Goal: Task Accomplishment & Management: Use online tool/utility

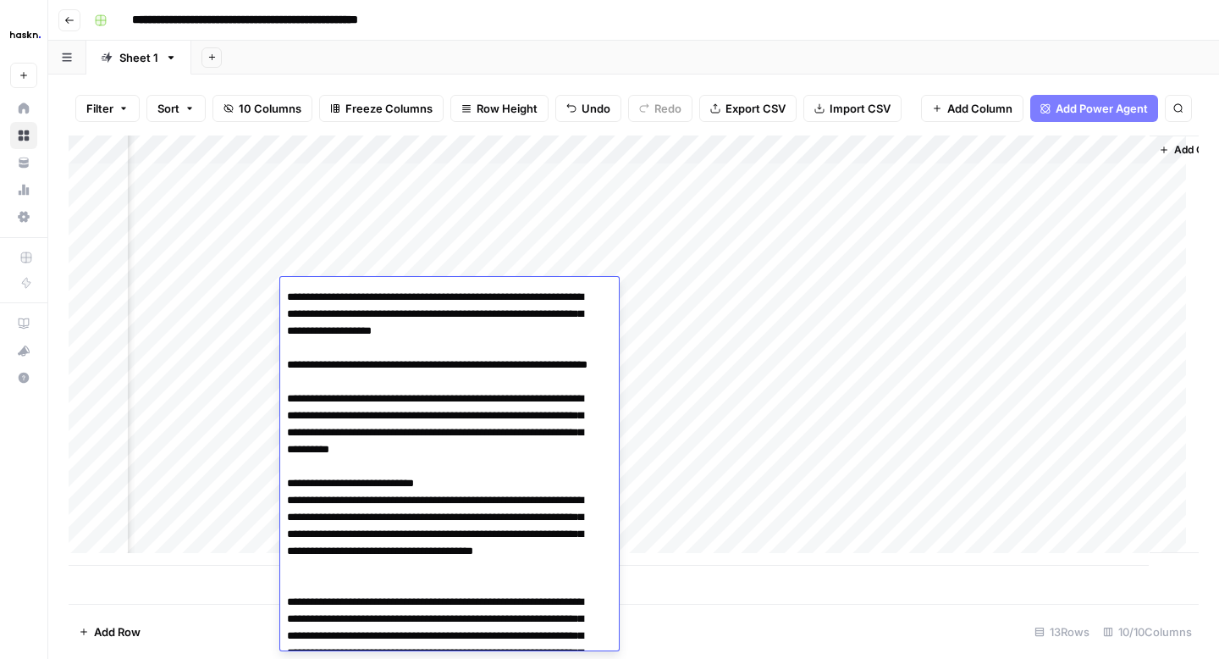
scroll to position [0, 507]
click at [985, 263] on div "Add Column" at bounding box center [634, 350] width 1130 height 430
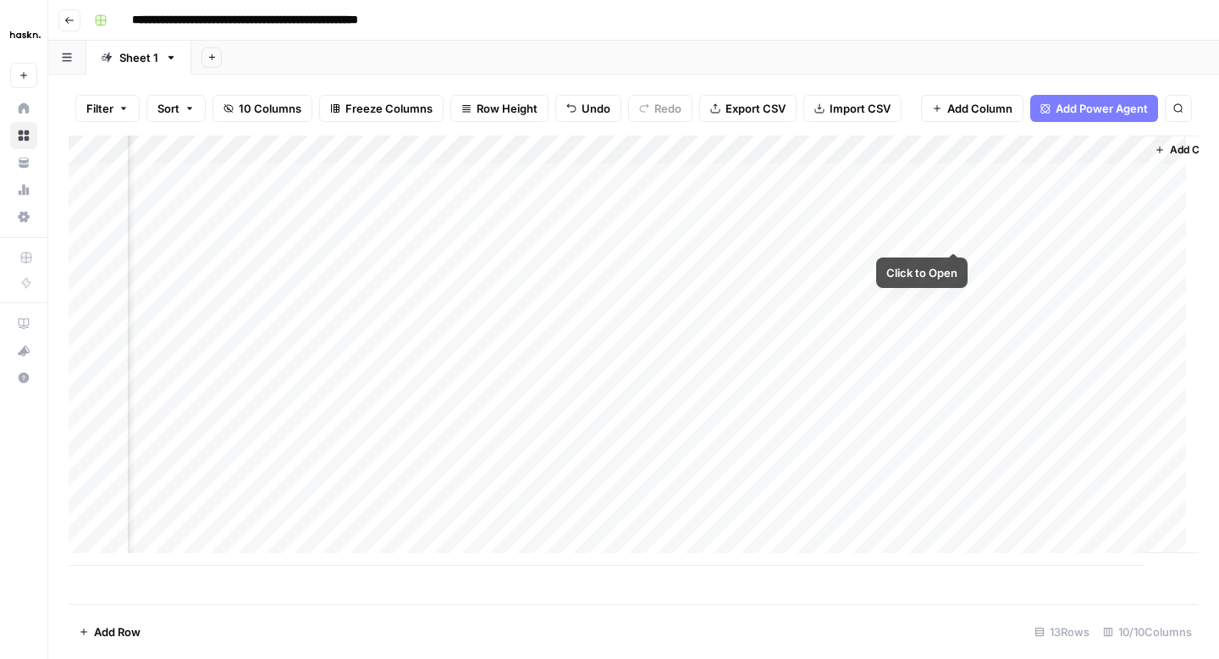
click at [959, 232] on div "Add Column" at bounding box center [634, 350] width 1130 height 430
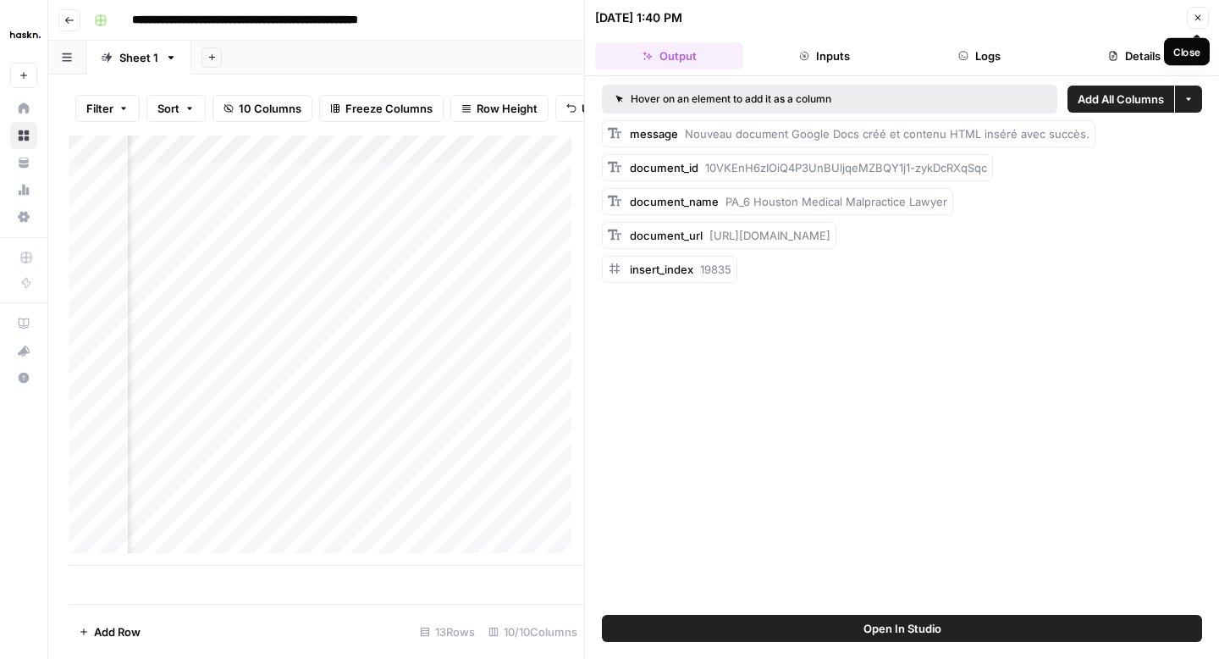
click at [1192, 16] on button "Close" at bounding box center [1198, 18] width 22 height 22
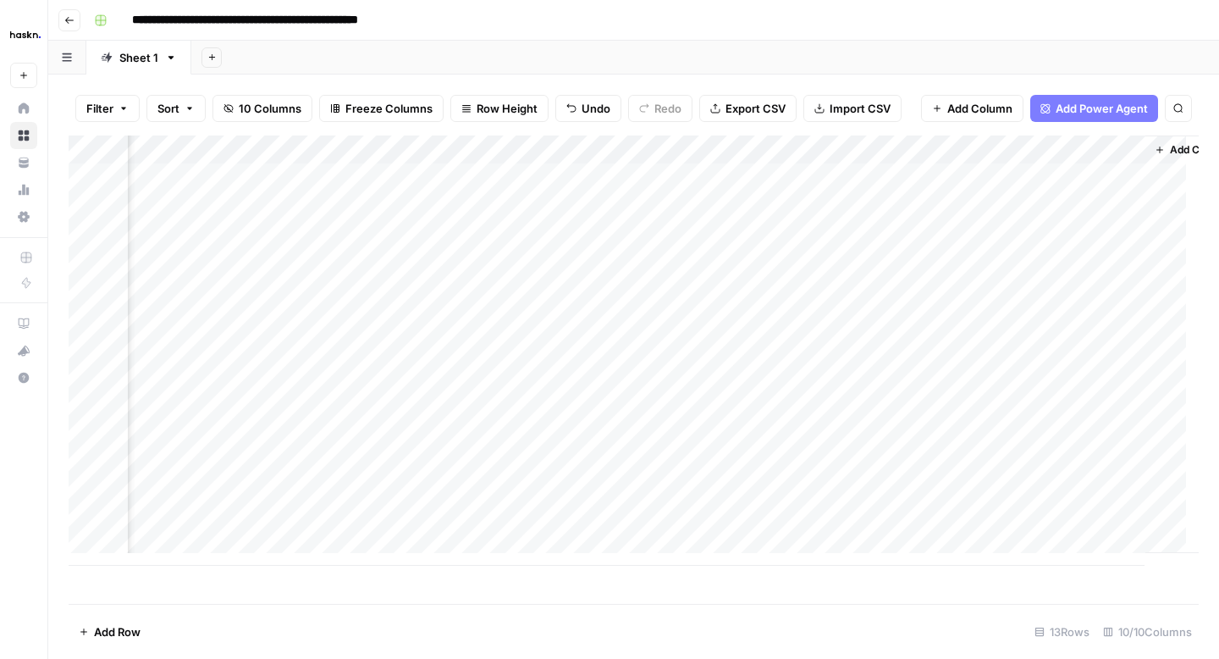
click at [1128, 229] on div "Add Column" at bounding box center [634, 350] width 1130 height 430
click at [931, 266] on div "Add Column" at bounding box center [634, 350] width 1130 height 430
click at [955, 261] on div "Add Column" at bounding box center [634, 350] width 1130 height 430
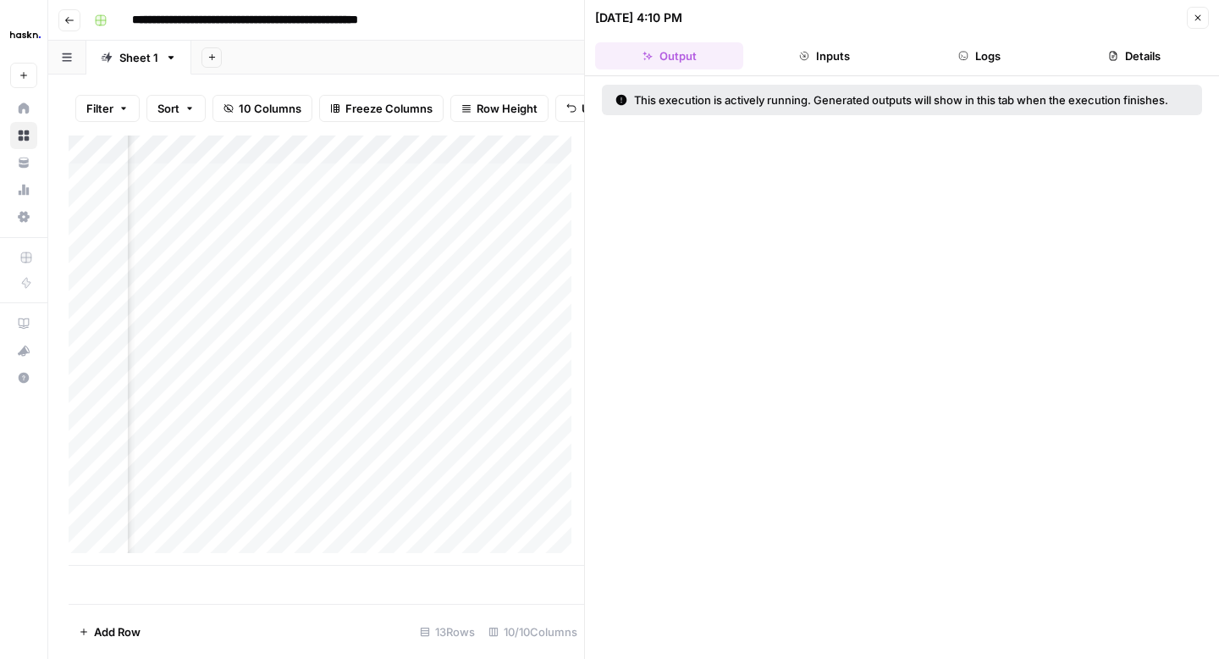
click at [991, 60] on button "Logs" at bounding box center [980, 55] width 148 height 27
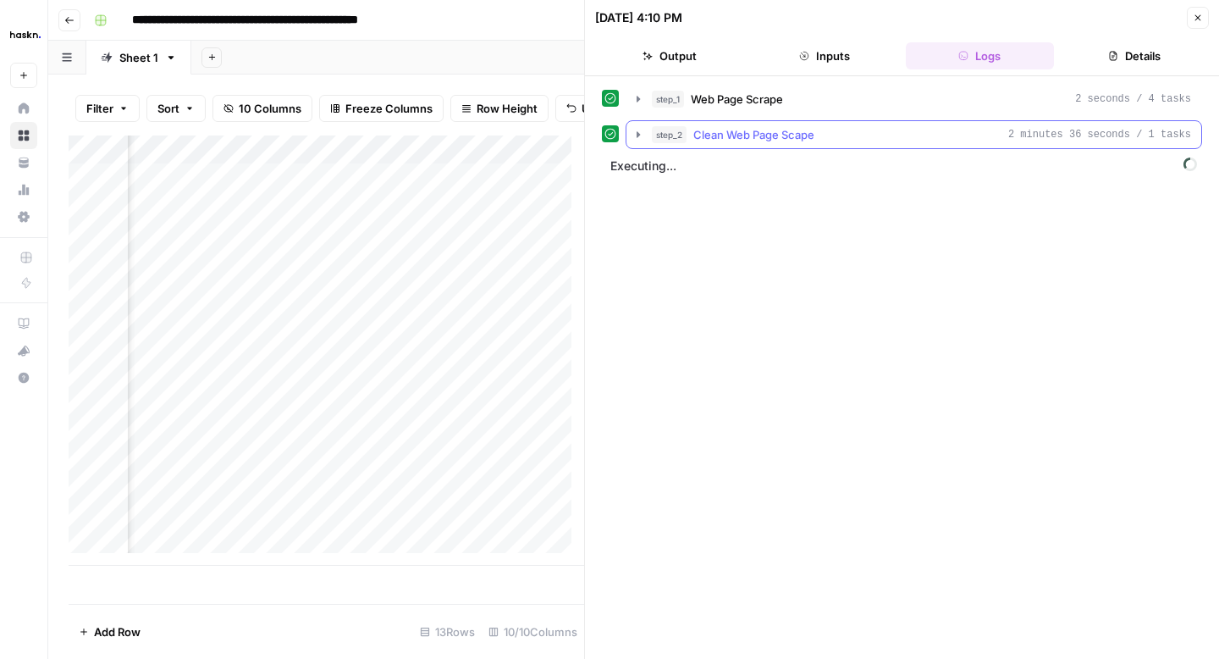
click at [639, 141] on icon "button" at bounding box center [639, 135] width 14 height 14
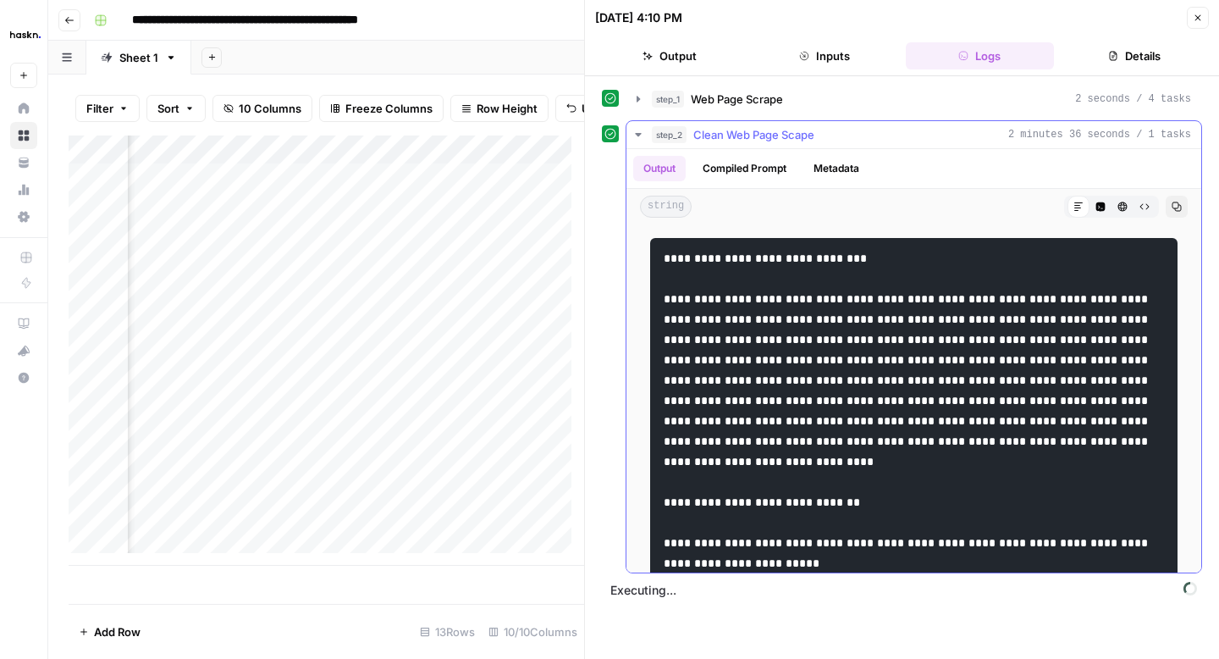
click at [639, 138] on icon "button" at bounding box center [639, 135] width 14 height 14
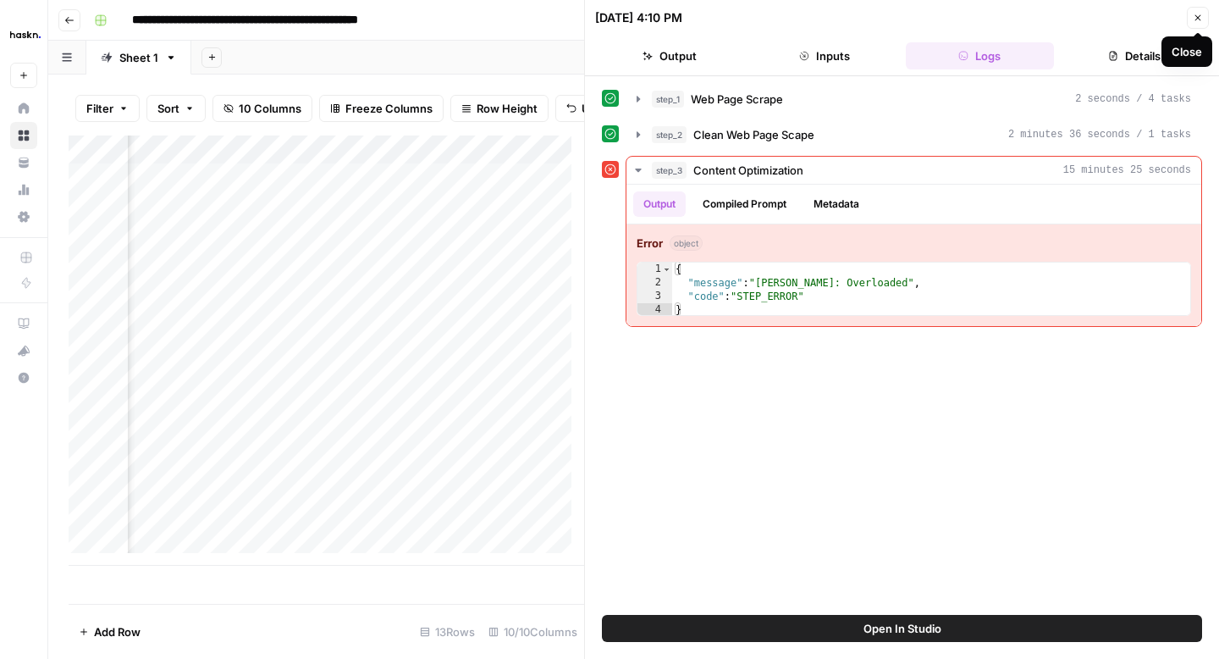
click at [1203, 20] on button "Close" at bounding box center [1198, 18] width 22 height 22
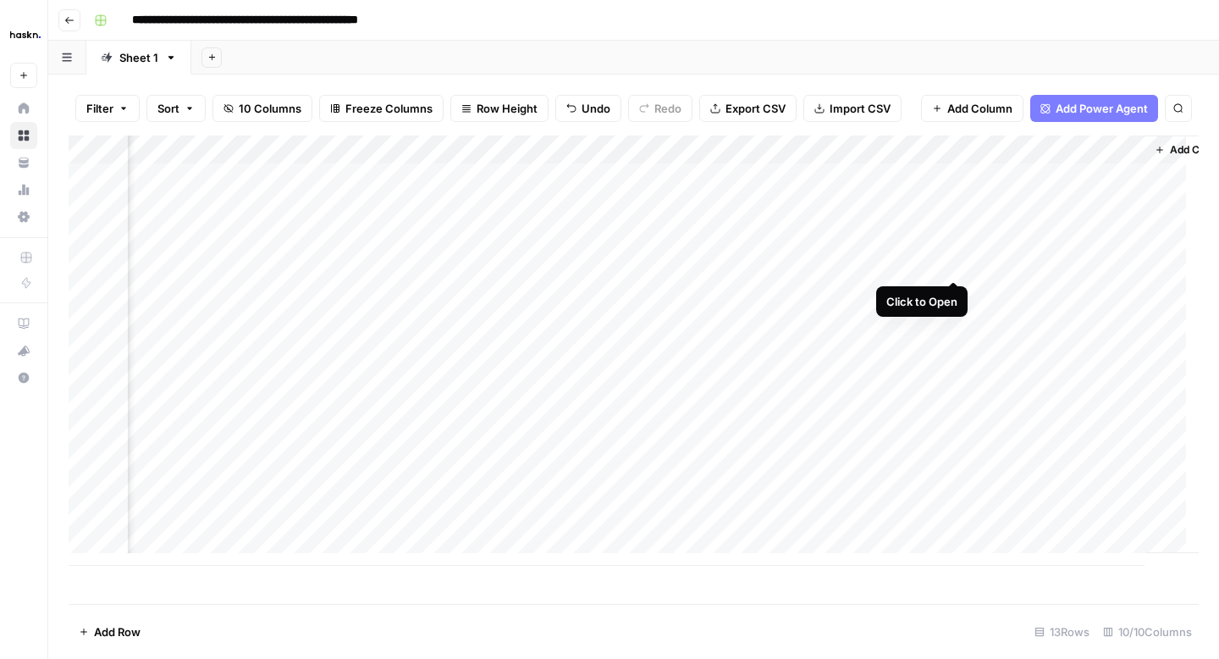
click at [952, 263] on div "Add Column" at bounding box center [634, 350] width 1130 height 430
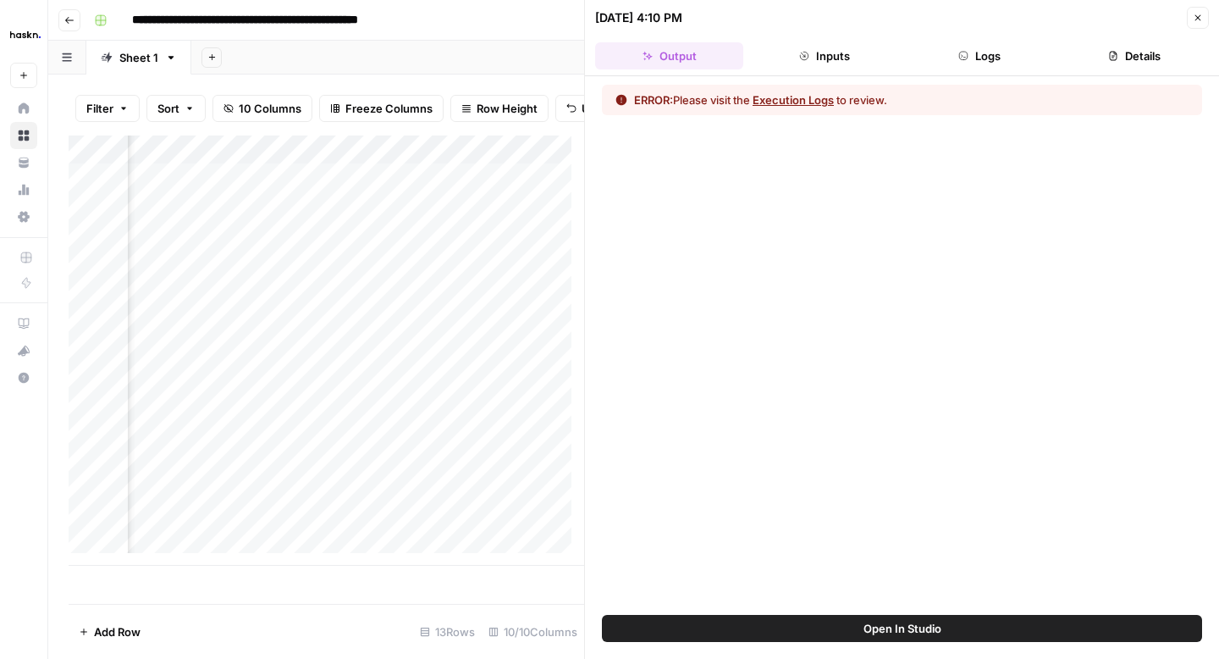
click at [1199, 20] on icon "button" at bounding box center [1198, 18] width 10 height 10
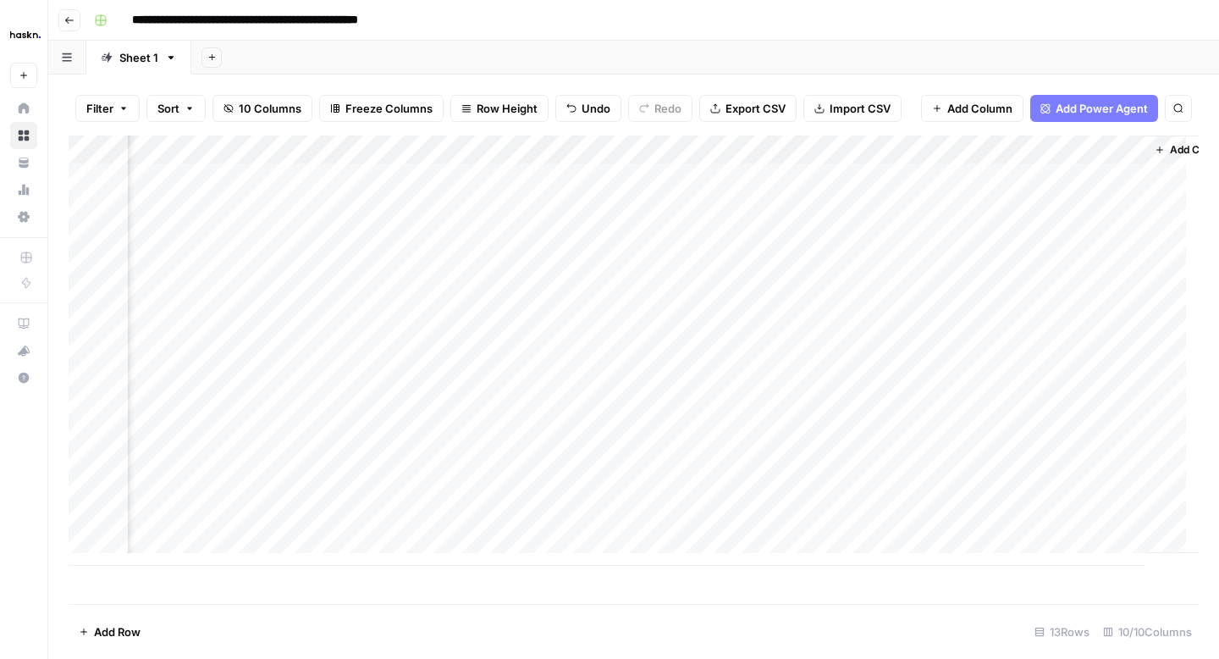
click at [69, 21] on icon "button" at bounding box center [69, 20] width 10 height 10
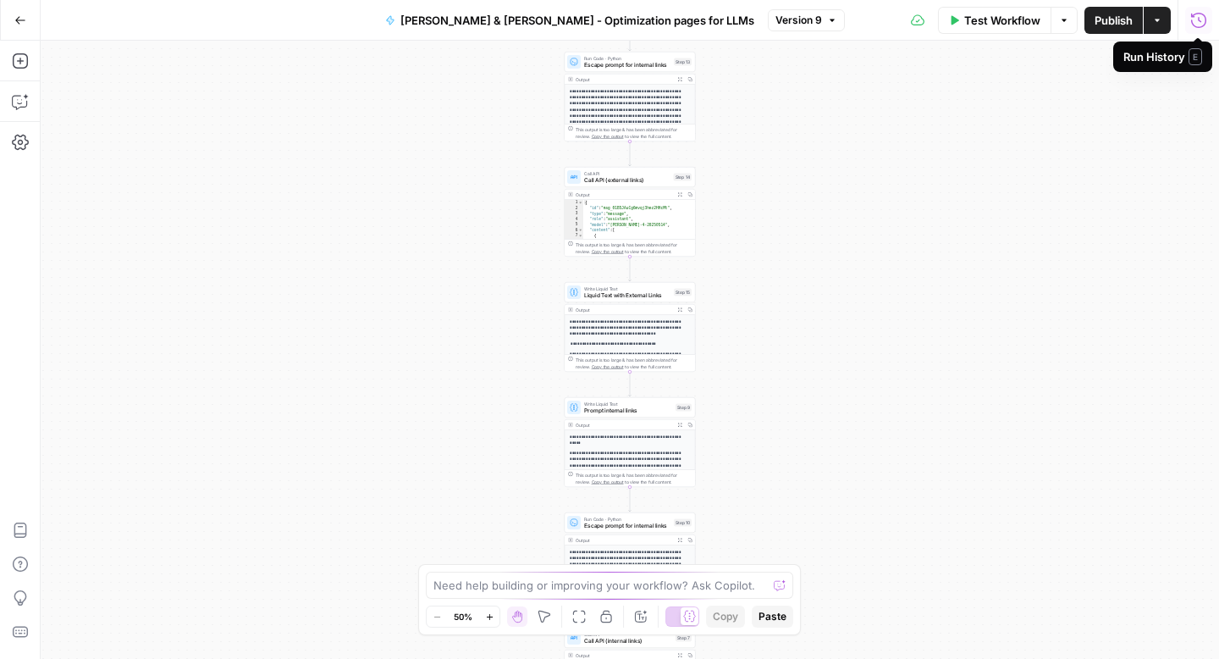
click at [1207, 19] on button "Run History" at bounding box center [1198, 20] width 27 height 27
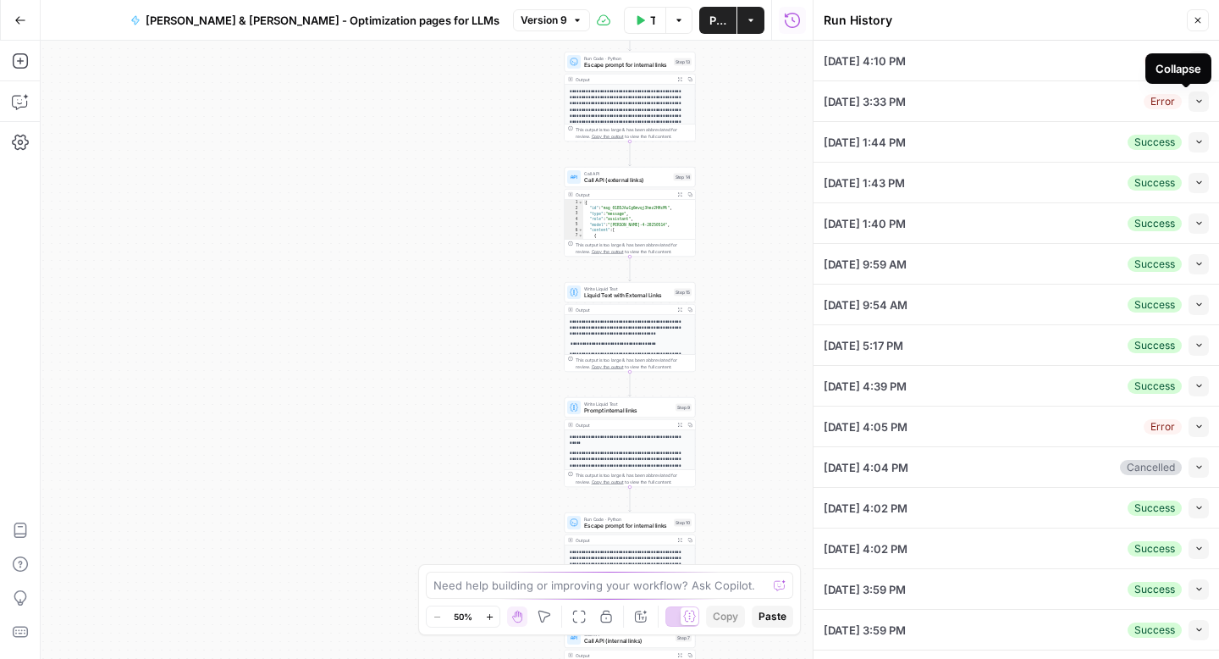
click at [1195, 101] on icon "button" at bounding box center [1199, 101] width 9 height 9
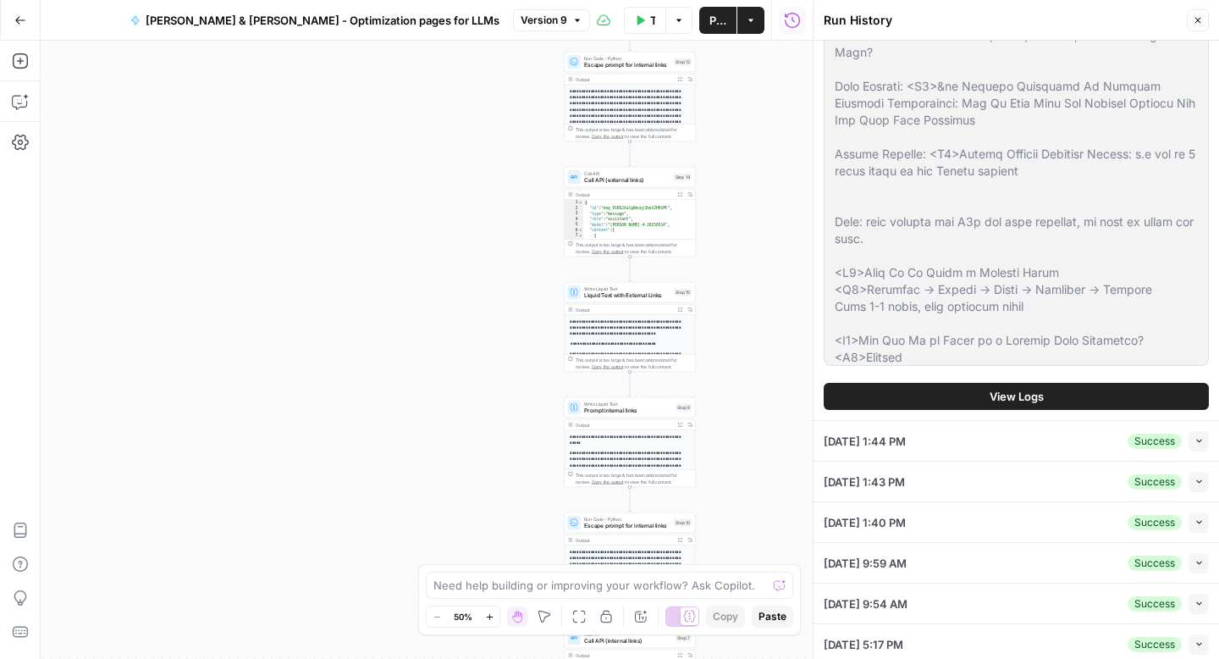
scroll to position [656, 0]
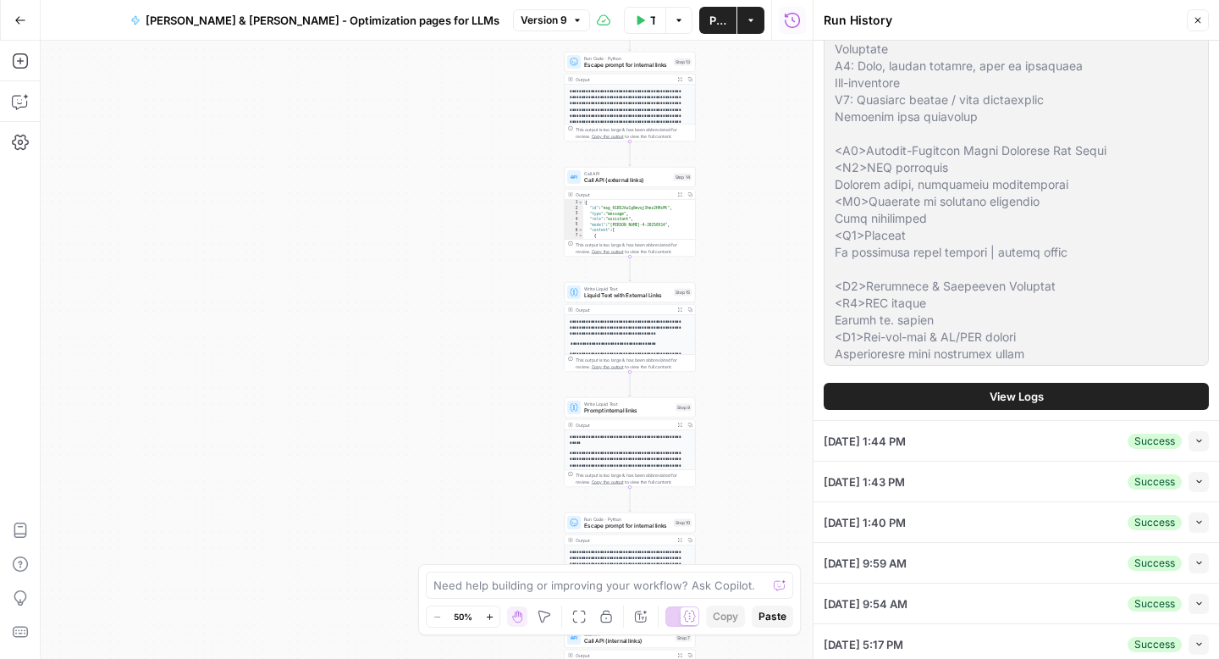
click at [995, 396] on span "View Logs" at bounding box center [1017, 396] width 54 height 17
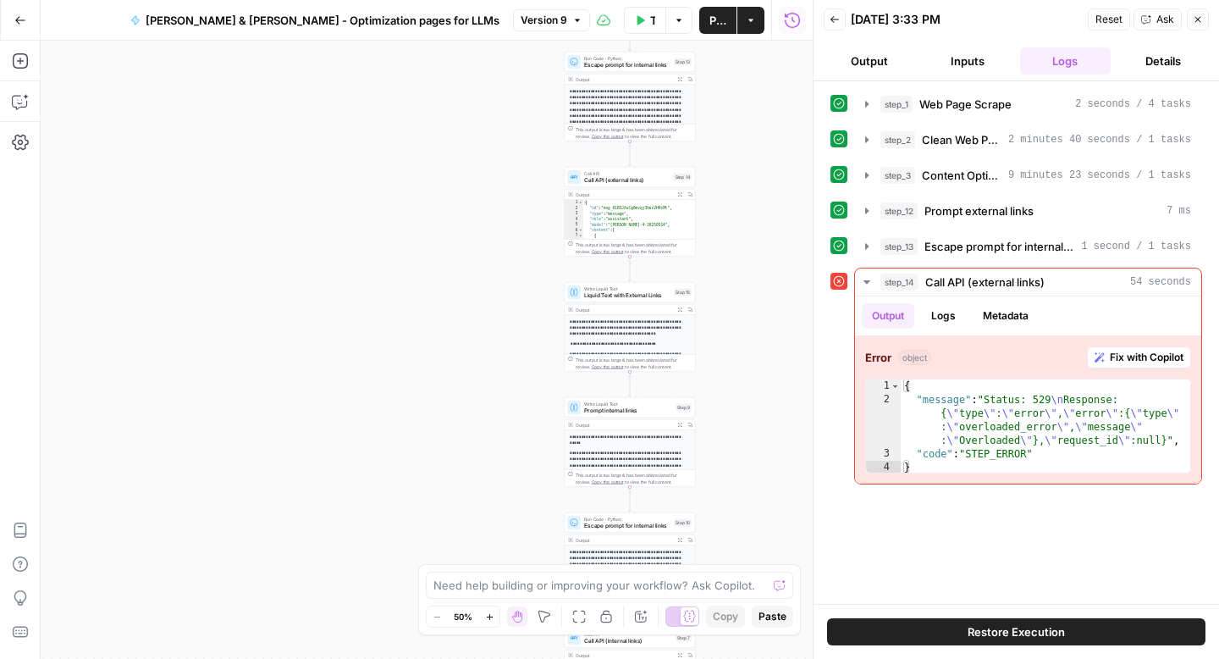
click at [754, 19] on icon "button" at bounding box center [751, 20] width 10 height 10
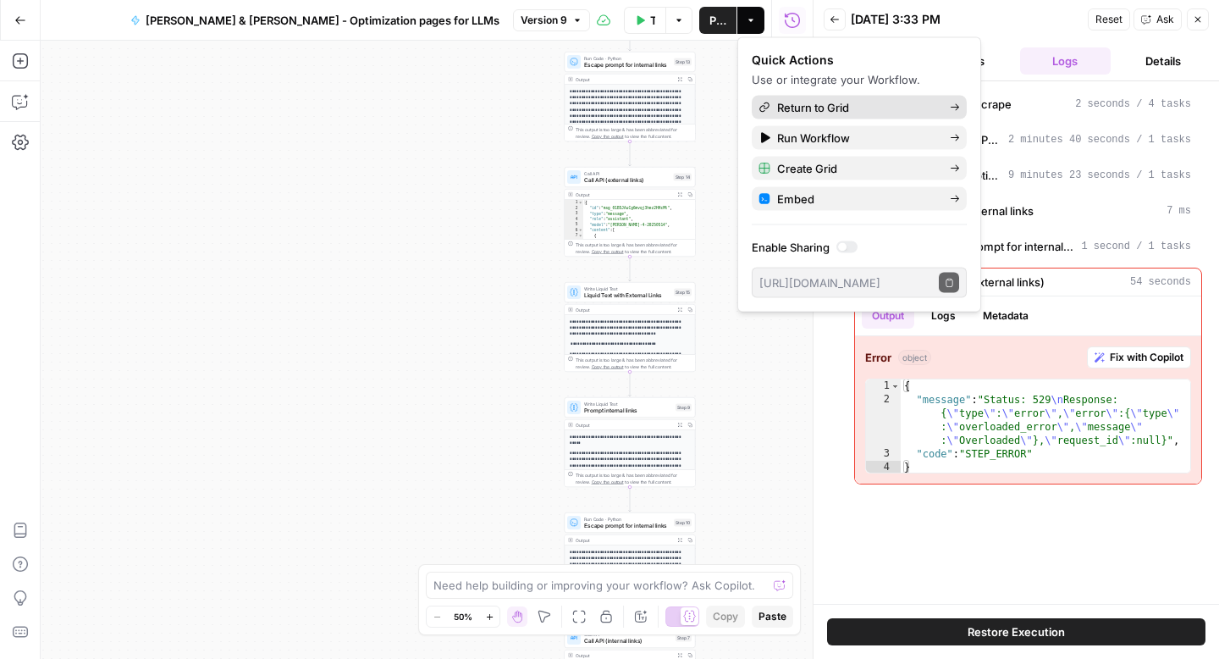
click at [782, 106] on span "Return to Grid" at bounding box center [856, 107] width 159 height 17
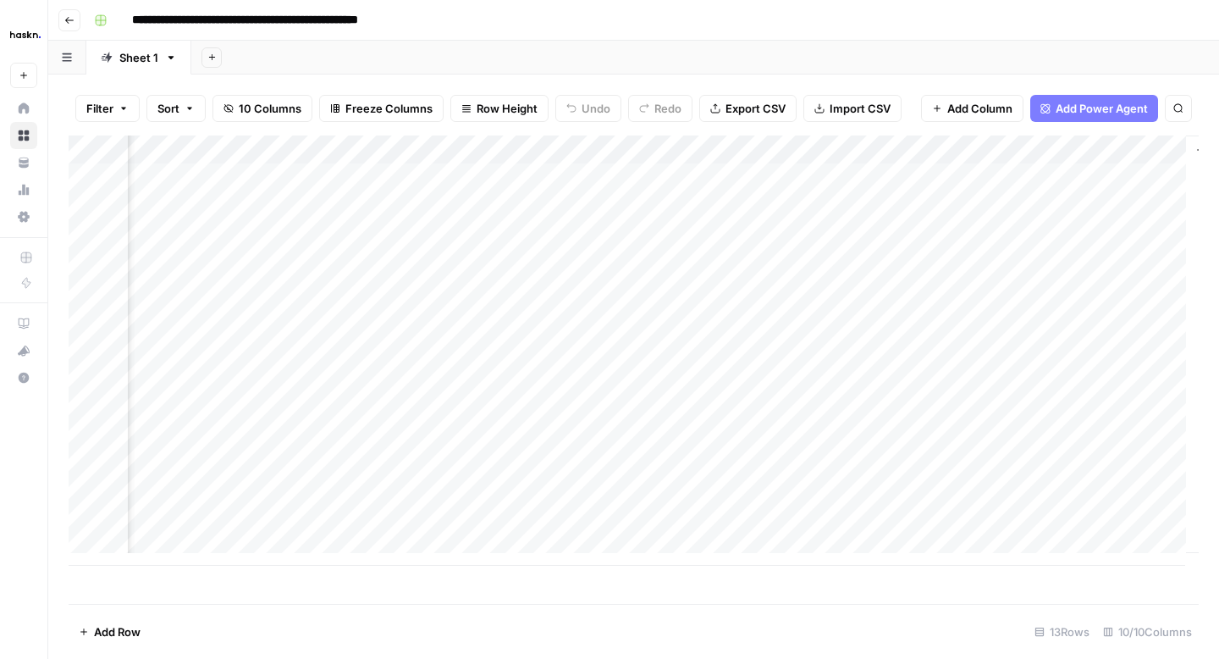
scroll to position [0, 561]
click at [920, 265] on div "Add Column" at bounding box center [634, 350] width 1130 height 430
click at [840, 260] on div "Add Column" at bounding box center [634, 350] width 1130 height 430
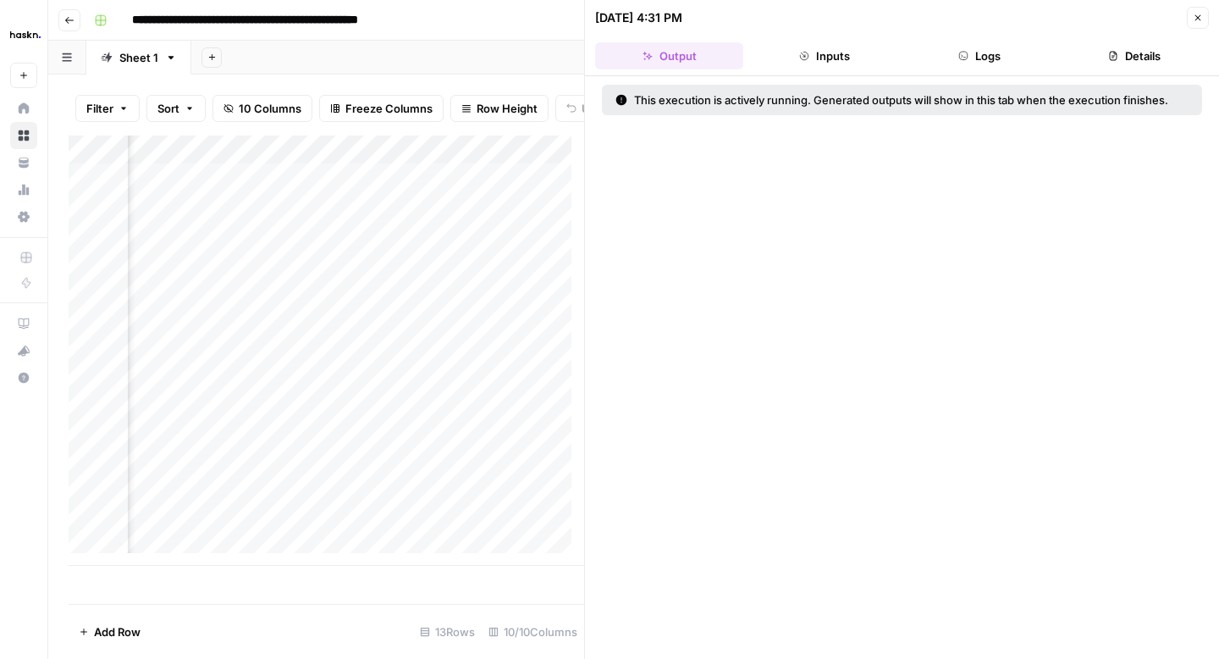
click at [954, 47] on button "Logs" at bounding box center [980, 55] width 148 height 27
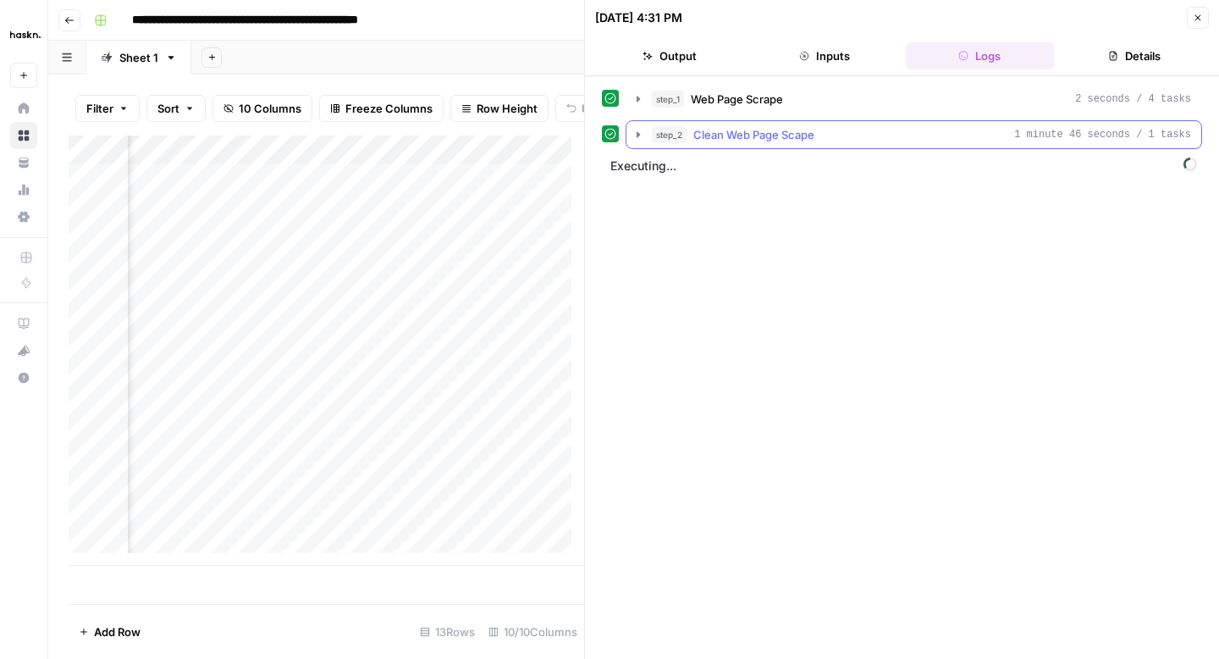
click at [638, 137] on icon "button" at bounding box center [638, 134] width 3 height 6
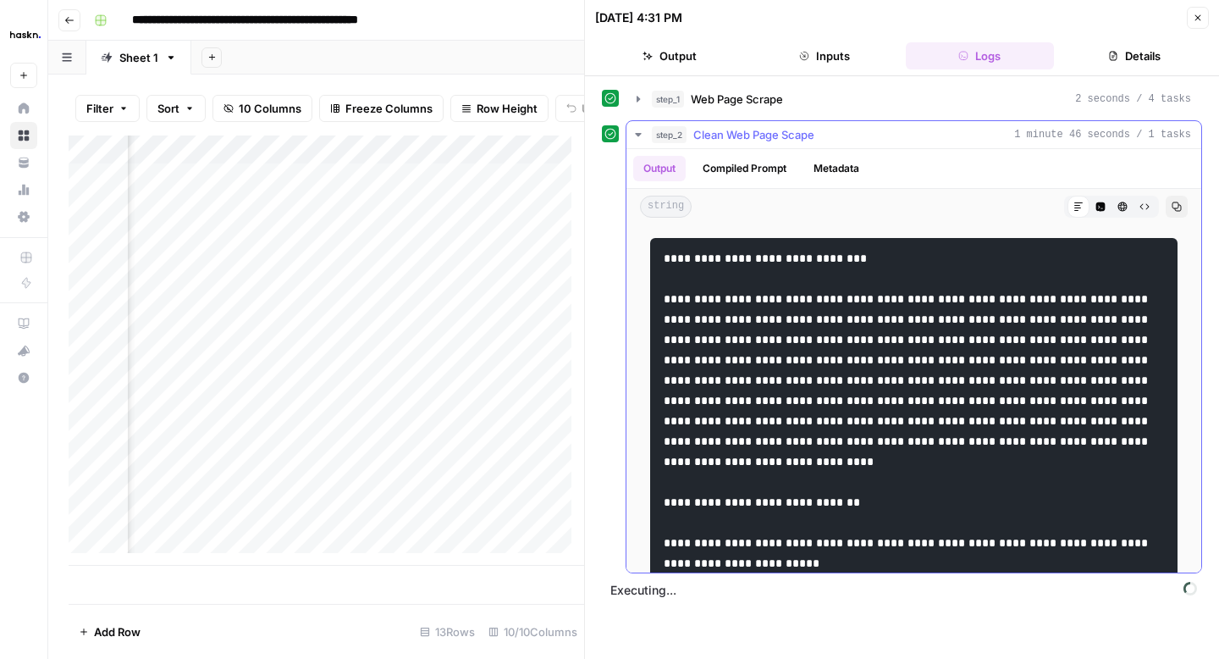
click at [638, 137] on icon "button" at bounding box center [639, 135] width 14 height 14
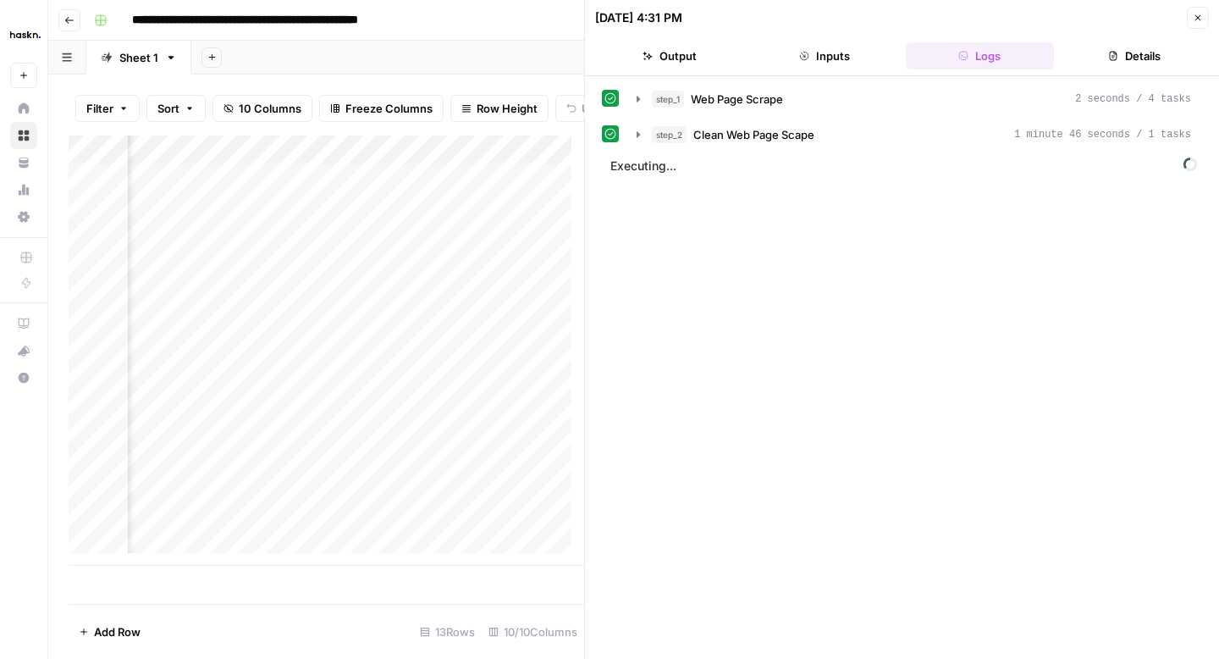
click at [836, 53] on button "Inputs" at bounding box center [824, 55] width 148 height 27
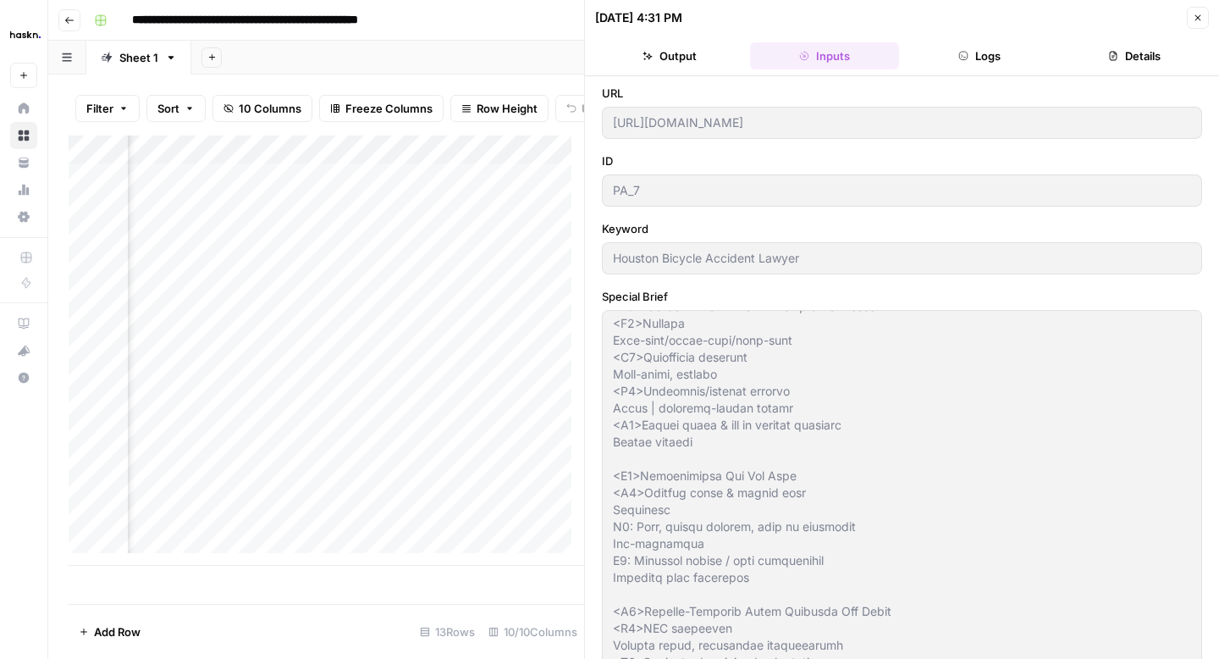
scroll to position [906, 0]
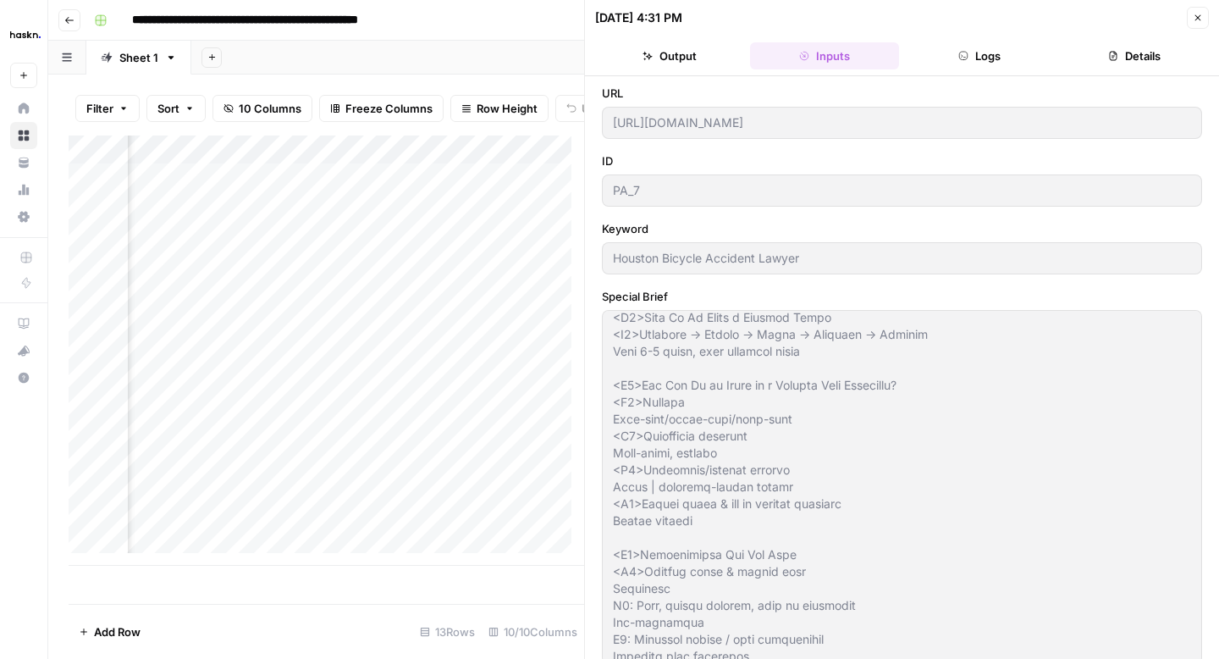
click at [685, 58] on button "Output" at bounding box center [669, 55] width 148 height 27
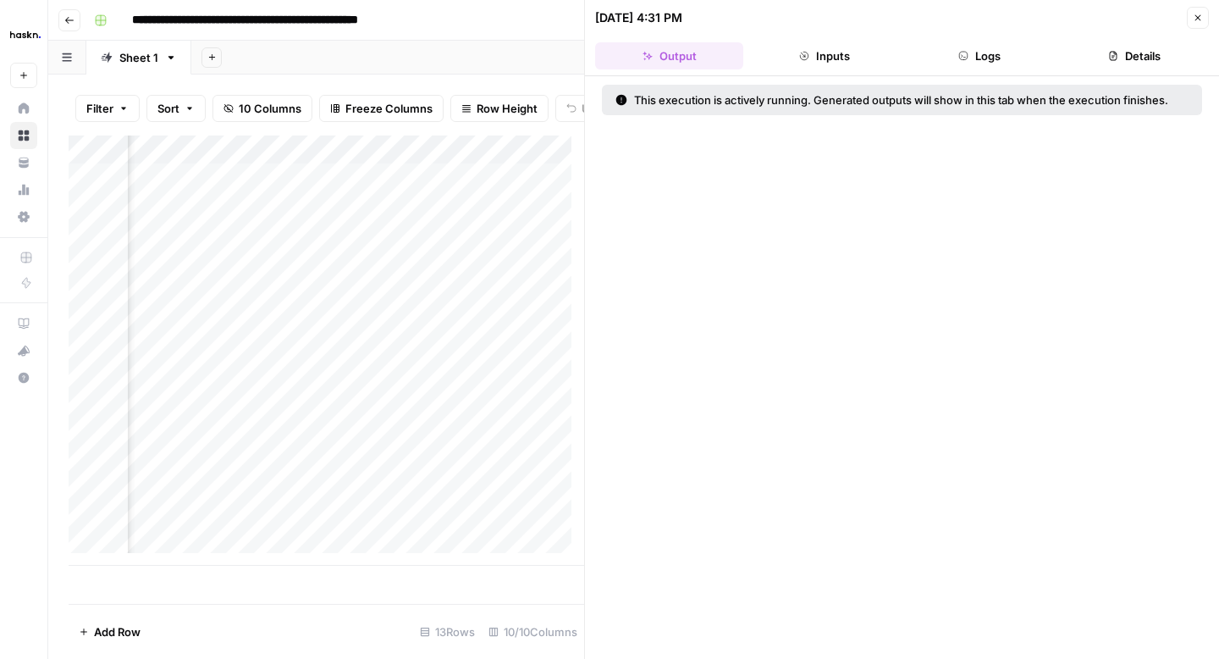
click at [986, 58] on button "Logs" at bounding box center [980, 55] width 148 height 27
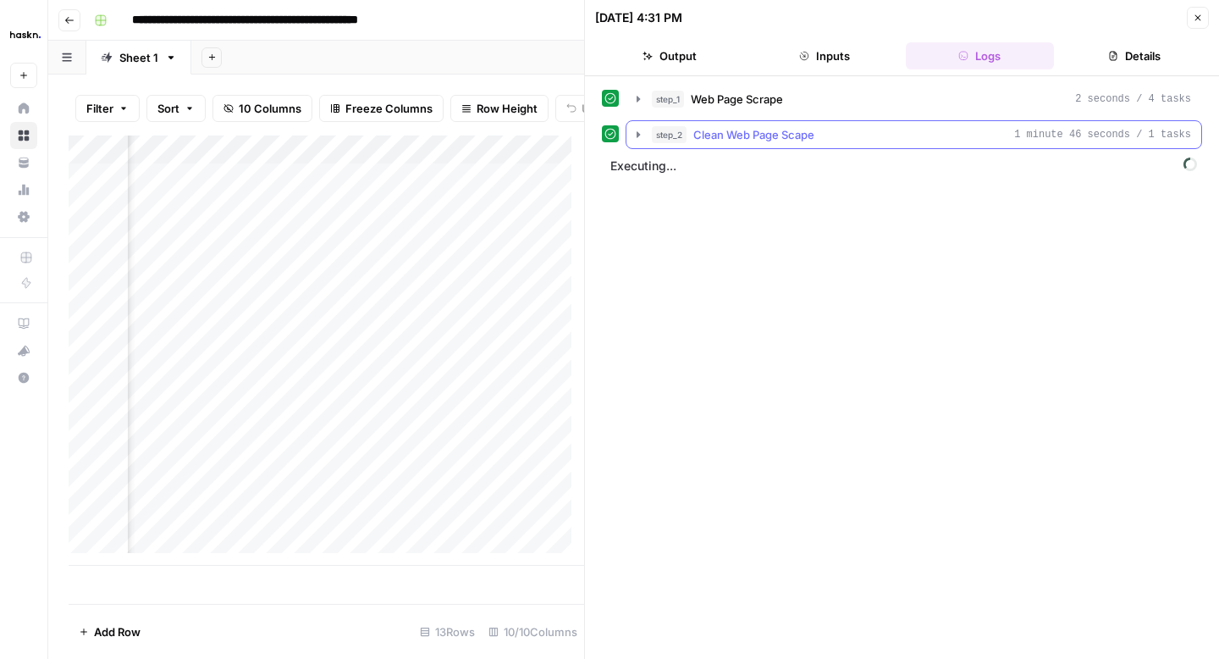
click at [637, 135] on icon "button" at bounding box center [638, 134] width 3 height 6
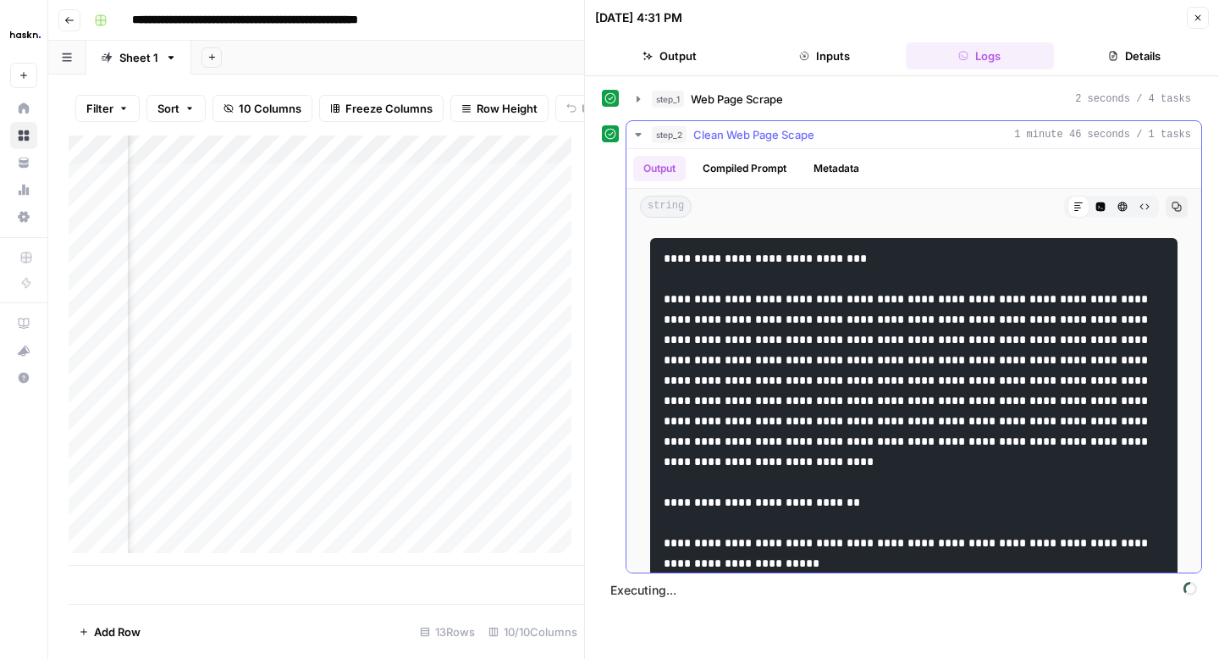
click at [637, 135] on icon "button" at bounding box center [638, 134] width 6 height 3
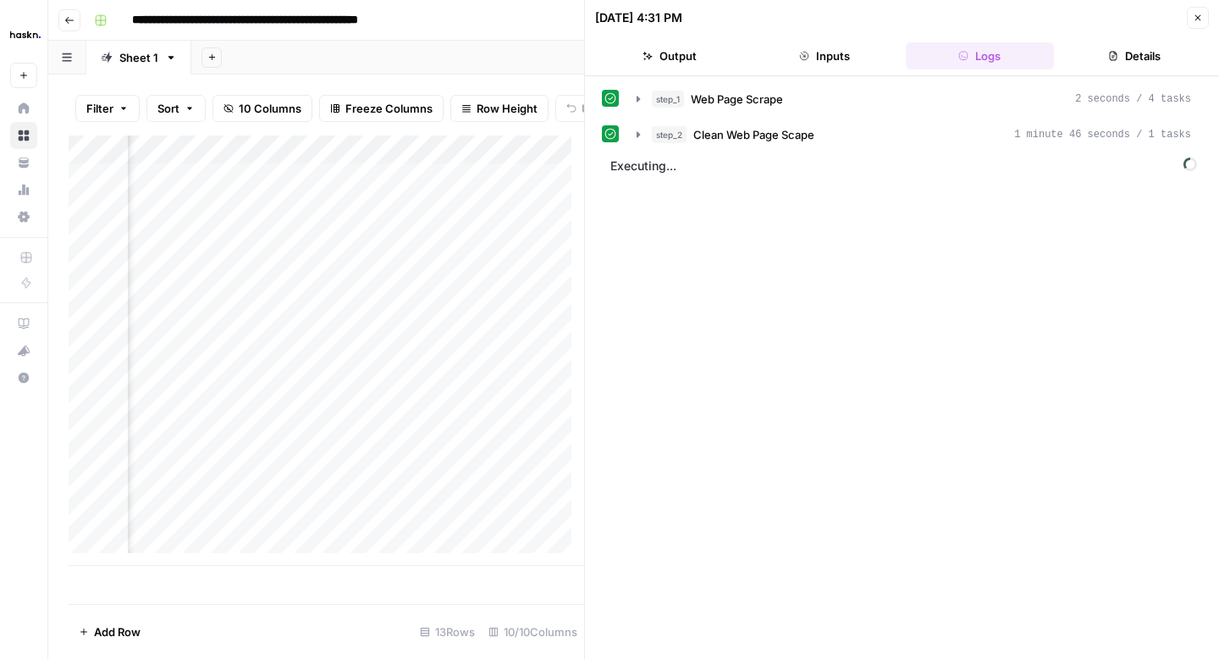
click at [1196, 30] on header "[DATE] 4:31 PM Close Output Inputs Logs Details" at bounding box center [902, 38] width 634 height 76
click at [1198, 22] on icon "button" at bounding box center [1198, 18] width 10 height 10
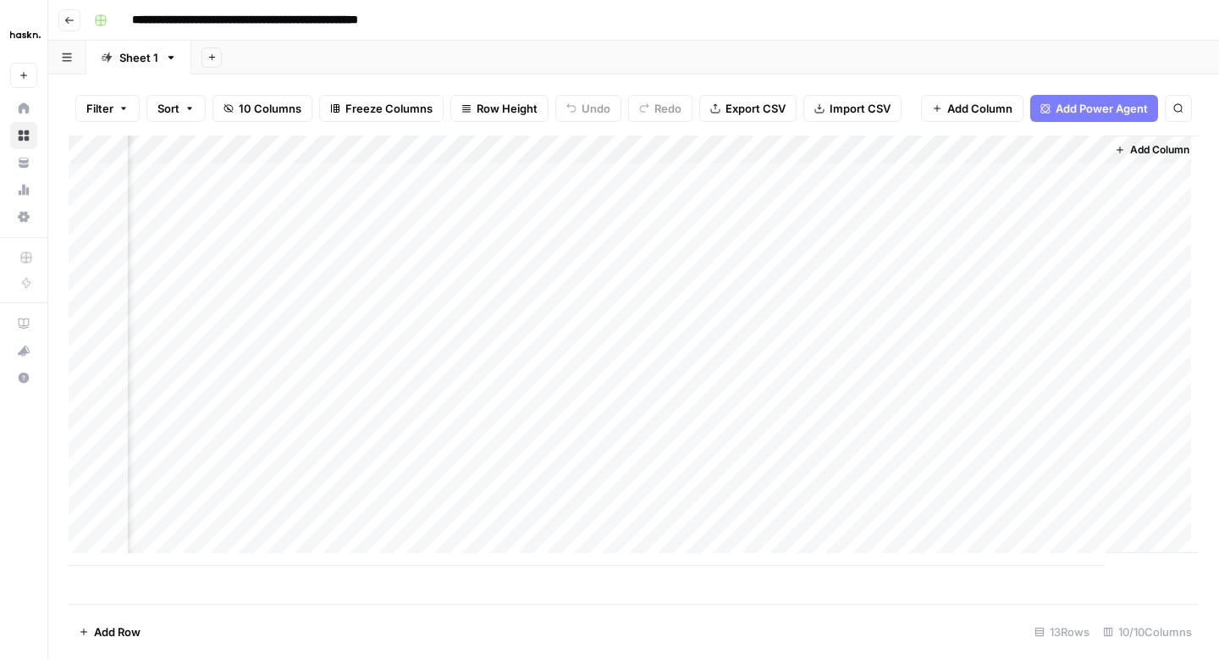
scroll to position [0, 540]
click at [852, 260] on div "Add Column" at bounding box center [634, 350] width 1130 height 430
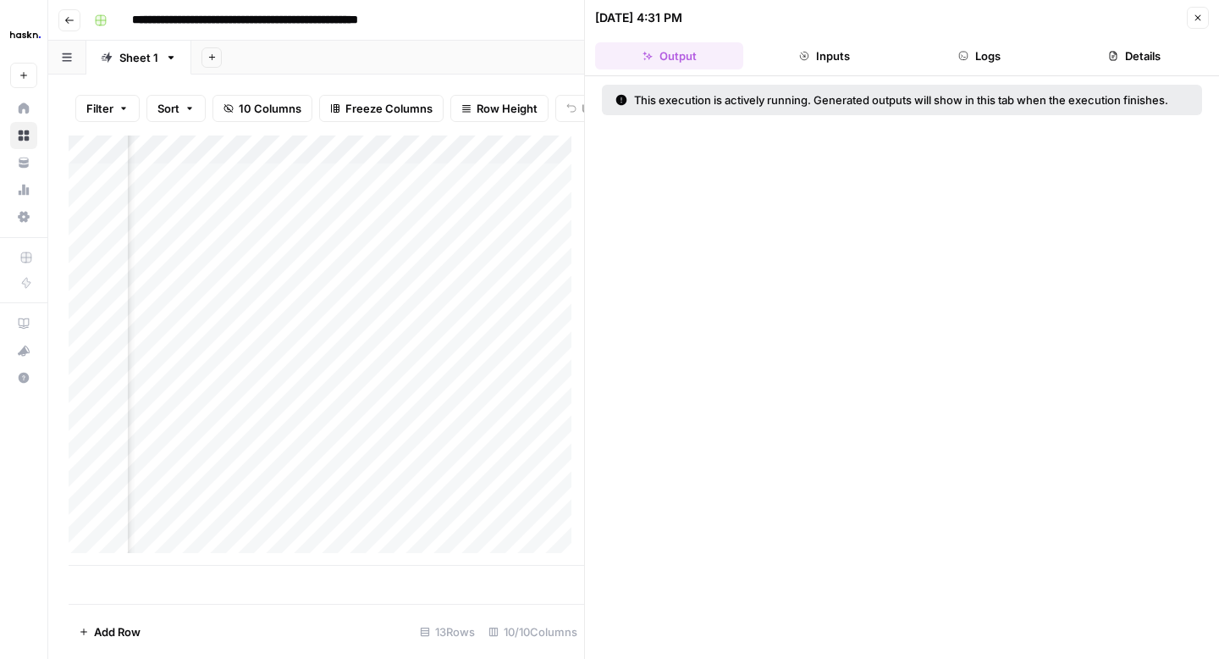
click at [970, 48] on button "Logs" at bounding box center [980, 55] width 148 height 27
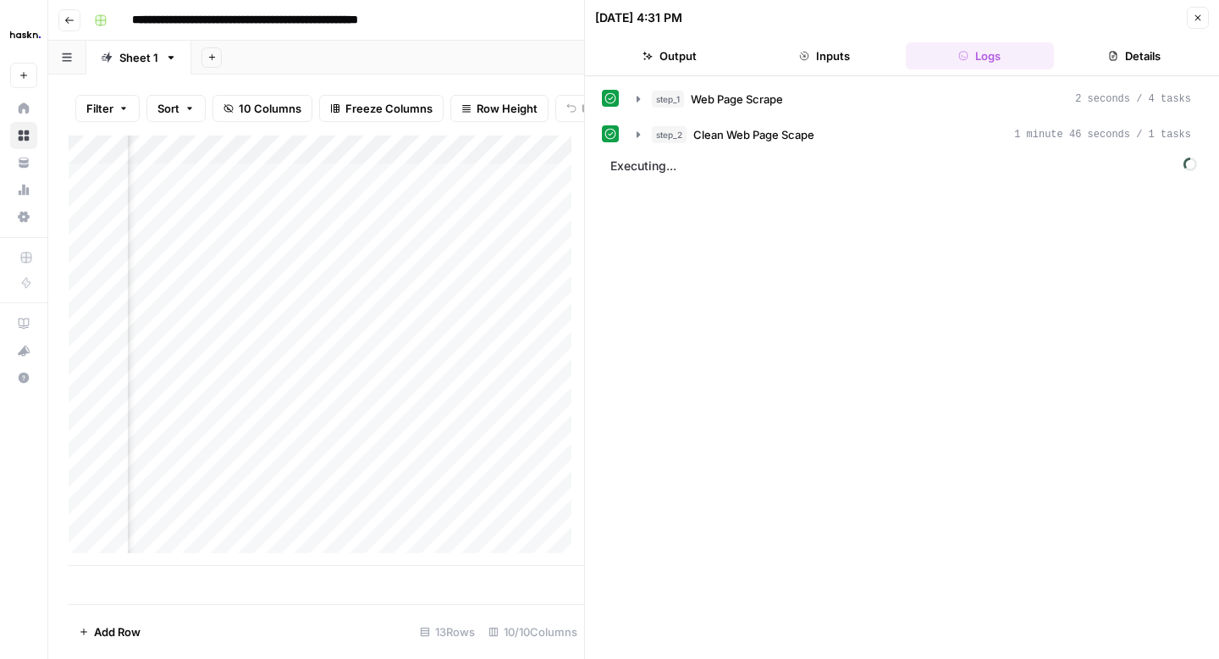
click at [1203, 22] on button "Close" at bounding box center [1198, 18] width 22 height 22
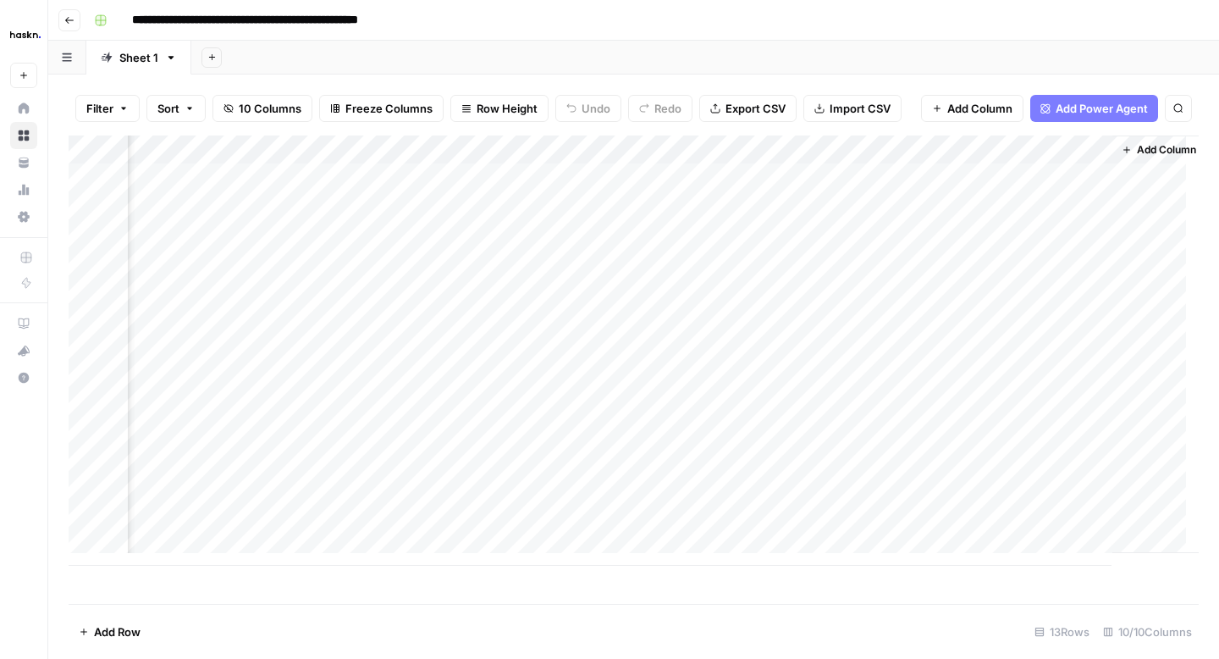
click at [945, 262] on div "Add Column" at bounding box center [634, 350] width 1130 height 430
click at [942, 259] on div "Add Column" at bounding box center [634, 350] width 1130 height 430
click at [886, 263] on div "Add Column" at bounding box center [634, 350] width 1130 height 430
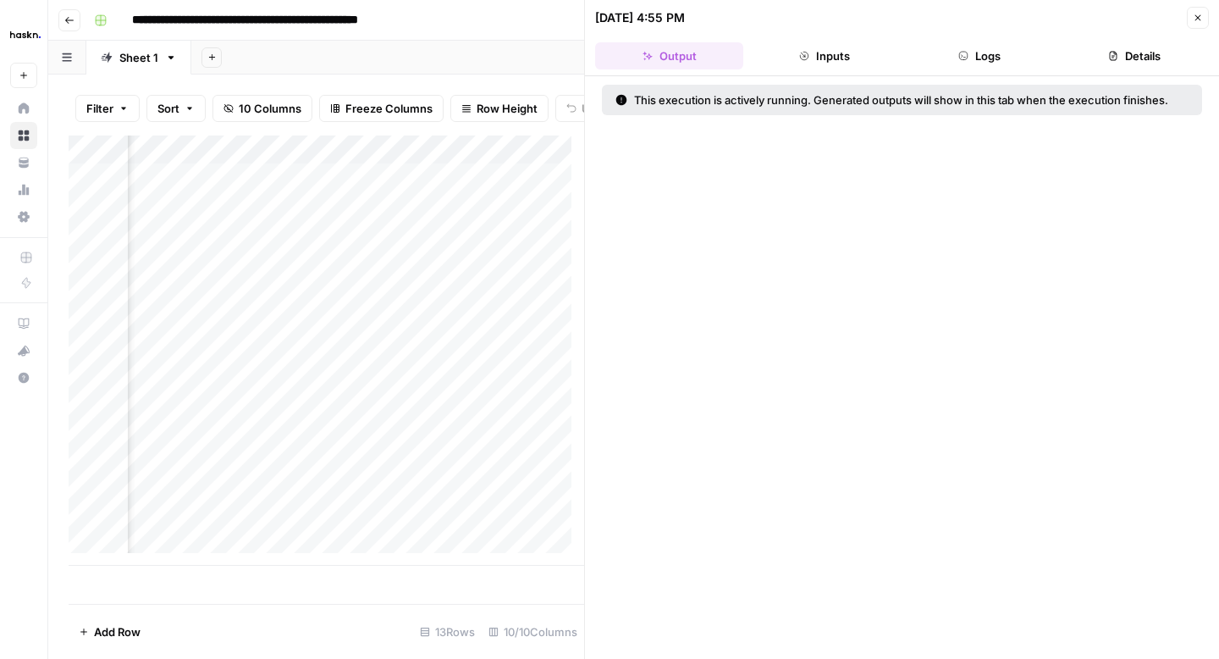
click at [1001, 60] on button "Logs" at bounding box center [980, 55] width 148 height 27
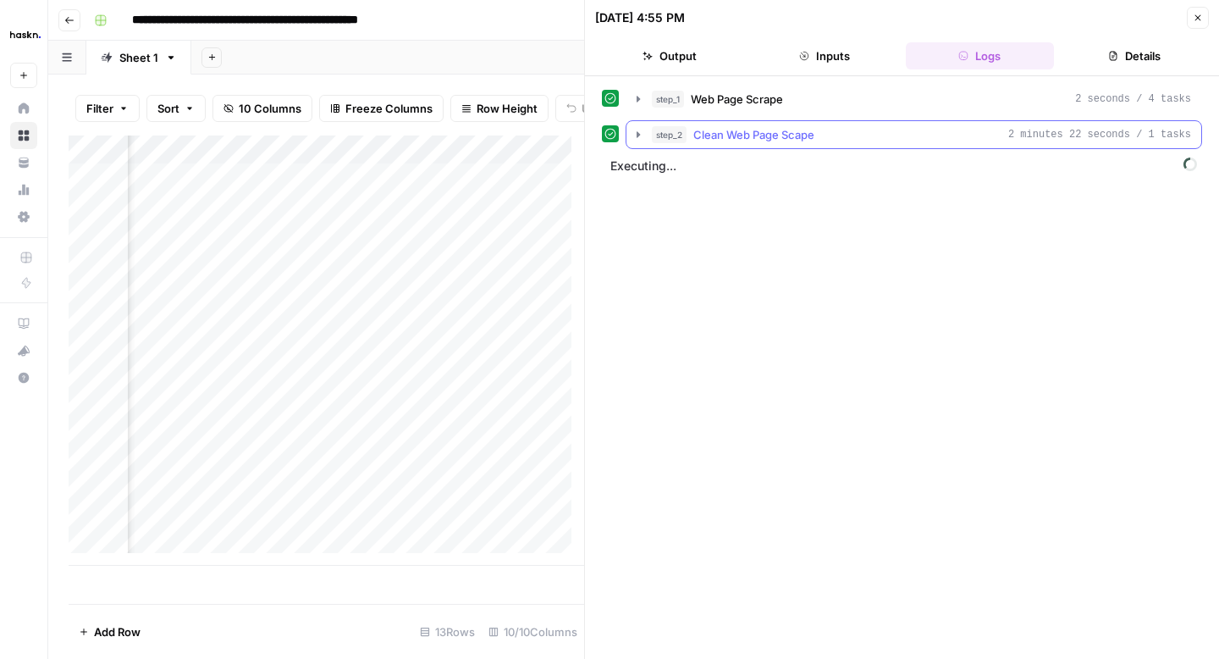
click at [638, 123] on button "step_2 Clean Web Page Scape 2 minutes 22 seconds / 1 tasks" at bounding box center [914, 134] width 575 height 27
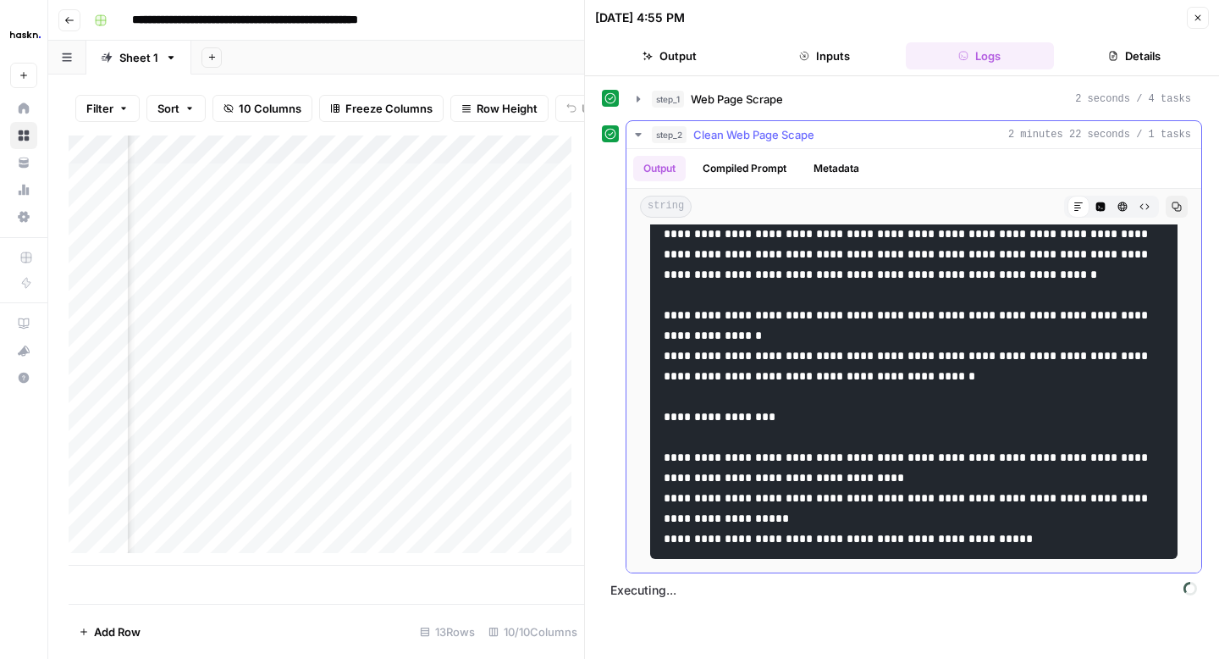
scroll to position [7198, 0]
click at [641, 135] on icon "button" at bounding box center [639, 135] width 14 height 14
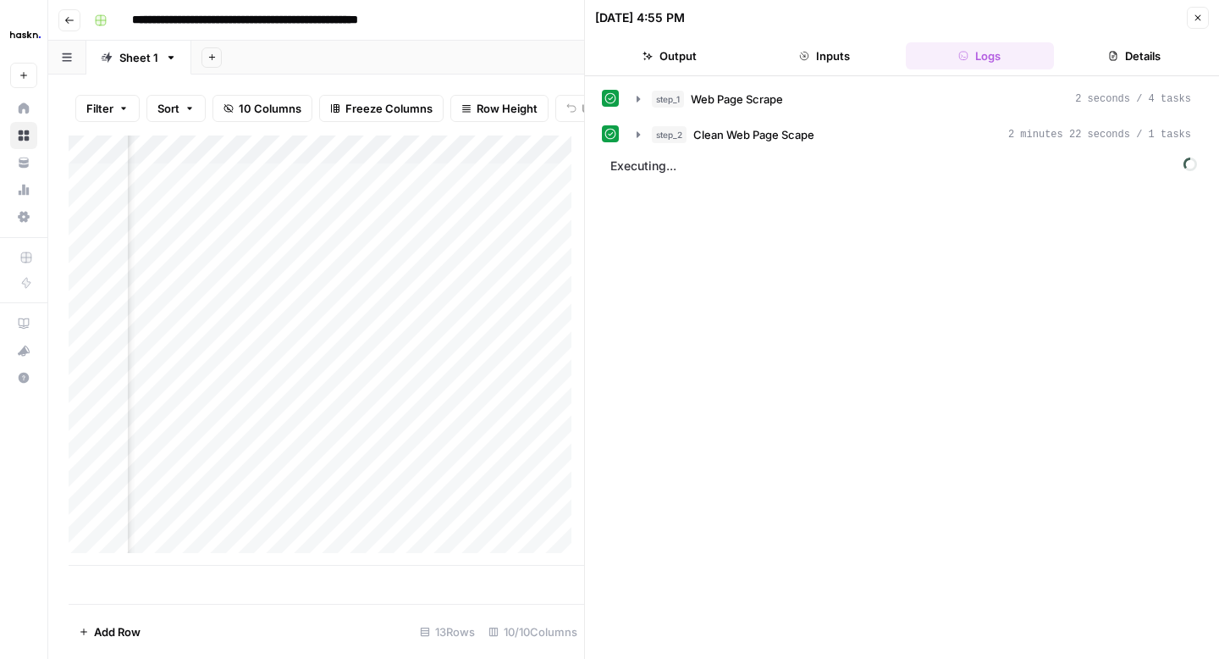
click at [1196, 27] on button "Close" at bounding box center [1198, 18] width 22 height 22
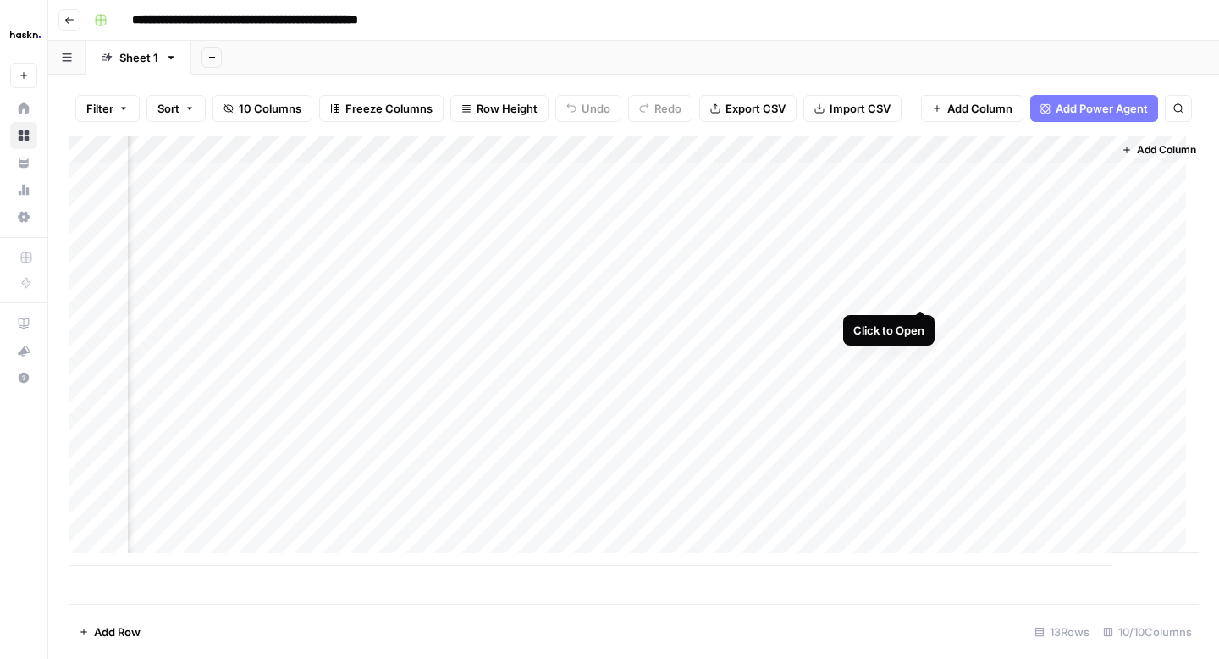
click at [924, 291] on div "Add Column" at bounding box center [634, 350] width 1130 height 430
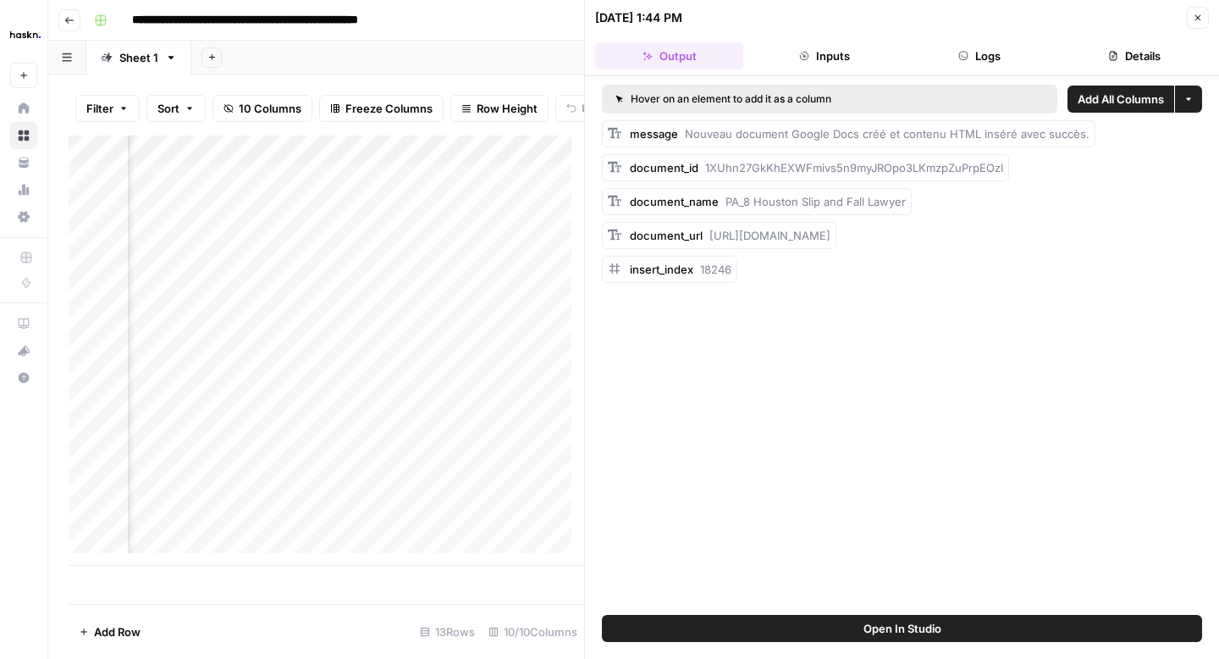
click at [975, 58] on button "Logs" at bounding box center [980, 55] width 148 height 27
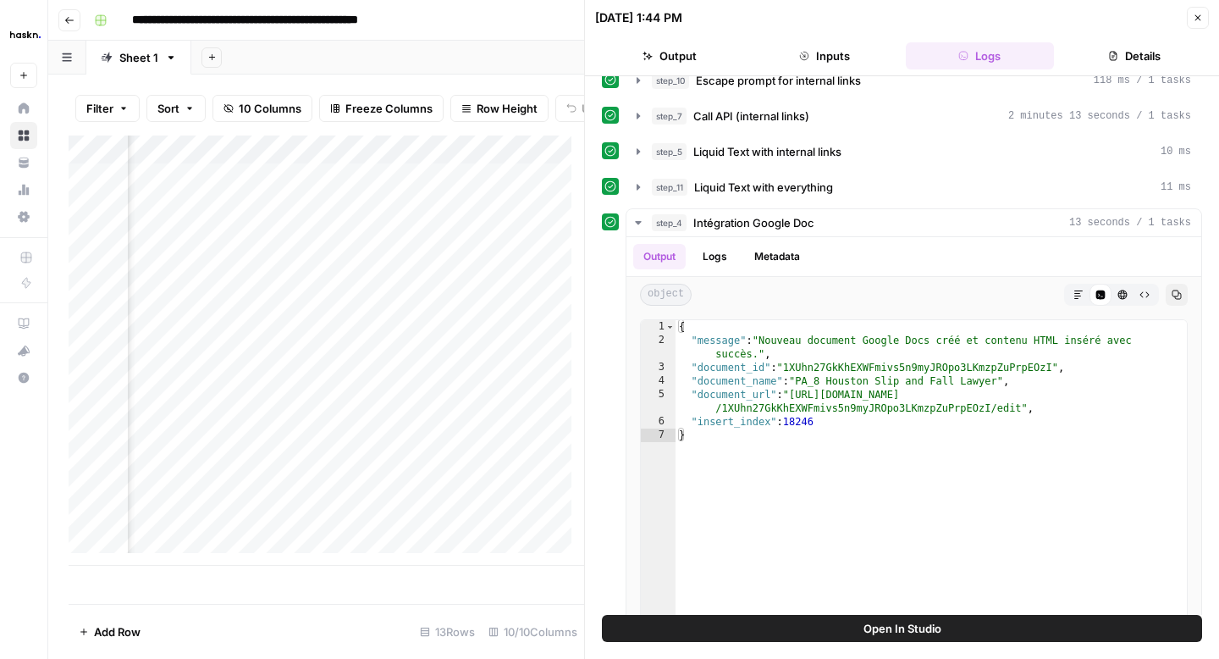
scroll to position [307, 0]
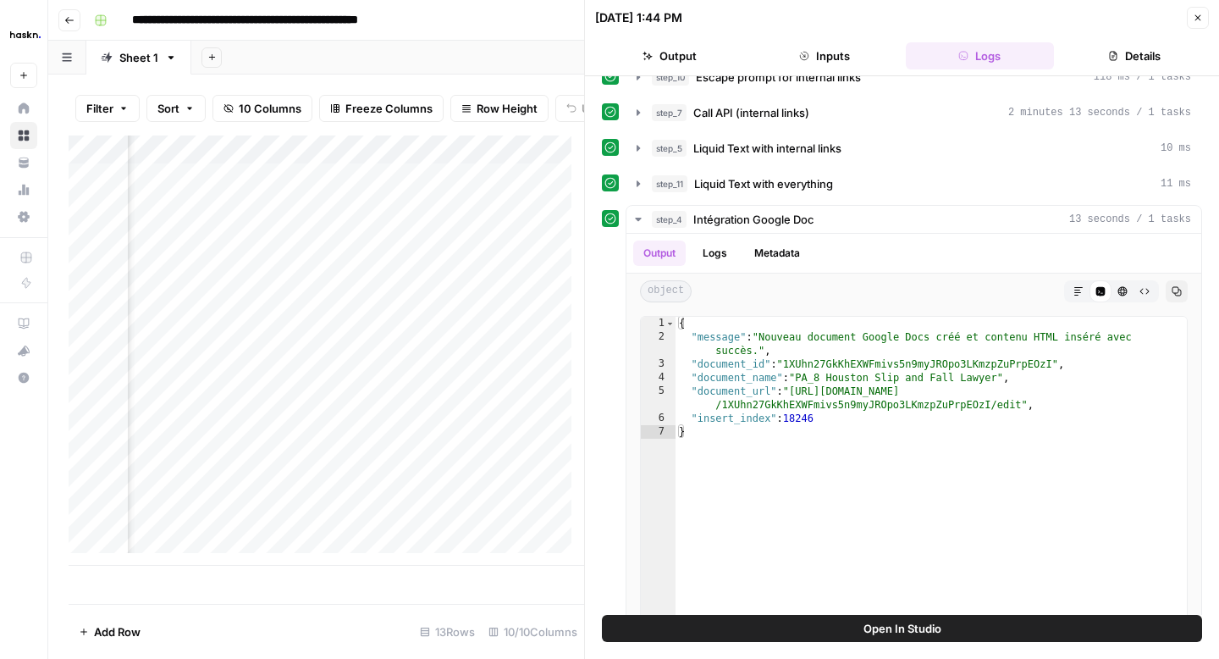
click at [1198, 18] on icon "button" at bounding box center [1199, 18] width 6 height 6
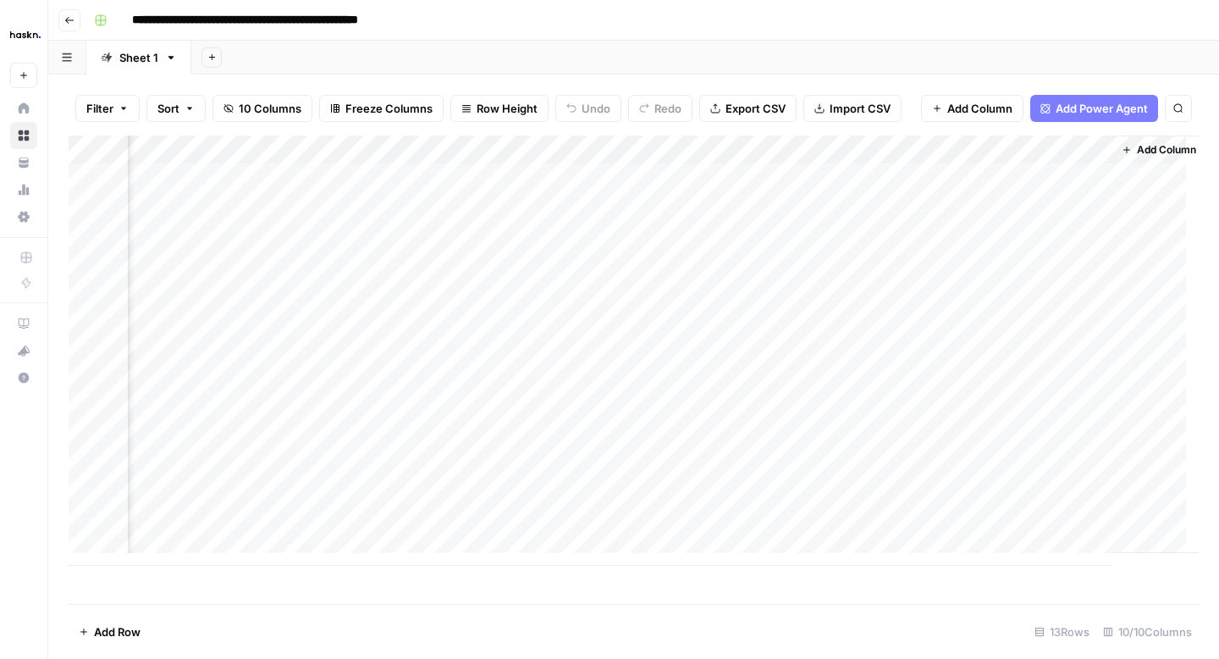
click at [922, 258] on div "Add Column" at bounding box center [634, 350] width 1130 height 430
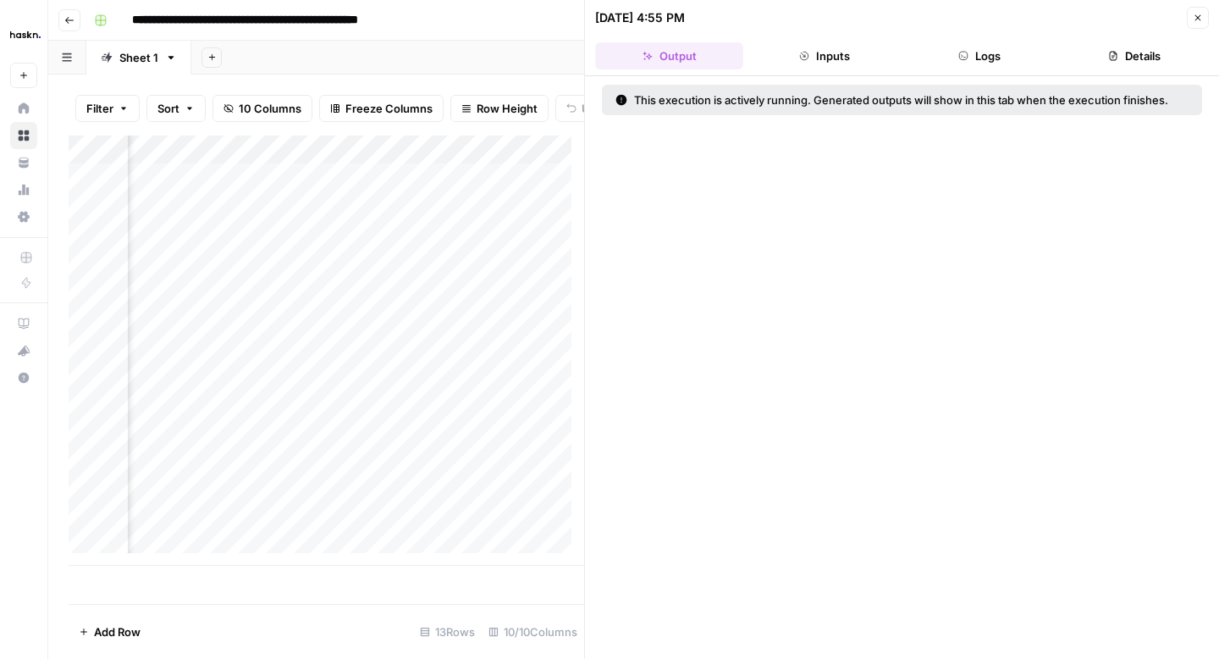
click at [865, 64] on button "Inputs" at bounding box center [824, 55] width 148 height 27
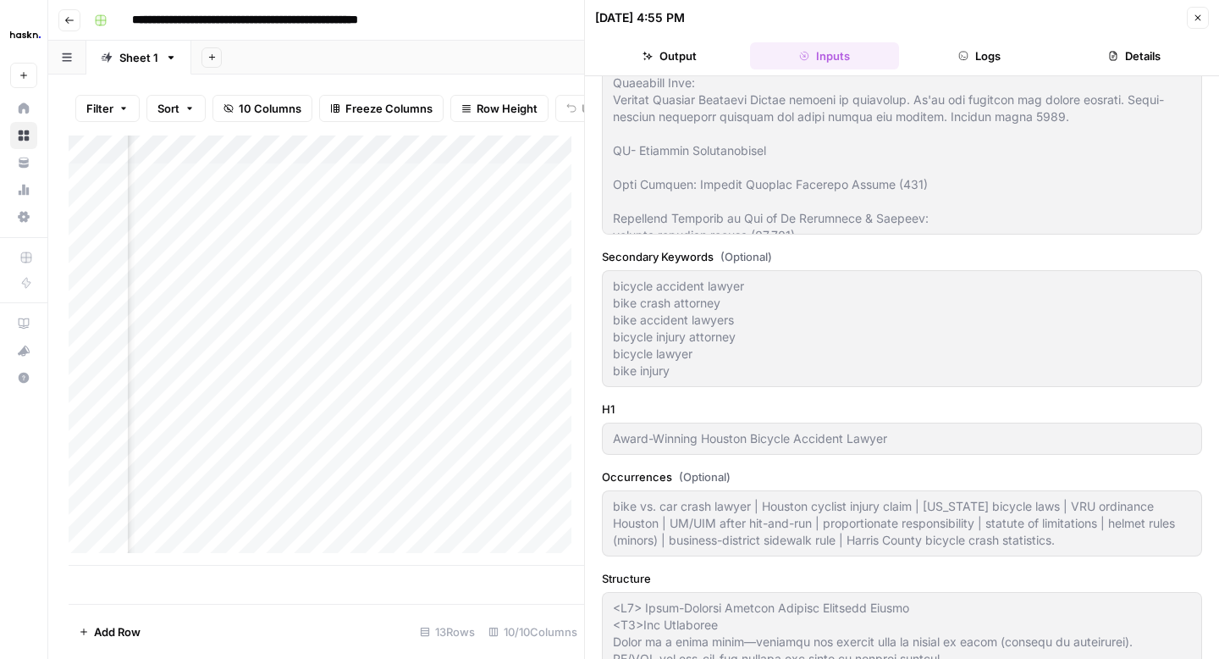
scroll to position [732, 0]
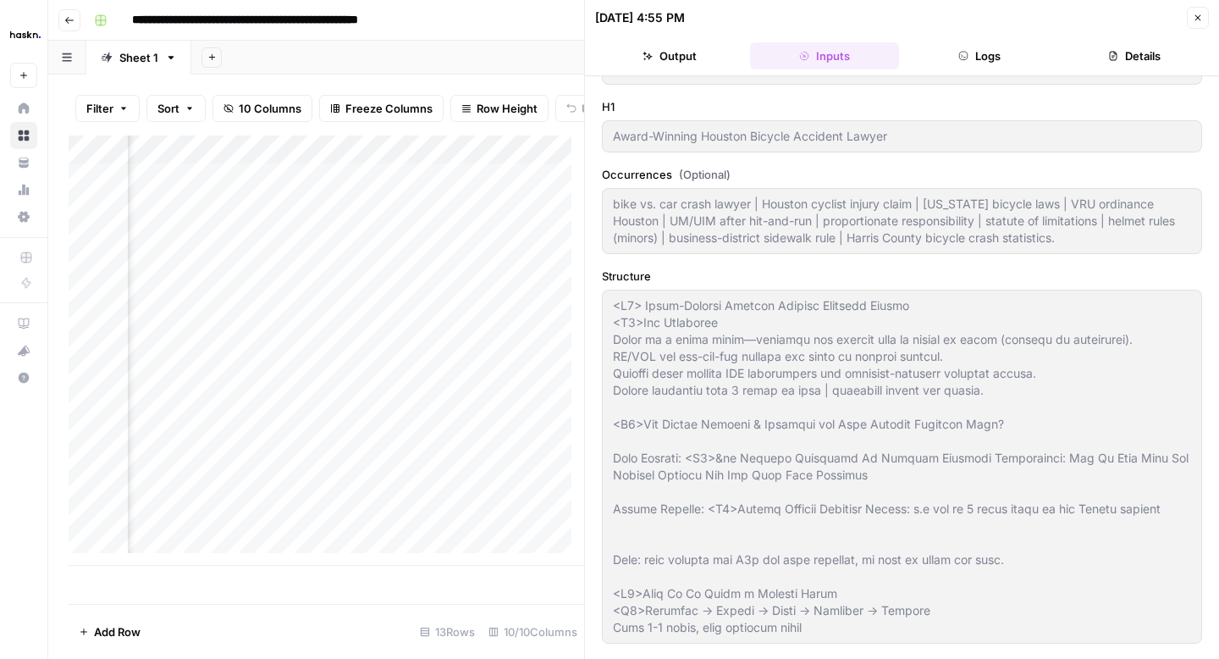
click at [1095, 49] on button "Details" at bounding box center [1135, 55] width 148 height 27
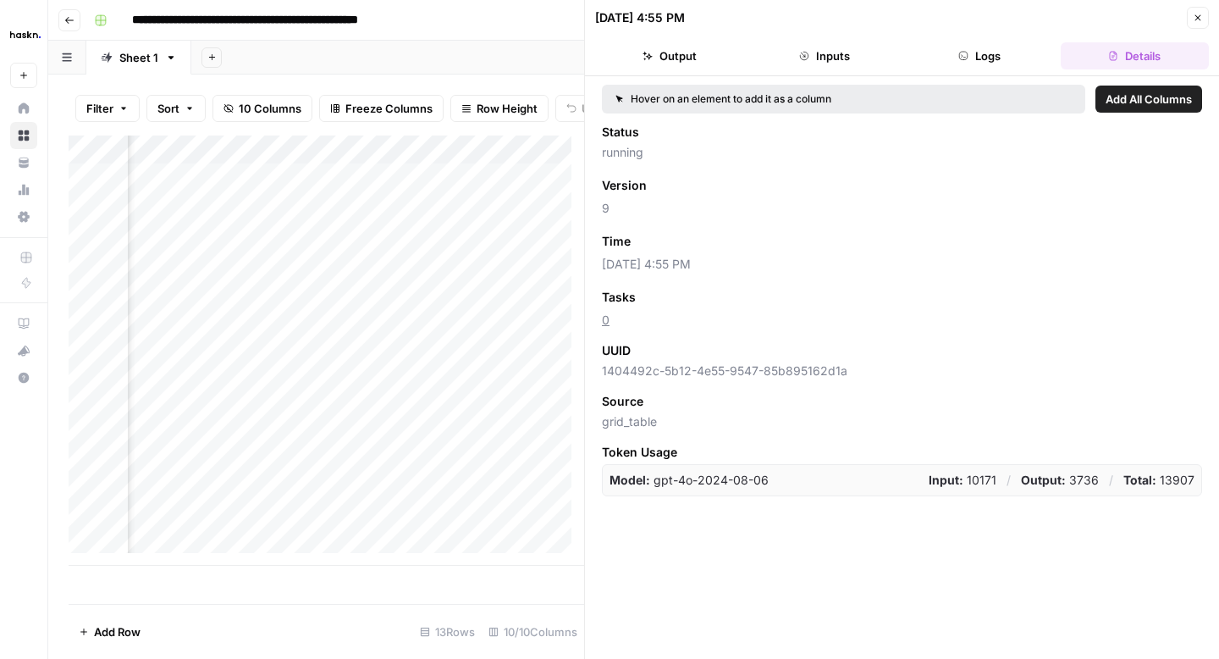
click at [977, 61] on button "Logs" at bounding box center [980, 55] width 148 height 27
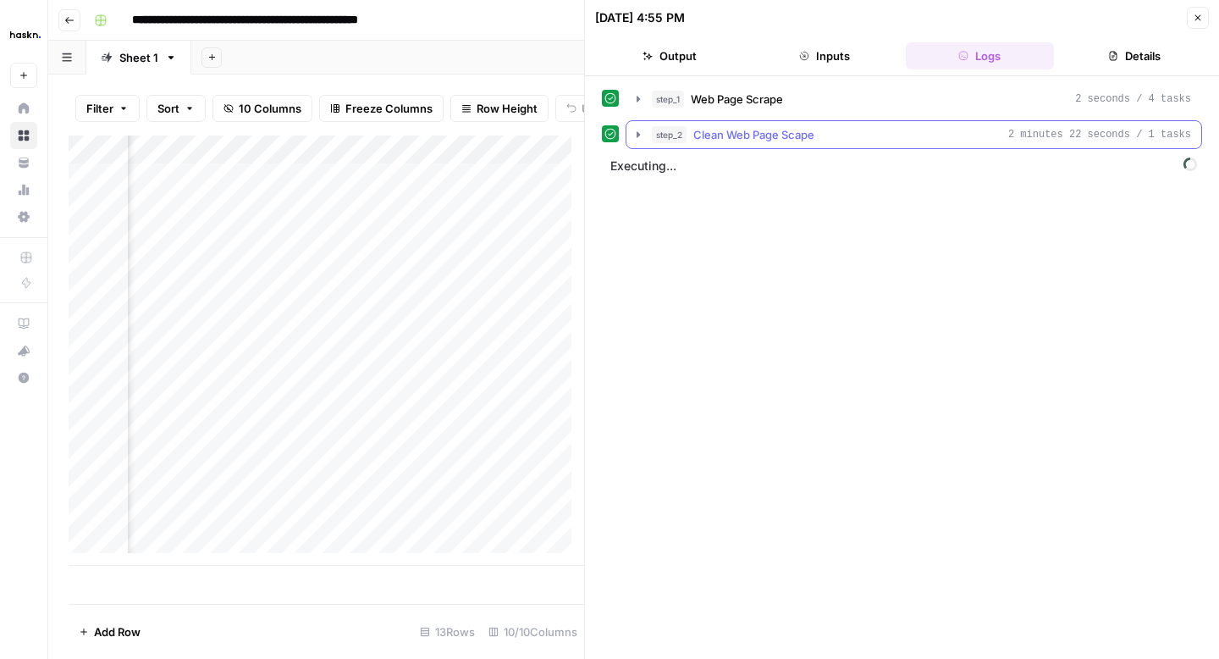
click at [639, 135] on icon "button" at bounding box center [638, 134] width 3 height 6
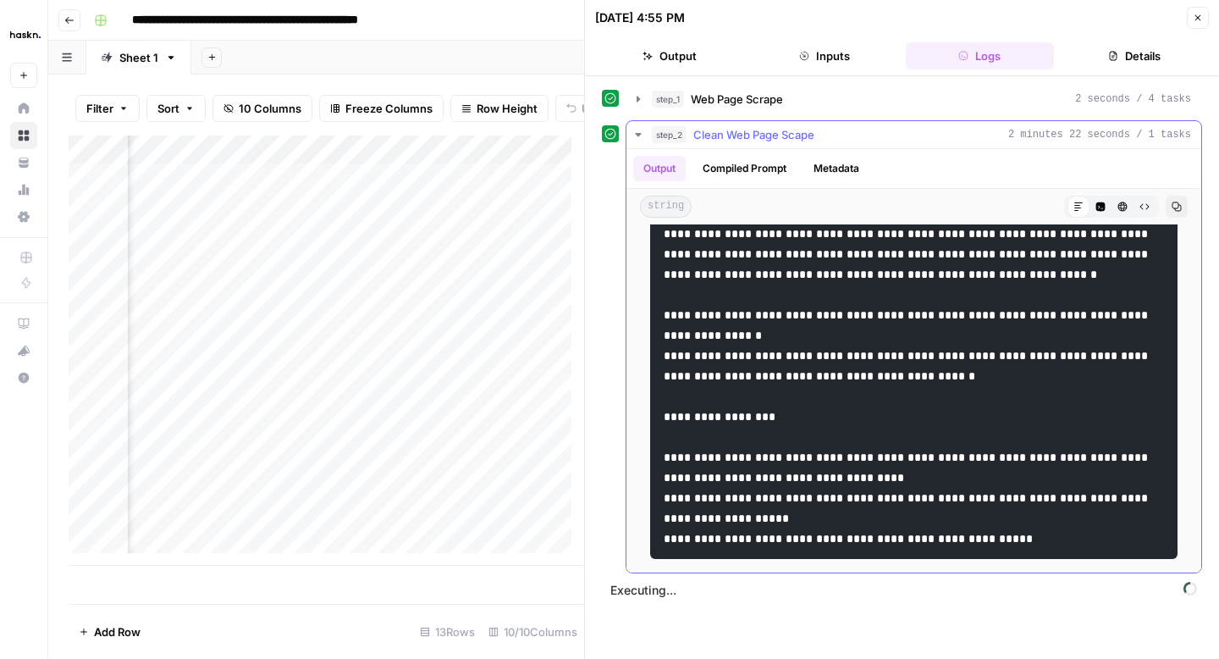
scroll to position [7198, 0]
click at [642, 134] on icon "button" at bounding box center [639, 135] width 14 height 14
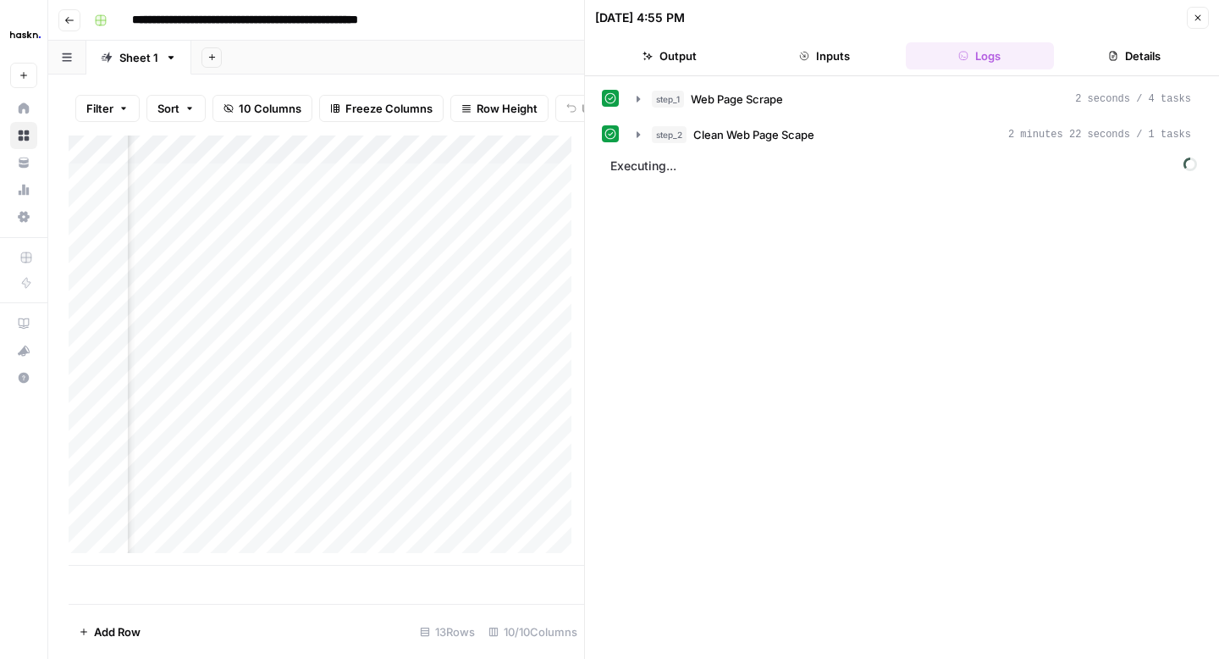
click at [1191, 18] on button "Close" at bounding box center [1198, 18] width 22 height 22
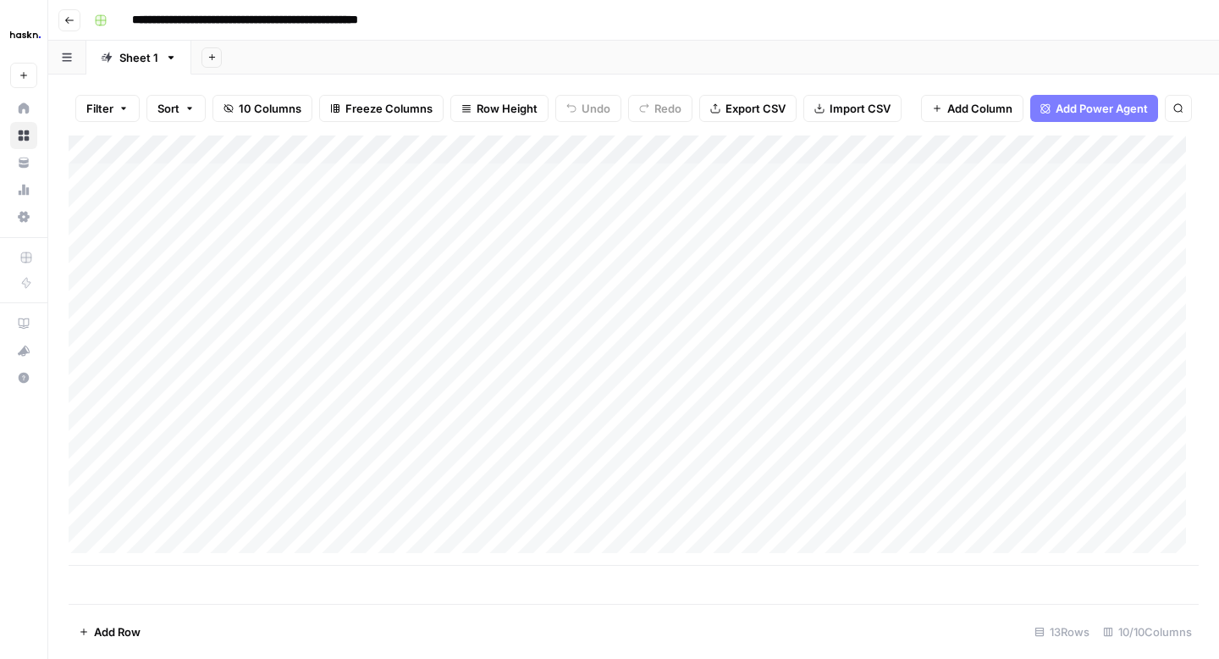
click at [235, 267] on div "Add Column" at bounding box center [634, 350] width 1130 height 430
click at [325, 254] on div "Add Column" at bounding box center [634, 350] width 1130 height 430
click at [540, 264] on div "Add Column" at bounding box center [634, 350] width 1130 height 430
click at [673, 262] on div "Add Column" at bounding box center [634, 350] width 1130 height 430
click at [795, 260] on div "Add Column" at bounding box center [634, 350] width 1130 height 430
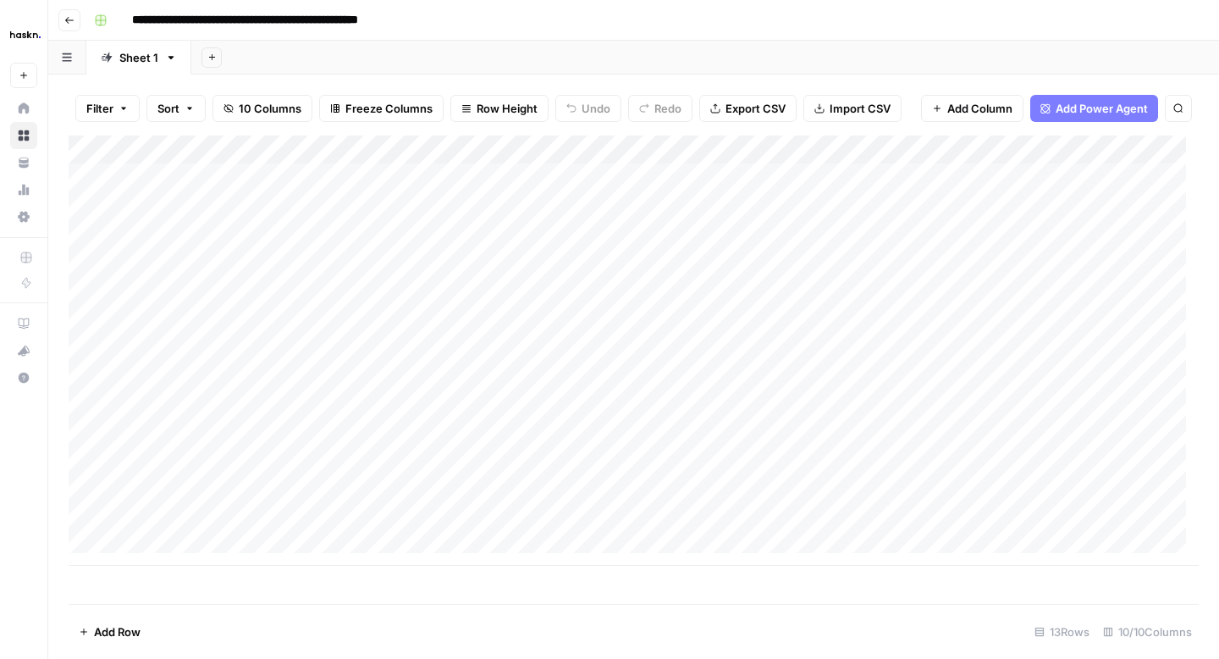
click at [914, 262] on div "Add Column" at bounding box center [634, 350] width 1130 height 430
click at [718, 264] on div "Add Column" at bounding box center [634, 350] width 1130 height 430
click at [805, 260] on div "Add Column" at bounding box center [634, 350] width 1130 height 430
click at [1035, 265] on div "Add Column" at bounding box center [634, 350] width 1130 height 430
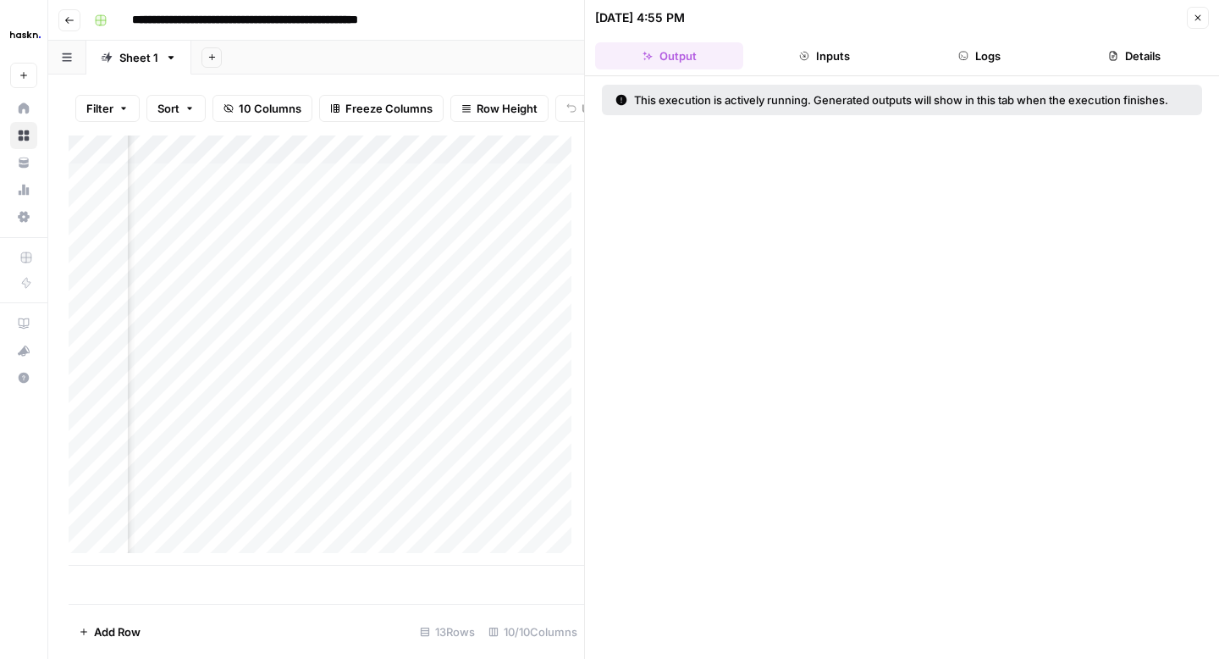
click at [989, 65] on button "Logs" at bounding box center [980, 55] width 148 height 27
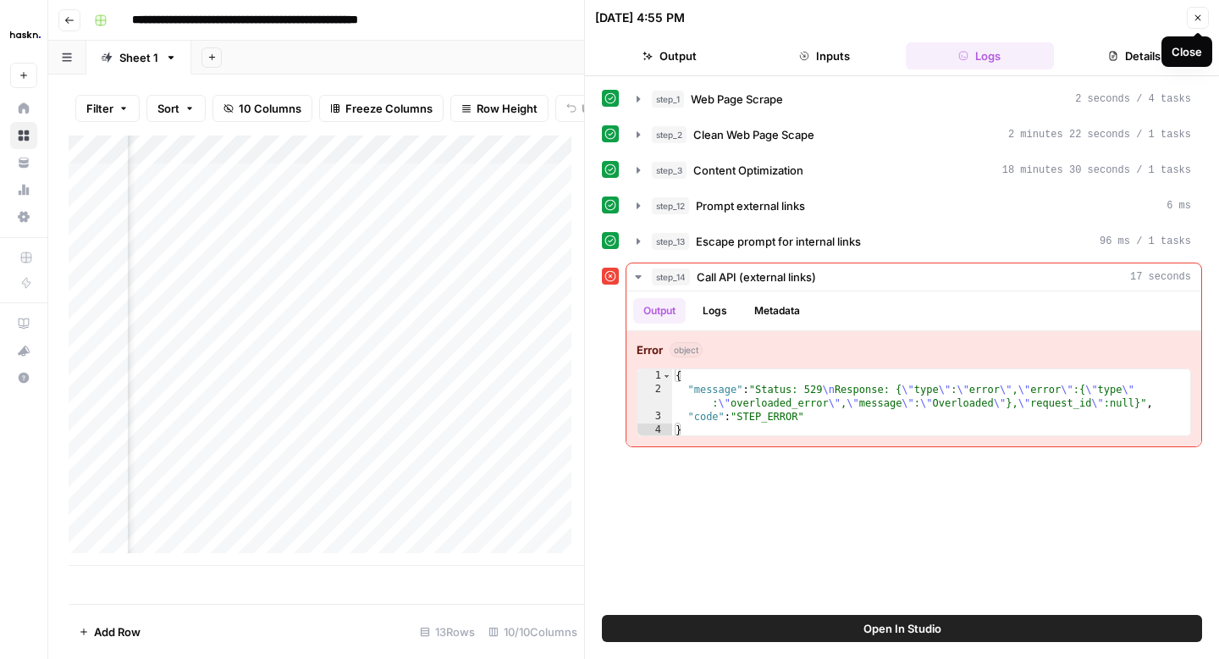
click at [1200, 19] on icon "button" at bounding box center [1198, 18] width 10 height 10
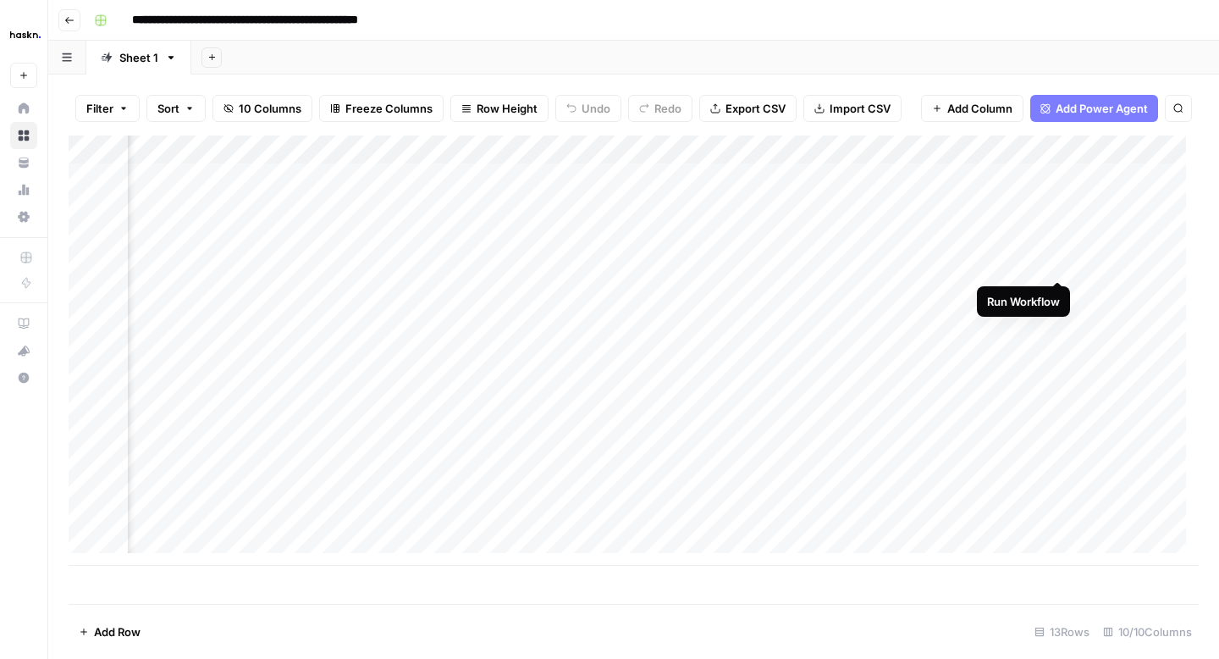
click at [1055, 269] on div "Add Column" at bounding box center [634, 350] width 1130 height 430
click at [1037, 263] on div "Add Column" at bounding box center [634, 350] width 1130 height 430
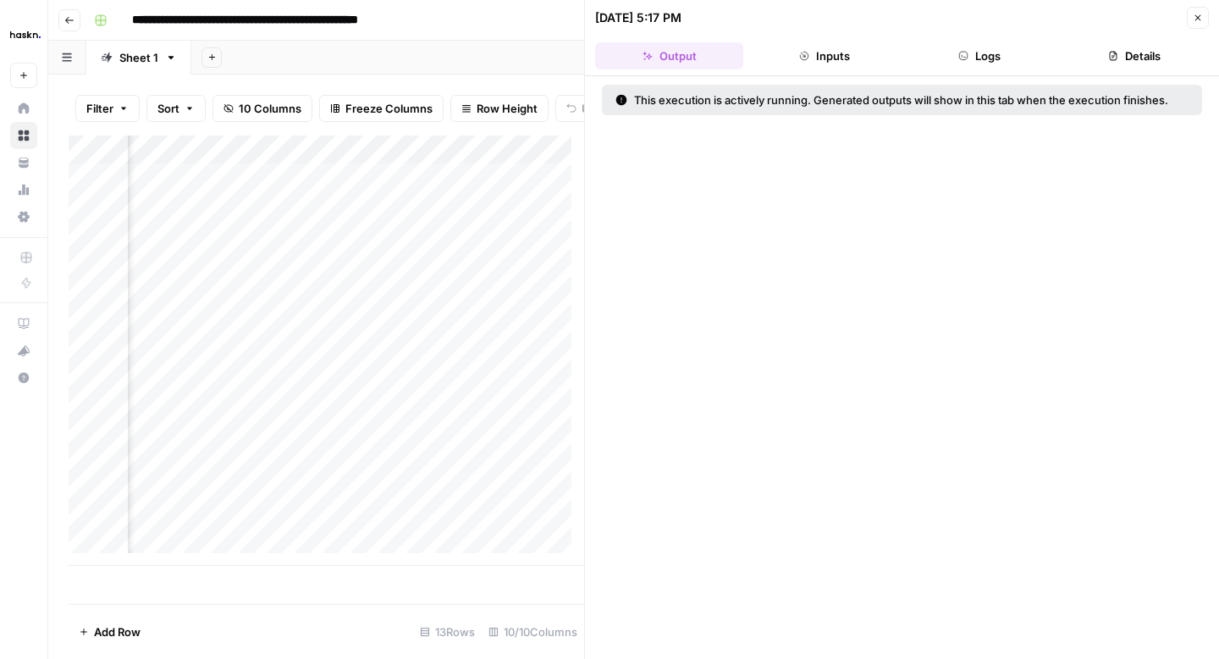
click at [985, 60] on button "Logs" at bounding box center [980, 55] width 148 height 27
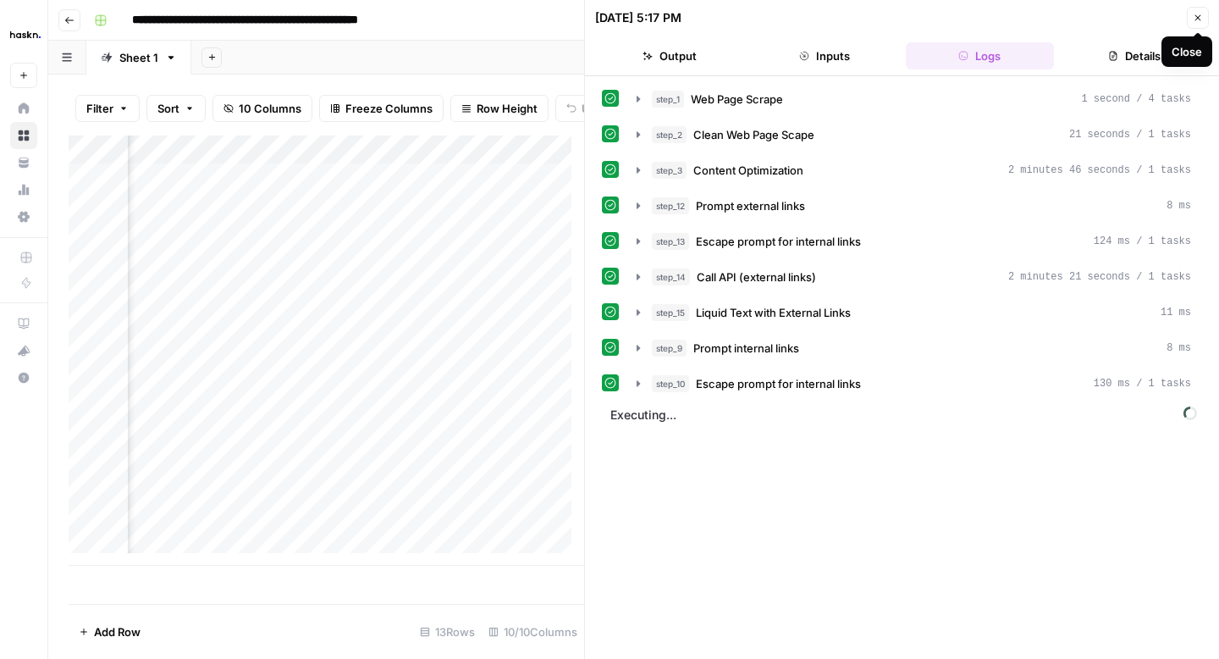
click at [1195, 22] on icon "button" at bounding box center [1198, 18] width 10 height 10
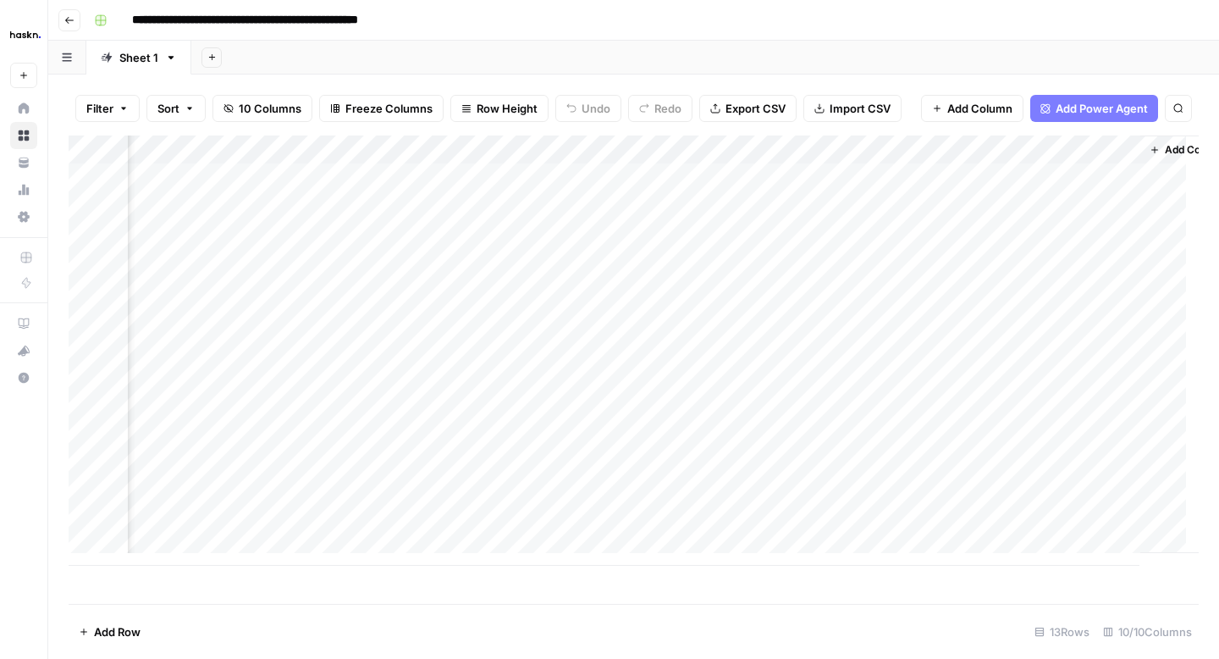
scroll to position [0, 561]
click at [1071, 264] on div "Add Column" at bounding box center [634, 350] width 1130 height 430
click at [902, 262] on div "Add Column" at bounding box center [634, 350] width 1130 height 430
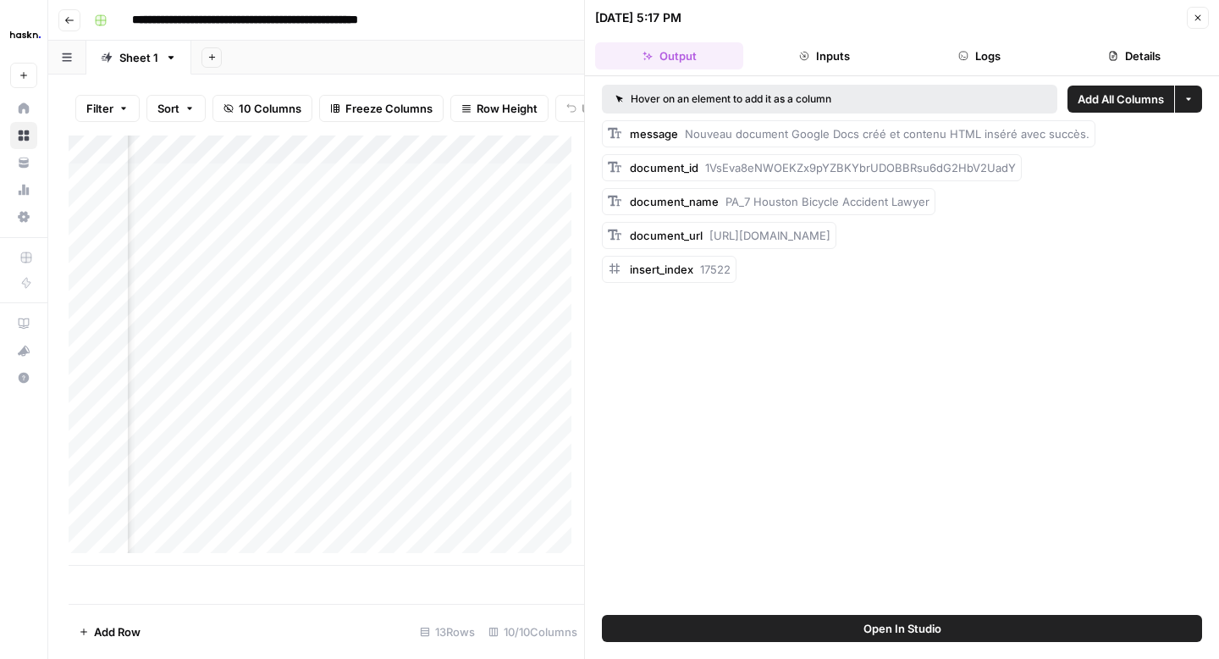
click at [947, 58] on button "Logs" at bounding box center [980, 55] width 148 height 27
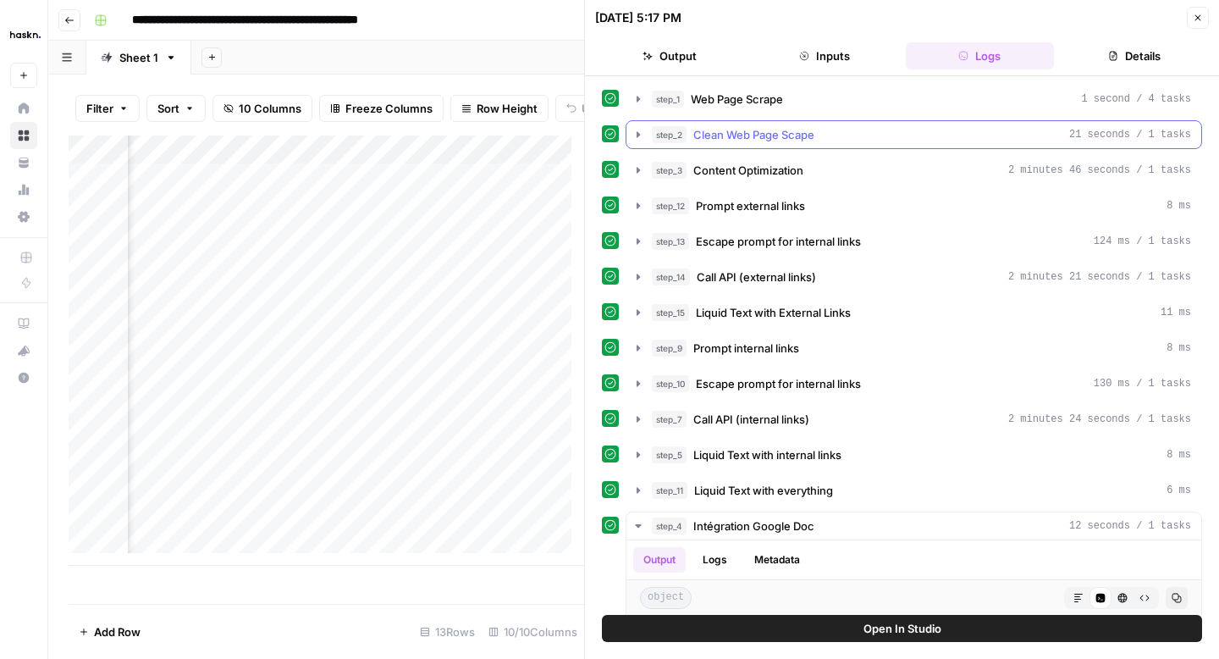
click at [638, 134] on icon "button" at bounding box center [638, 134] width 3 height 6
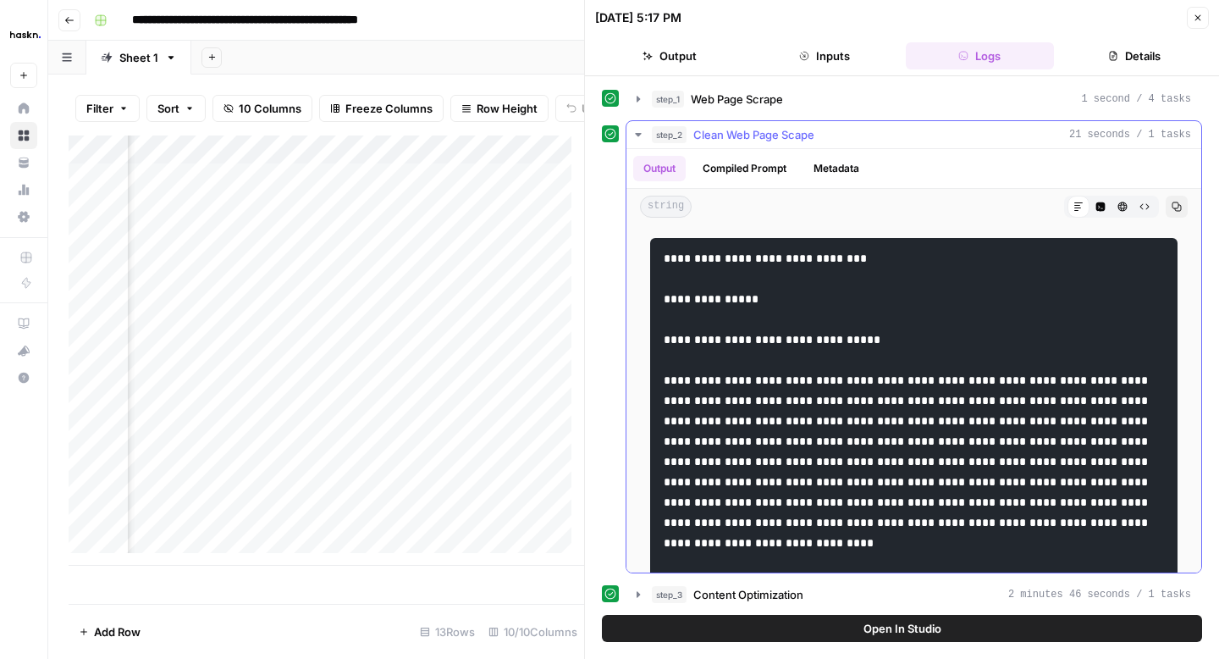
click at [1166, 200] on button "Copy" at bounding box center [1177, 207] width 22 height 22
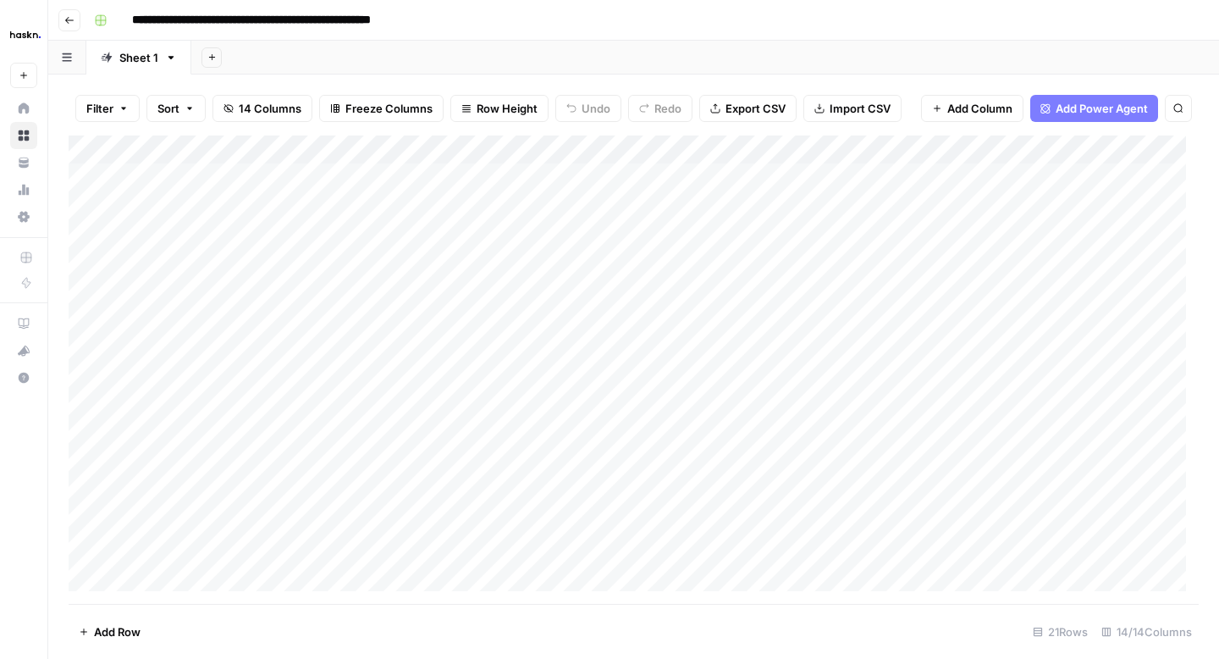
click at [76, 24] on button "Go back" at bounding box center [69, 20] width 22 height 22
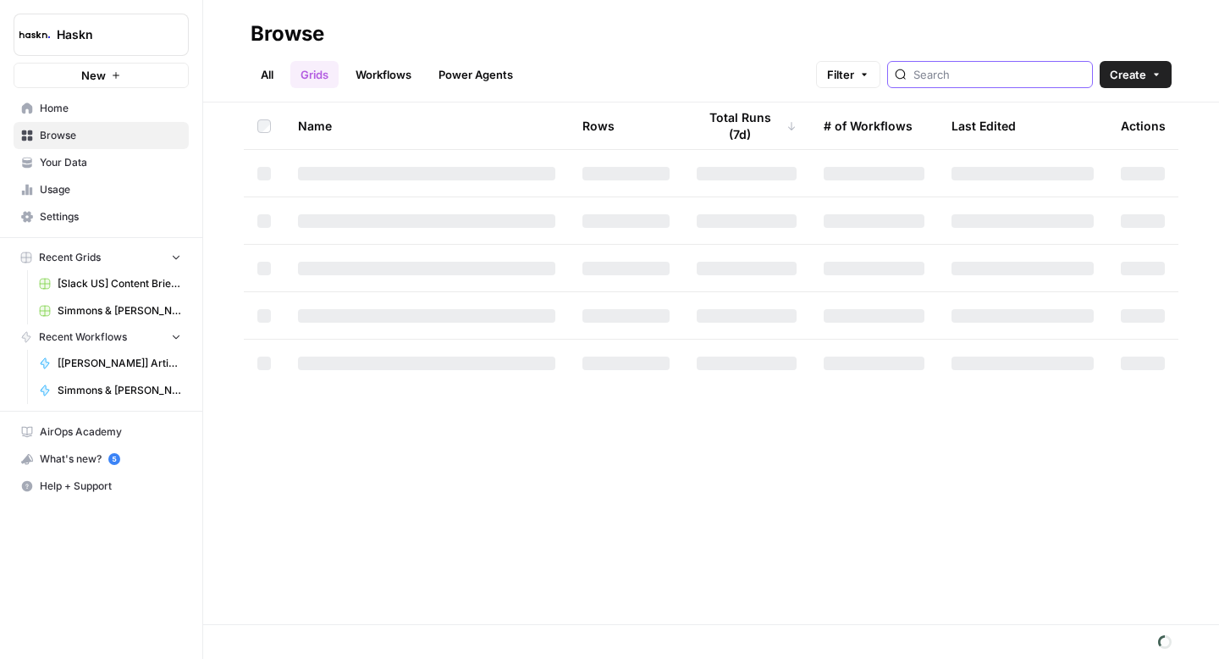
click at [969, 77] on input "search" at bounding box center [1000, 74] width 172 height 17
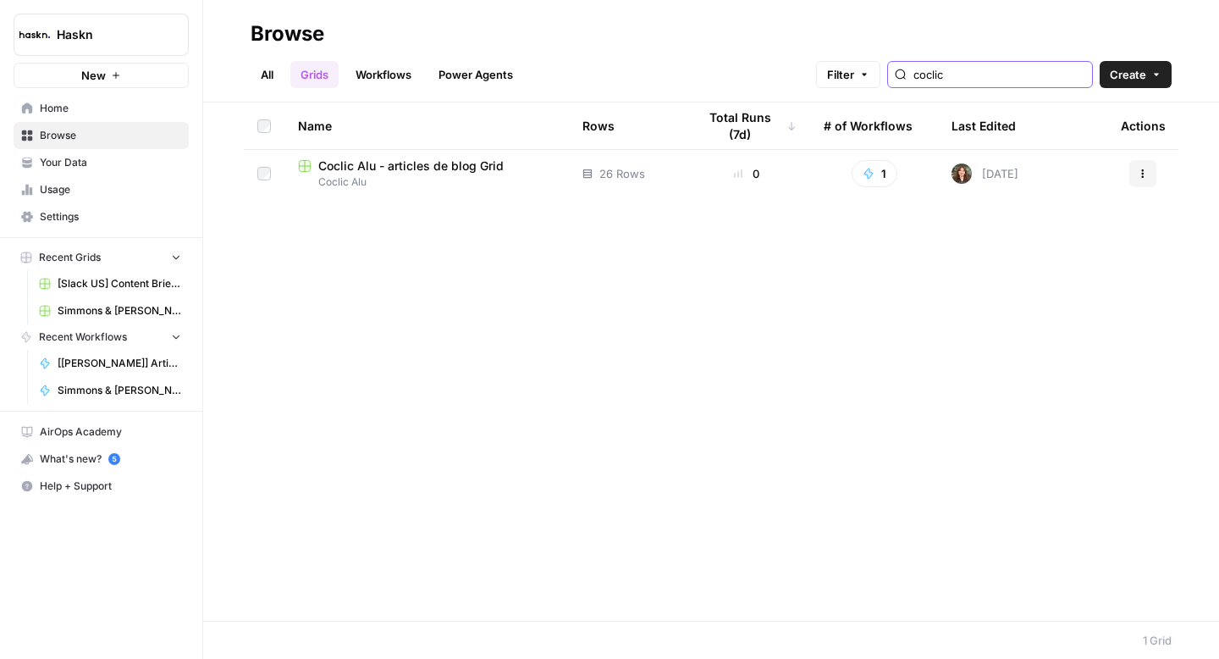
type input "coclic"
click at [395, 166] on span "Coclic Alu - articles de blog Grid" at bounding box center [410, 165] width 185 height 17
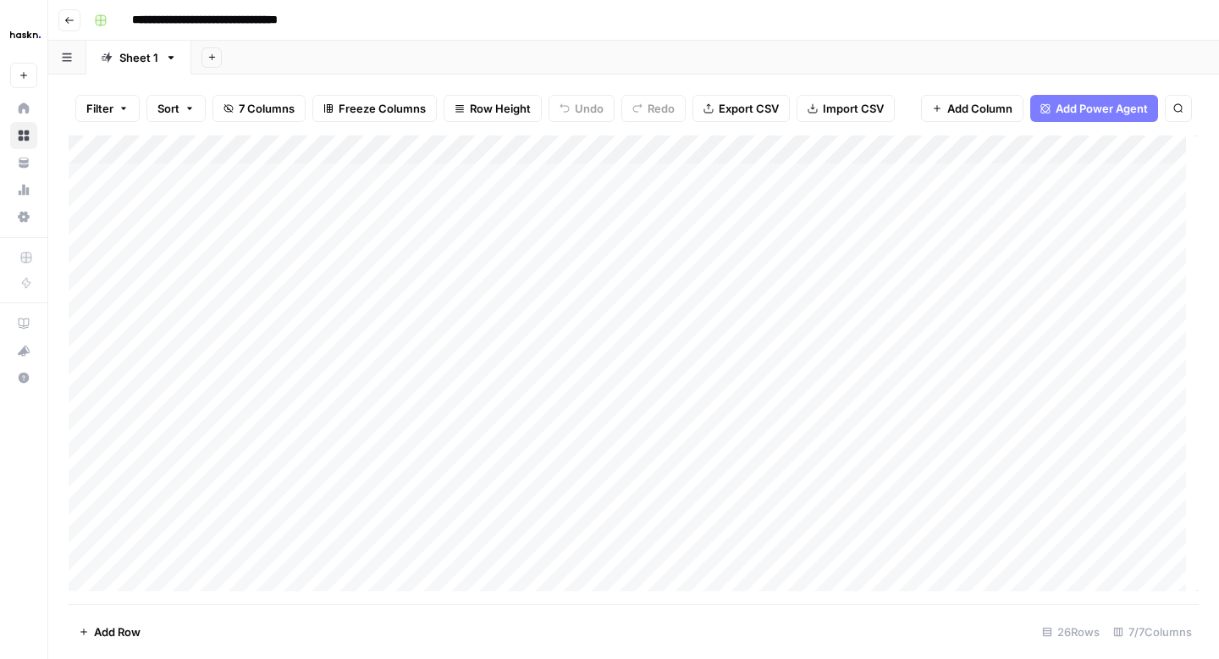
click at [787, 207] on div "Add Column" at bounding box center [634, 369] width 1130 height 468
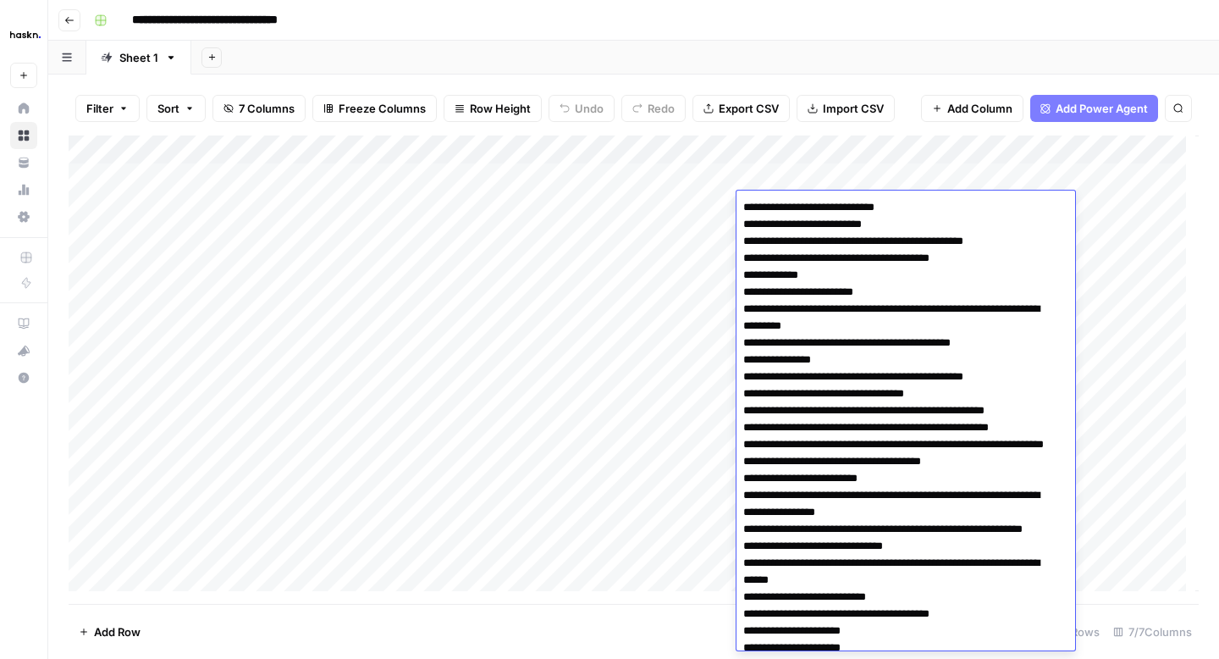
scroll to position [213, 0]
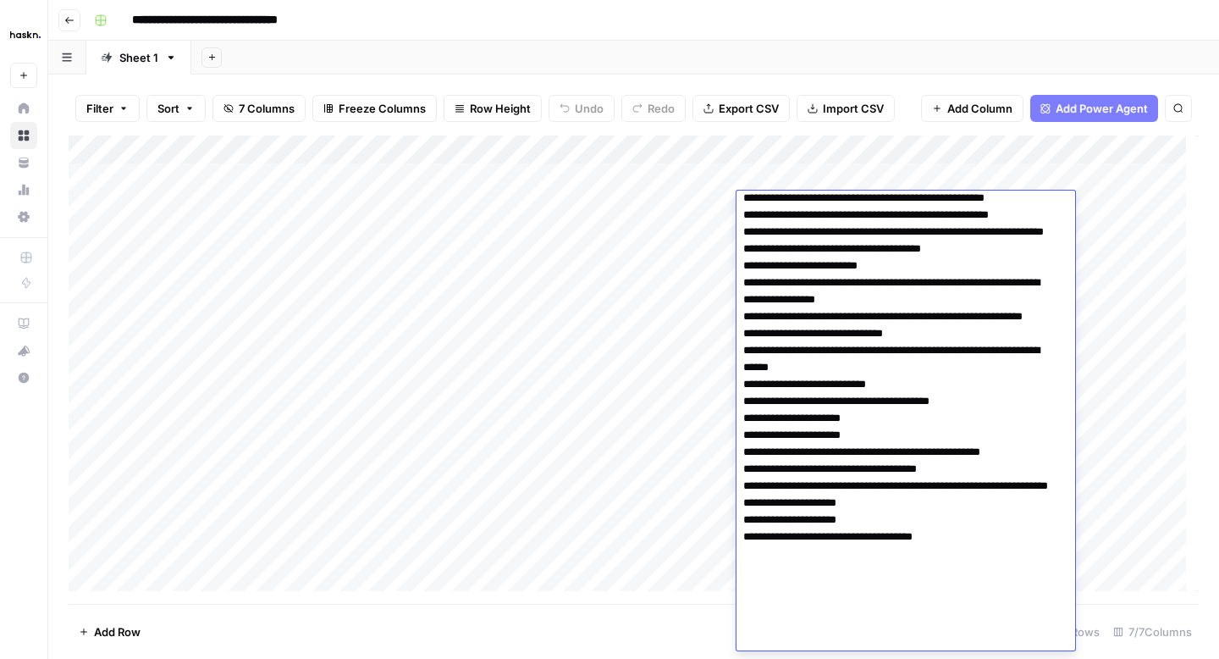
click at [684, 207] on div "Add Column" at bounding box center [634, 369] width 1130 height 468
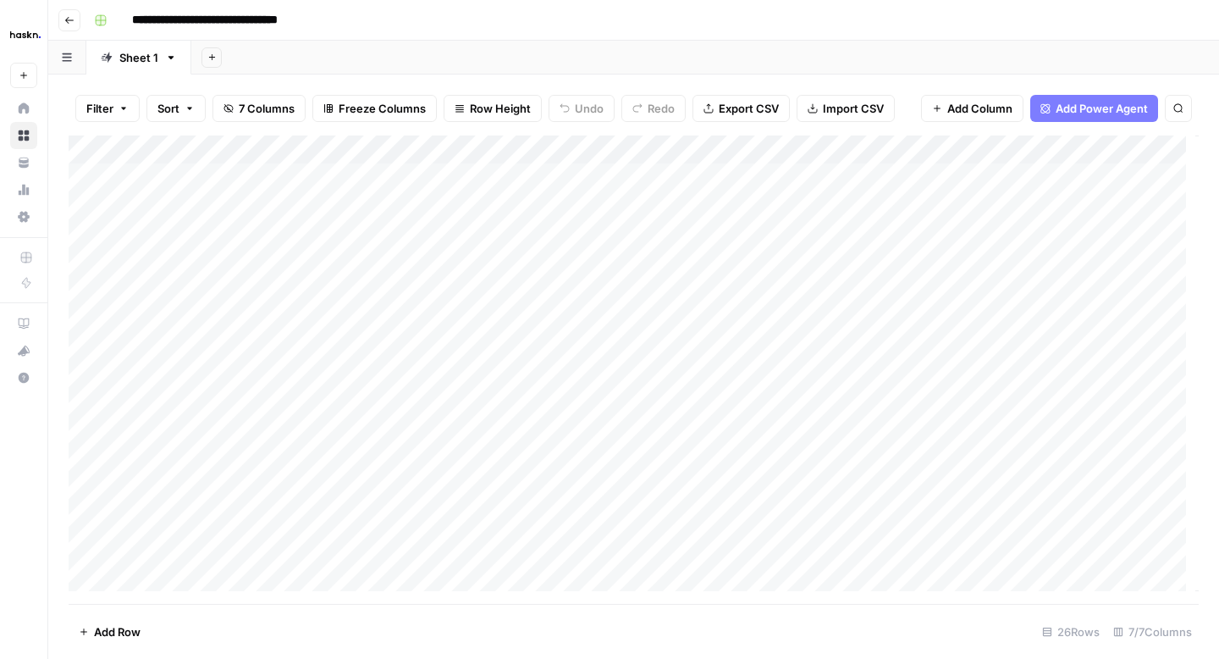
click at [782, 301] on div "Add Column" at bounding box center [634, 369] width 1130 height 468
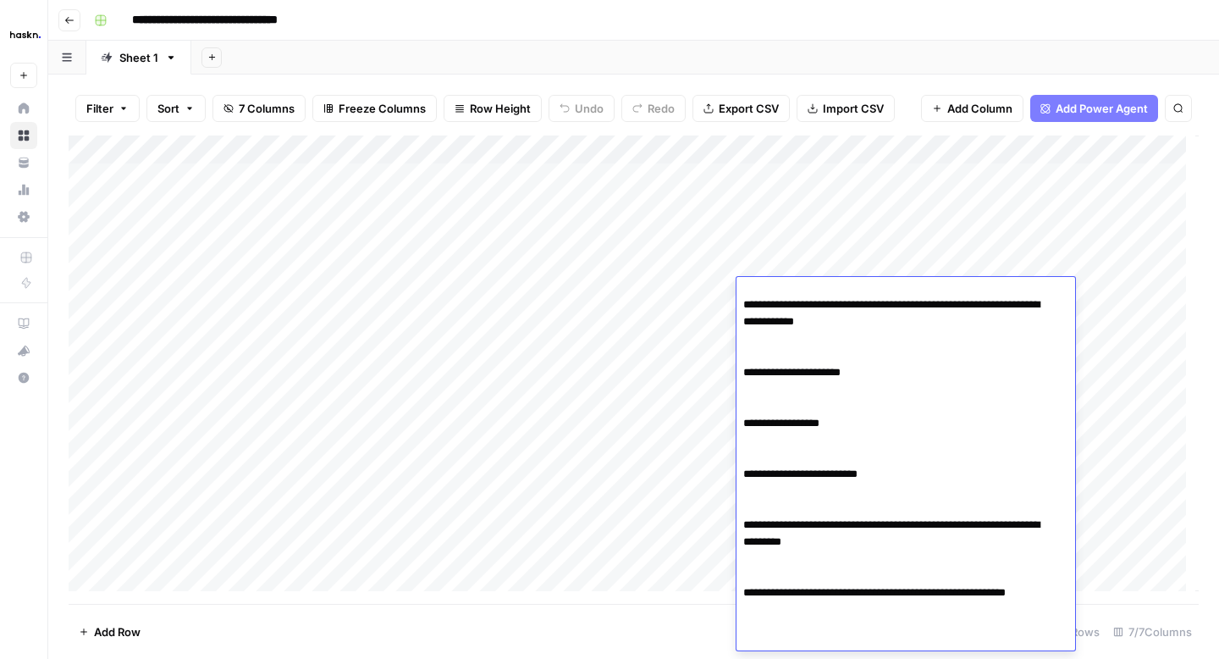
scroll to position [0, 0]
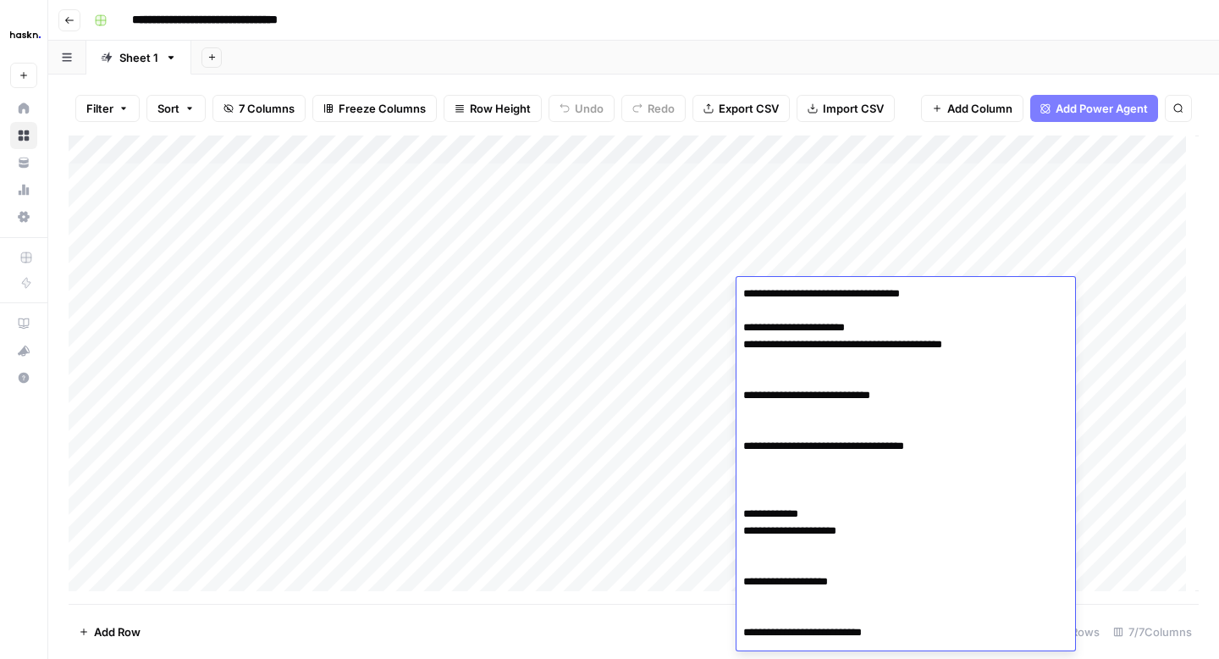
type textarea "**********"
click at [617, 285] on div "Add Column" at bounding box center [634, 369] width 1130 height 468
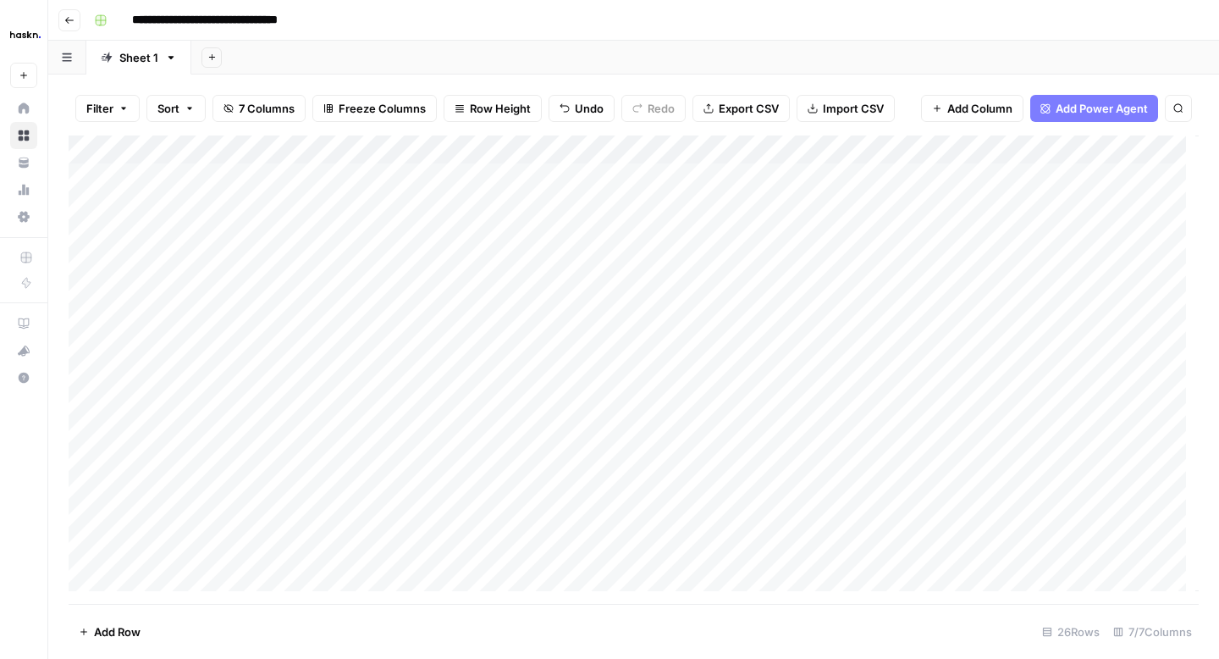
click at [763, 304] on div "Add Column" at bounding box center [634, 369] width 1130 height 468
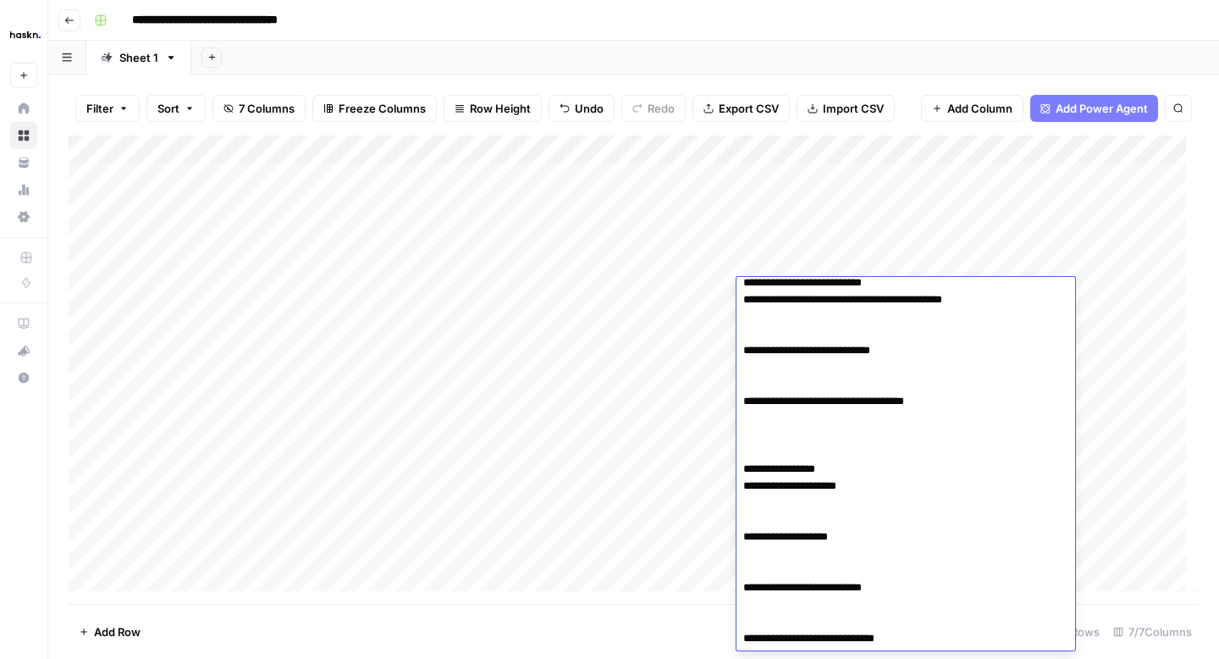
scroll to position [3883, 0]
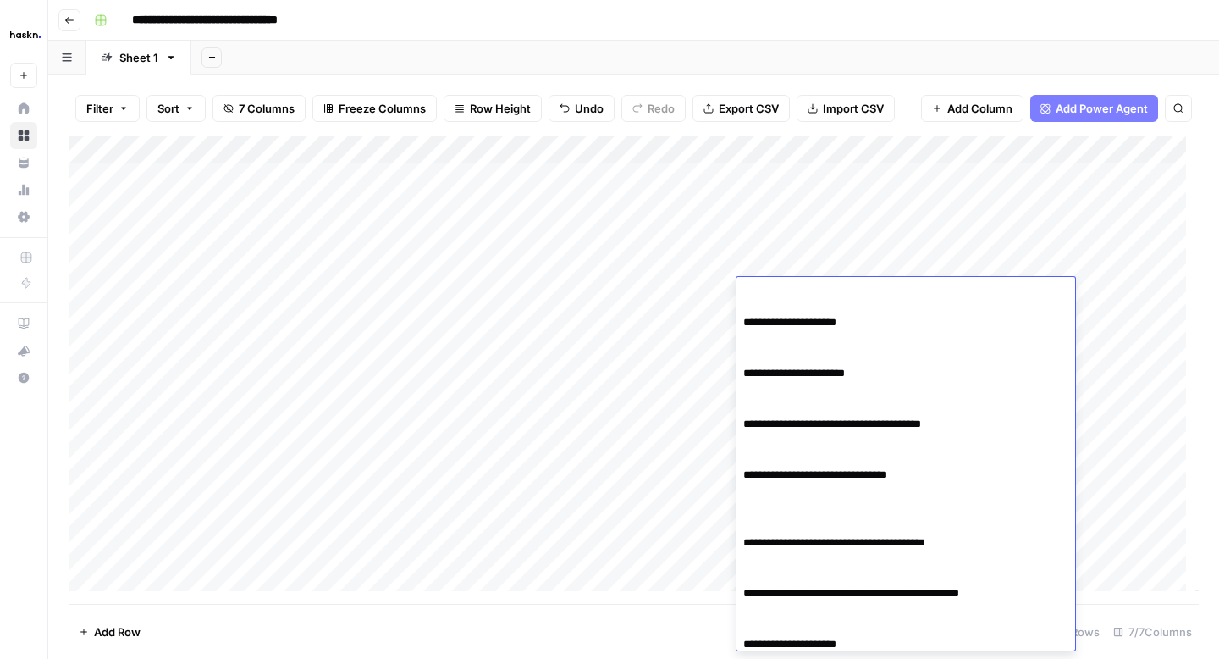
type textarea "**********"
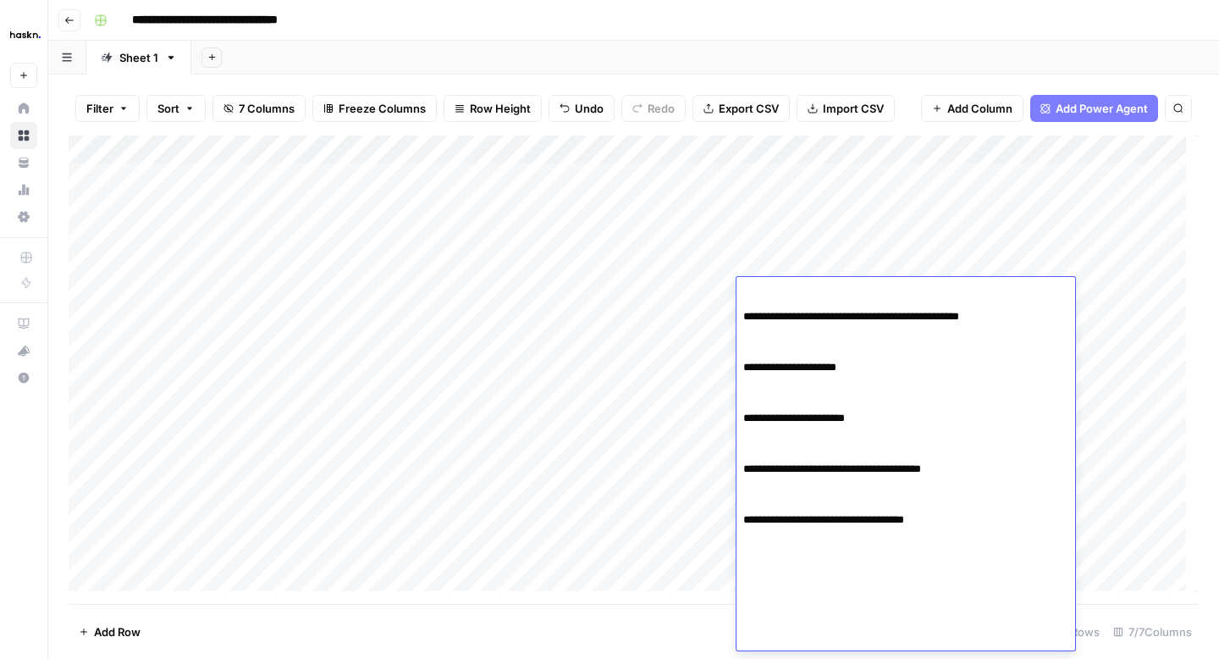
scroll to position [1942, 0]
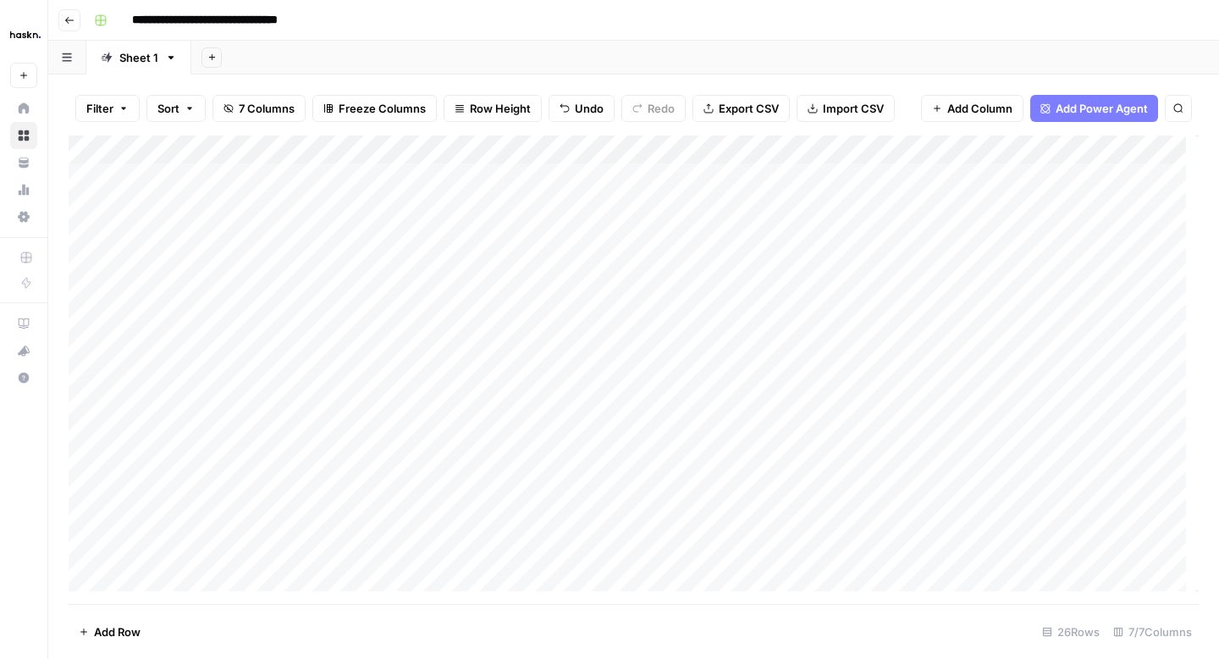
click at [689, 304] on div "Add Column" at bounding box center [634, 369] width 1130 height 468
click at [390, 355] on div "Add Column" at bounding box center [634, 369] width 1130 height 468
click at [375, 376] on div "Add Column" at bounding box center [634, 369] width 1130 height 468
click at [504, 348] on div "Add Column" at bounding box center [634, 369] width 1130 height 468
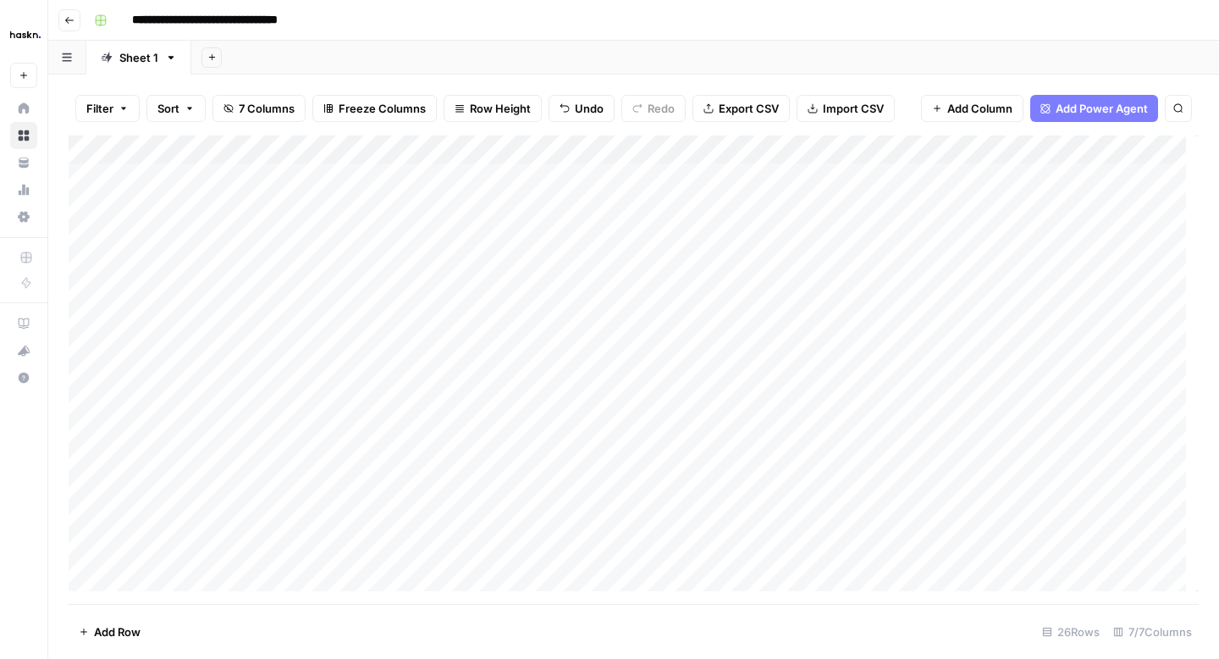
click at [504, 348] on div "Add Column" at bounding box center [634, 369] width 1130 height 468
click at [760, 340] on div "Add Column" at bounding box center [634, 369] width 1130 height 468
type textarea "**********"
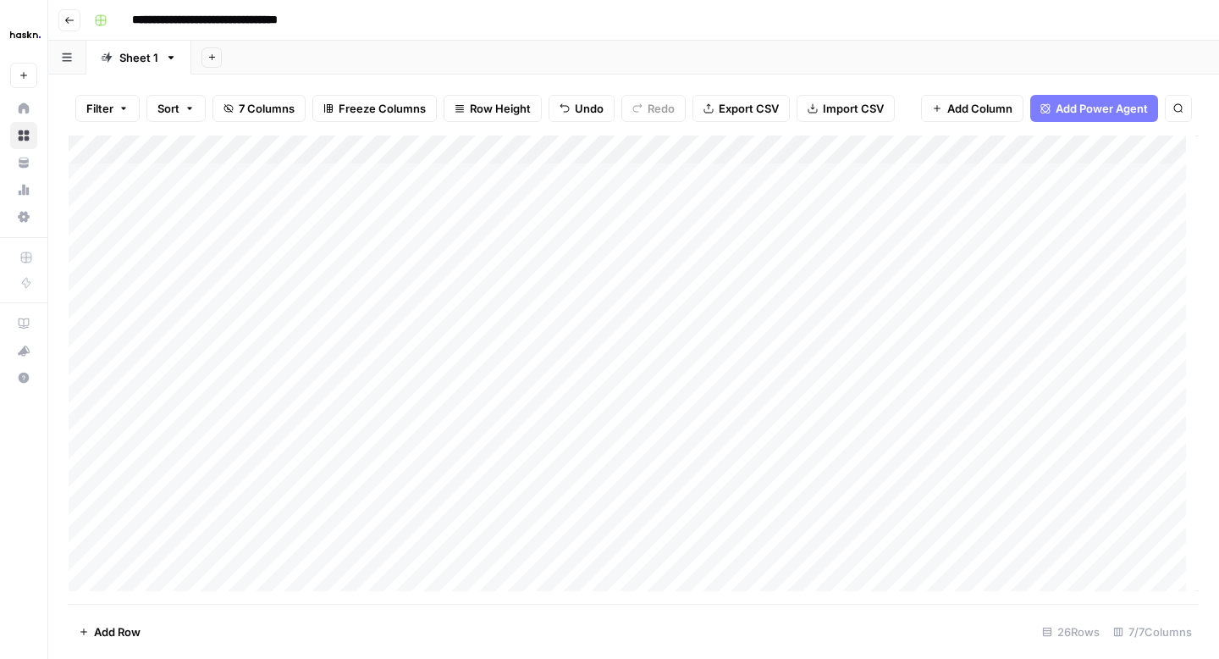
click at [629, 356] on div "Add Column" at bounding box center [634, 369] width 1130 height 468
click at [793, 354] on div "Add Column" at bounding box center [634, 369] width 1130 height 468
type textarea "**********"
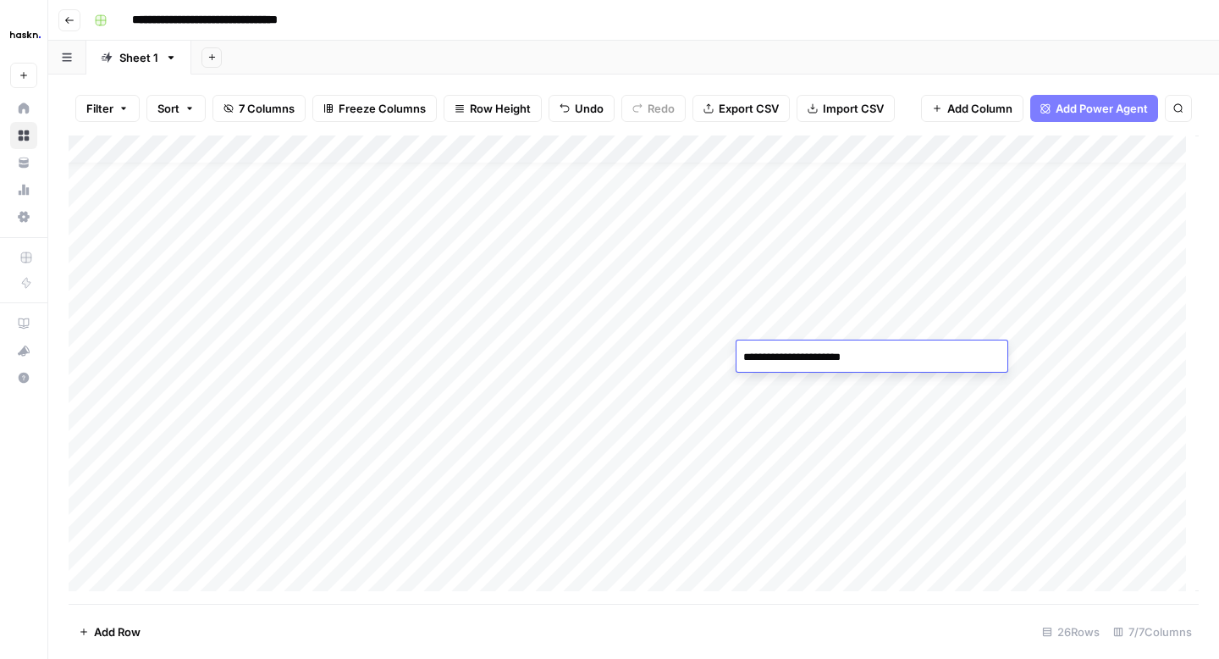
scroll to position [1982, 0]
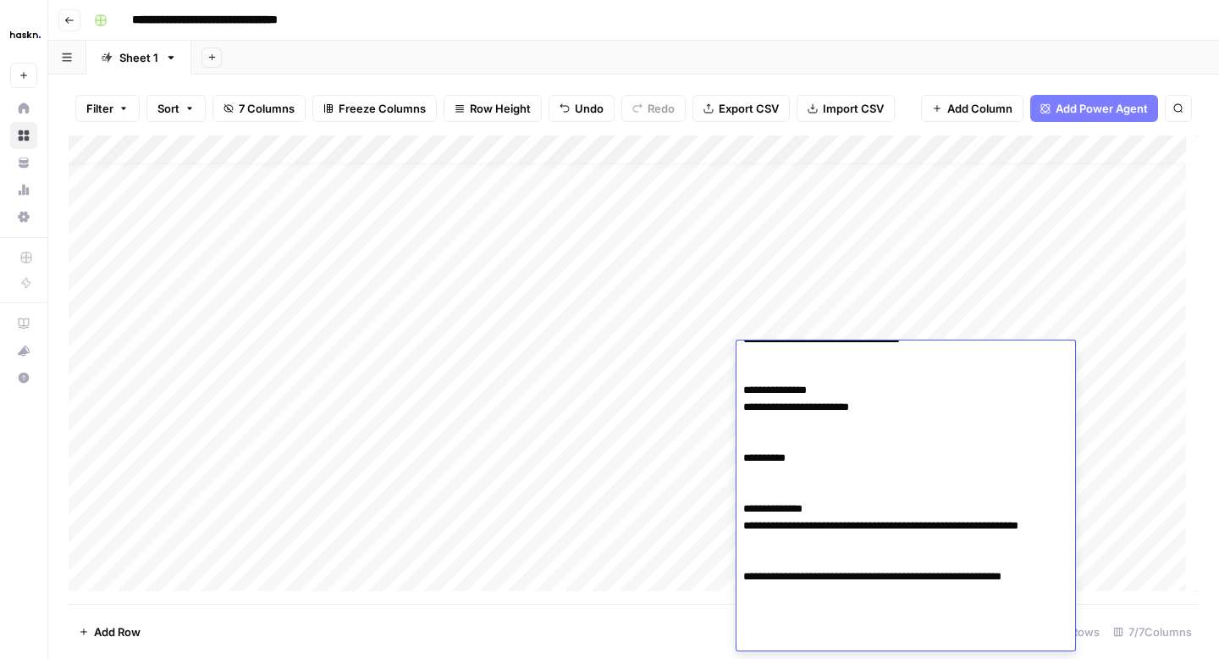
click at [685, 381] on div "Add Column" at bounding box center [634, 369] width 1130 height 468
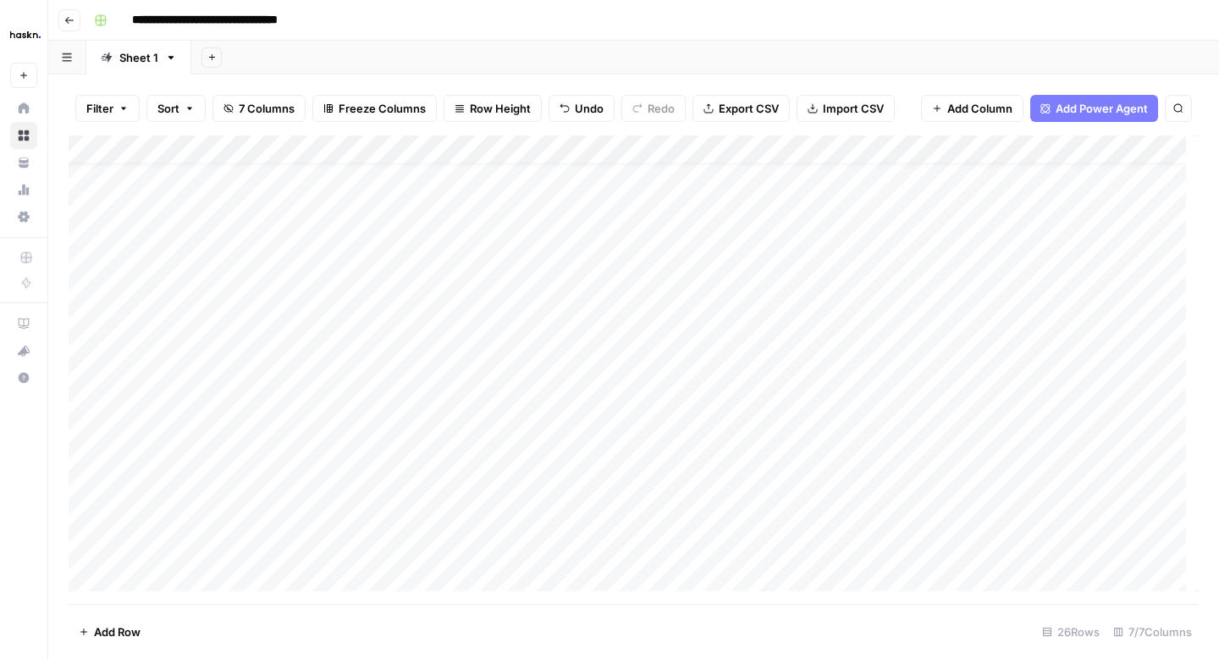
scroll to position [81, 0]
click at [763, 360] on div "Add Column" at bounding box center [634, 369] width 1130 height 468
type textarea "**********"
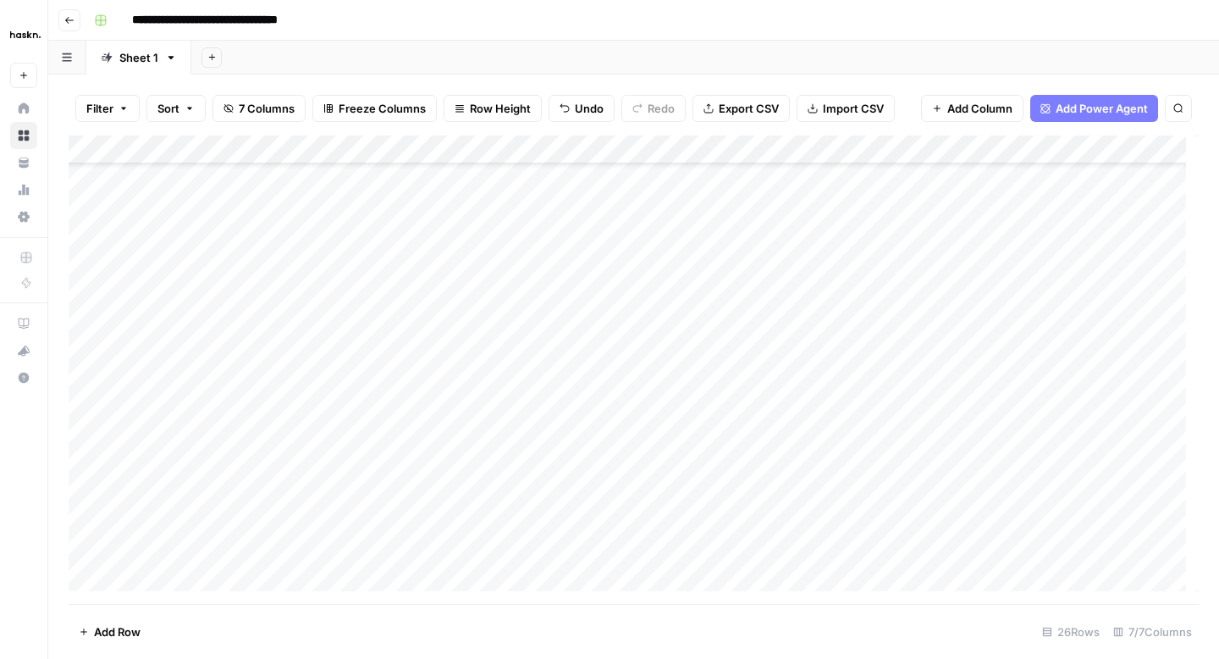
click at [652, 373] on div "Add Column" at bounding box center [634, 369] width 1130 height 468
click at [771, 437] on div "Add Column" at bounding box center [634, 369] width 1130 height 468
type textarea "**********"
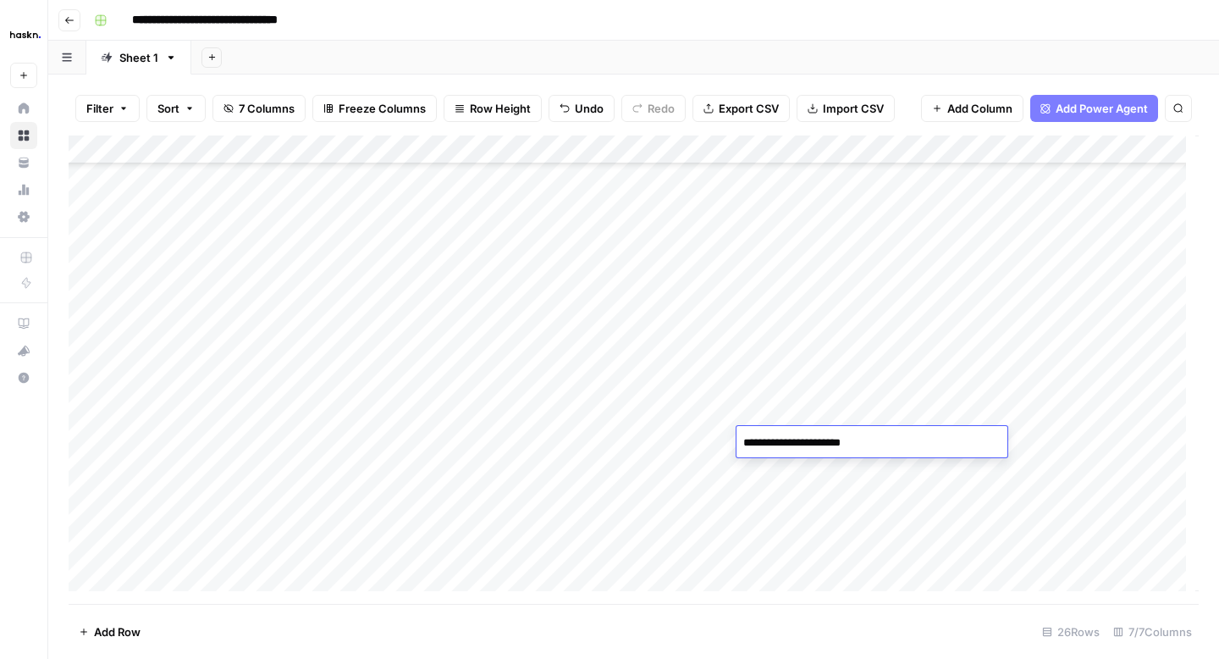
scroll to position [2068, 0]
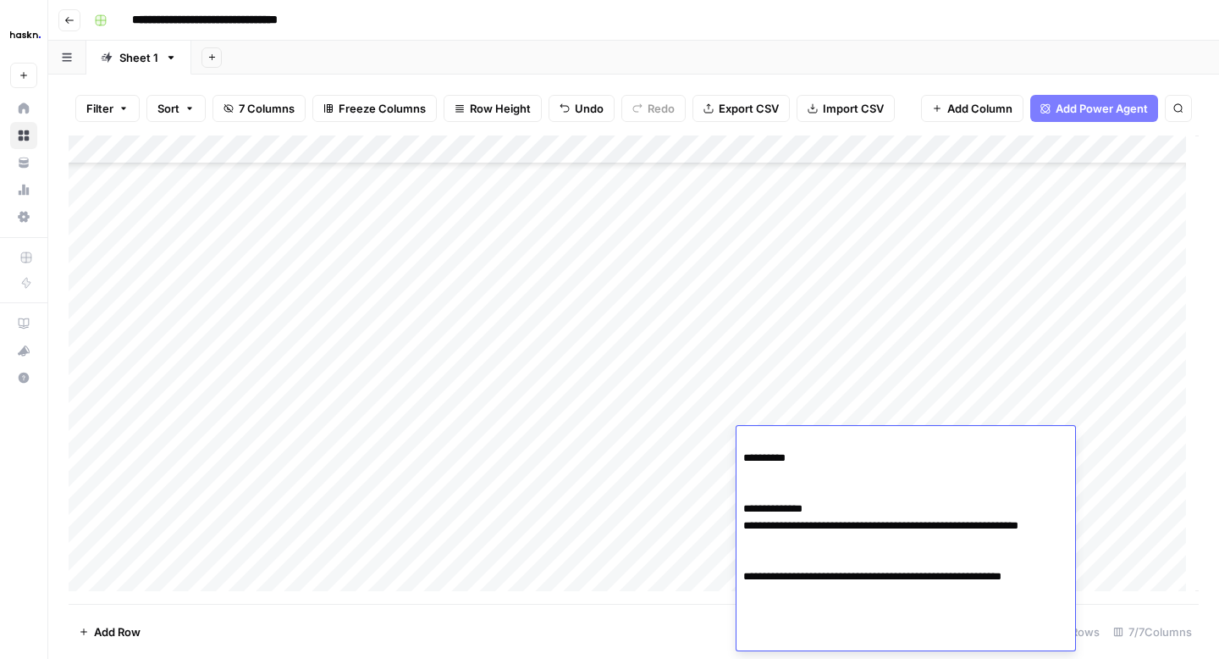
click at [692, 445] on div "Add Column" at bounding box center [634, 369] width 1130 height 468
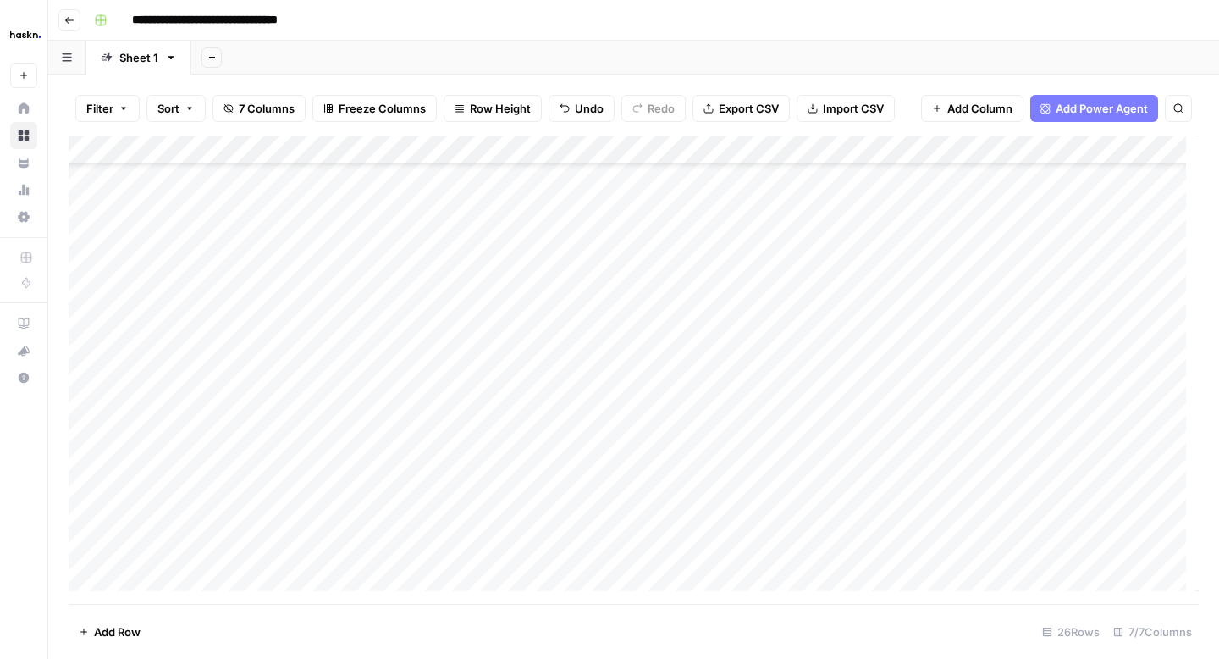
scroll to position [349, 0]
click at [767, 439] on div "Add Column" at bounding box center [634, 369] width 1130 height 468
type textarea "**********"
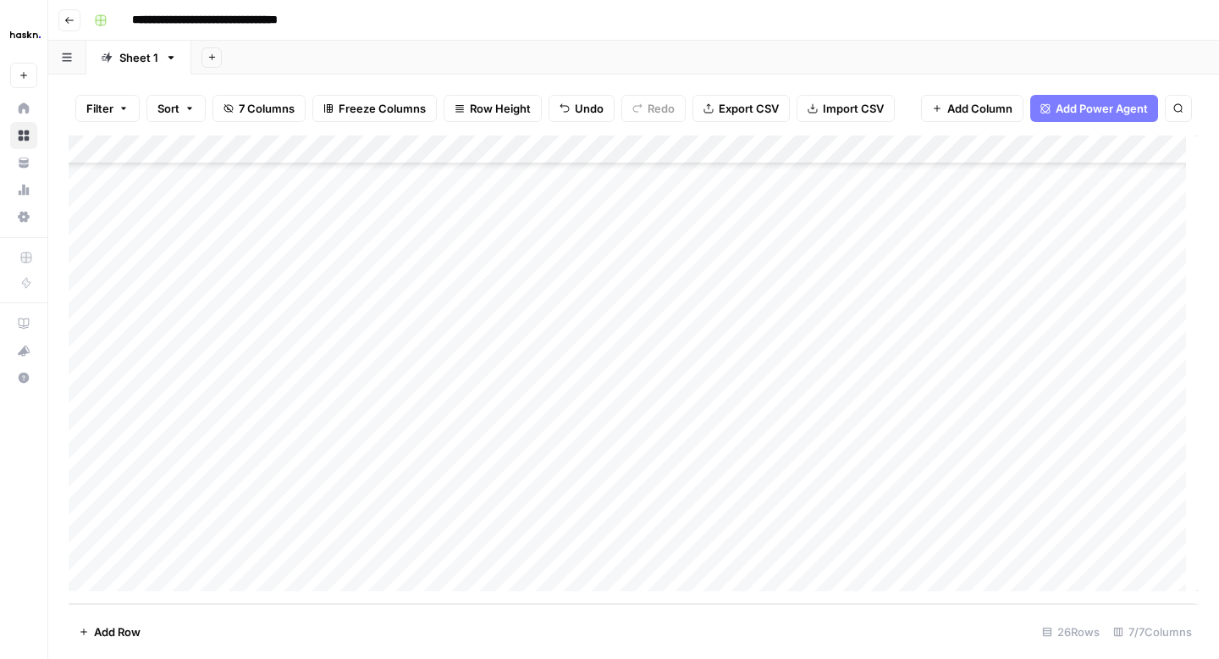
click at [686, 436] on div "Add Column" at bounding box center [634, 369] width 1130 height 468
click at [769, 318] on div "Add Column" at bounding box center [634, 369] width 1130 height 468
type textarea "**********"
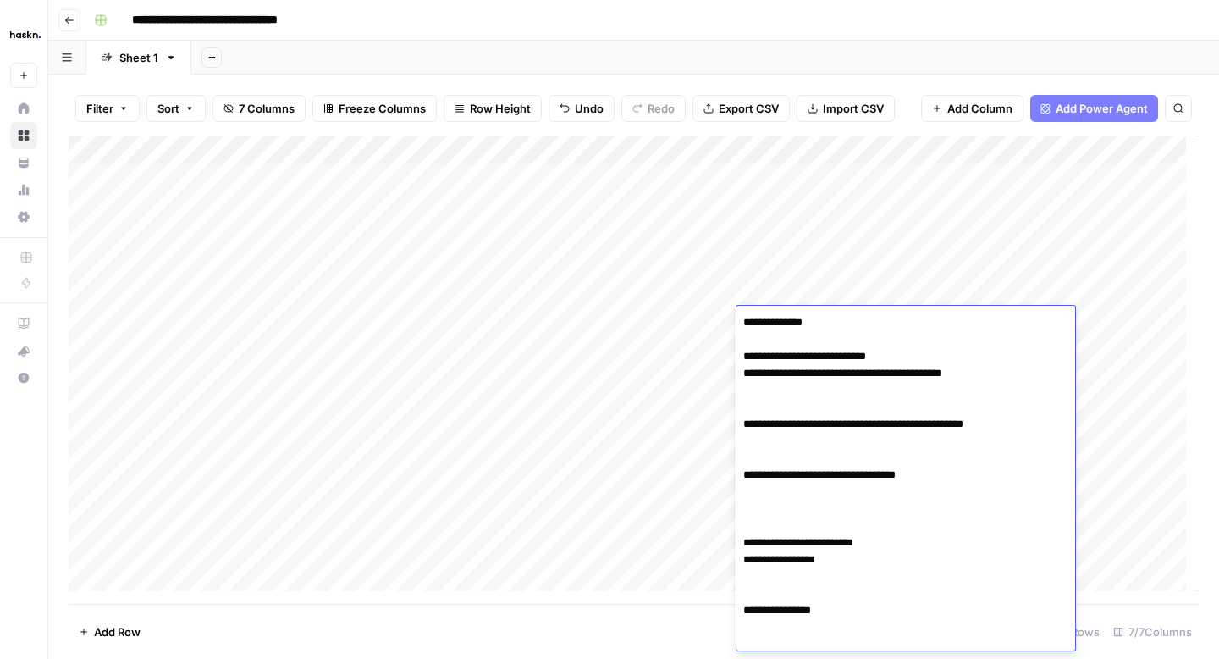
scroll to position [1135, 0]
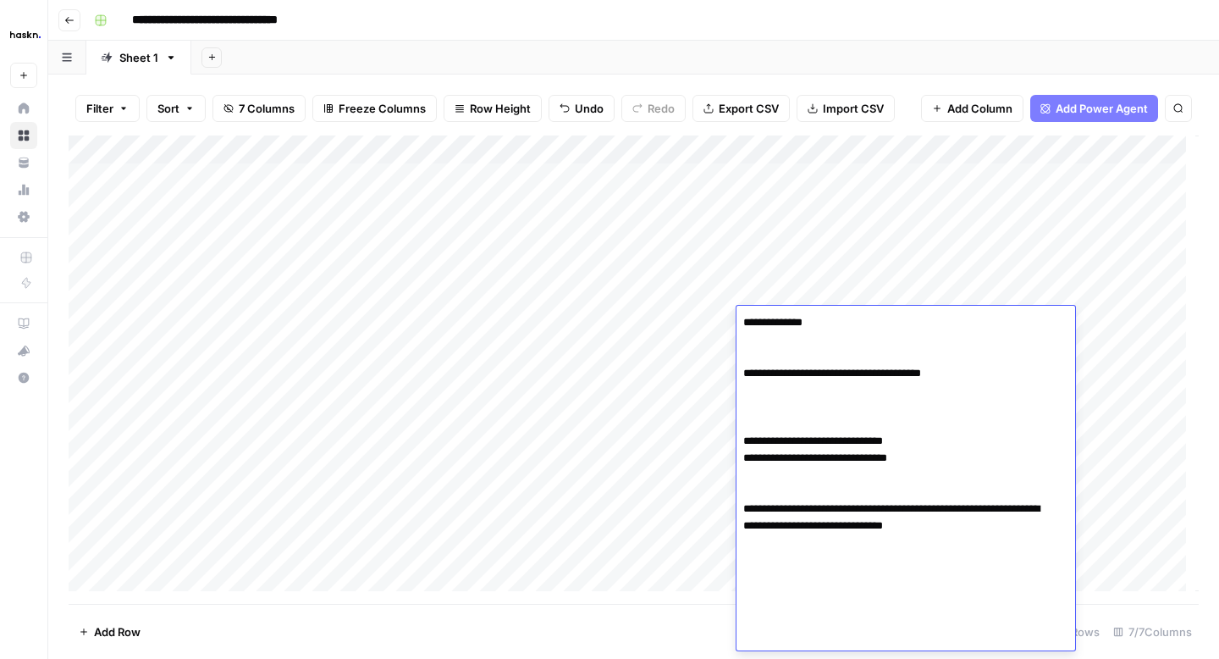
click at [653, 361] on div "Add Column" at bounding box center [634, 369] width 1130 height 468
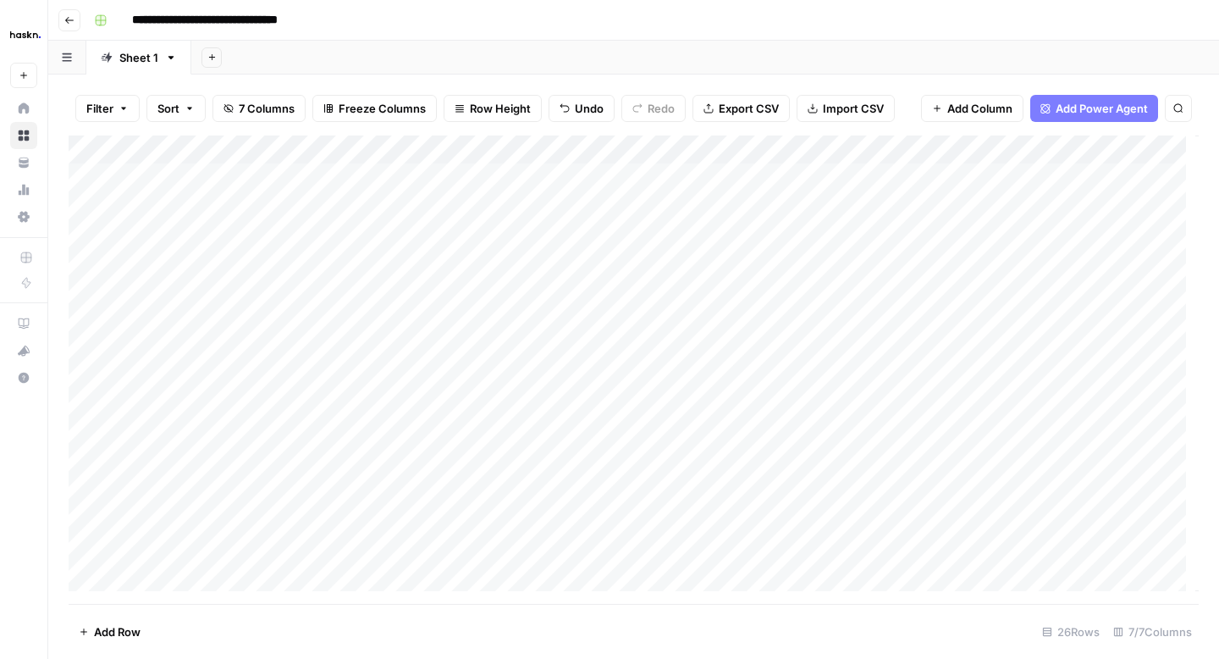
click at [764, 403] on div "Add Column" at bounding box center [634, 369] width 1130 height 468
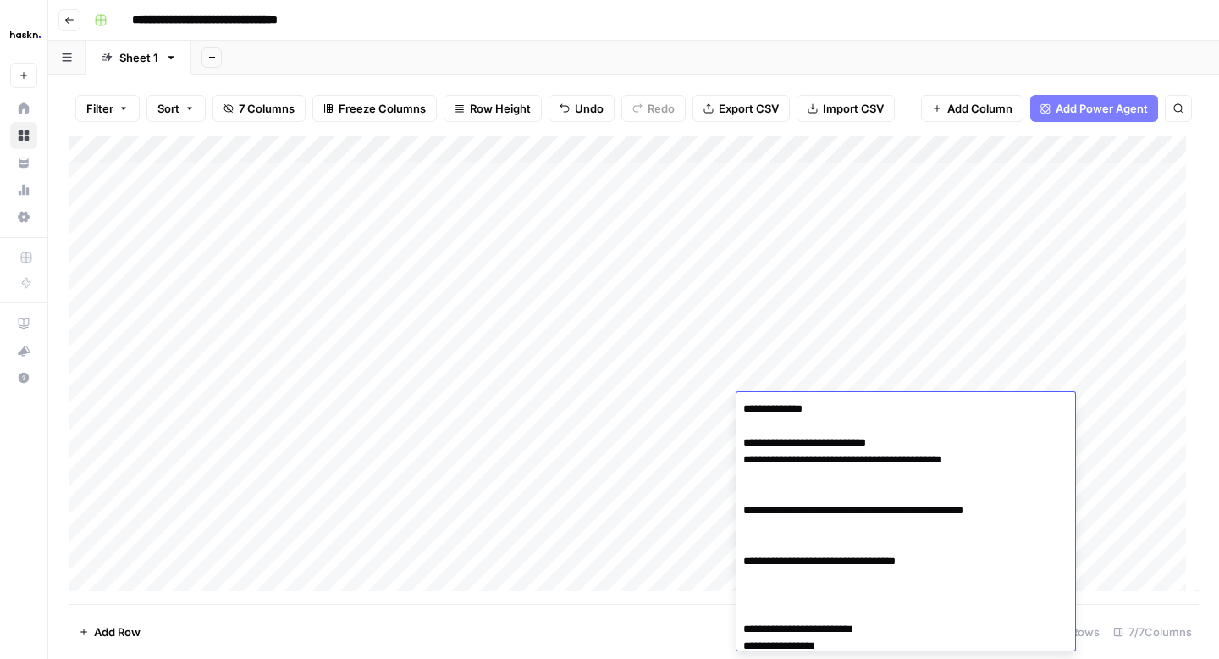
scroll to position [1221, 0]
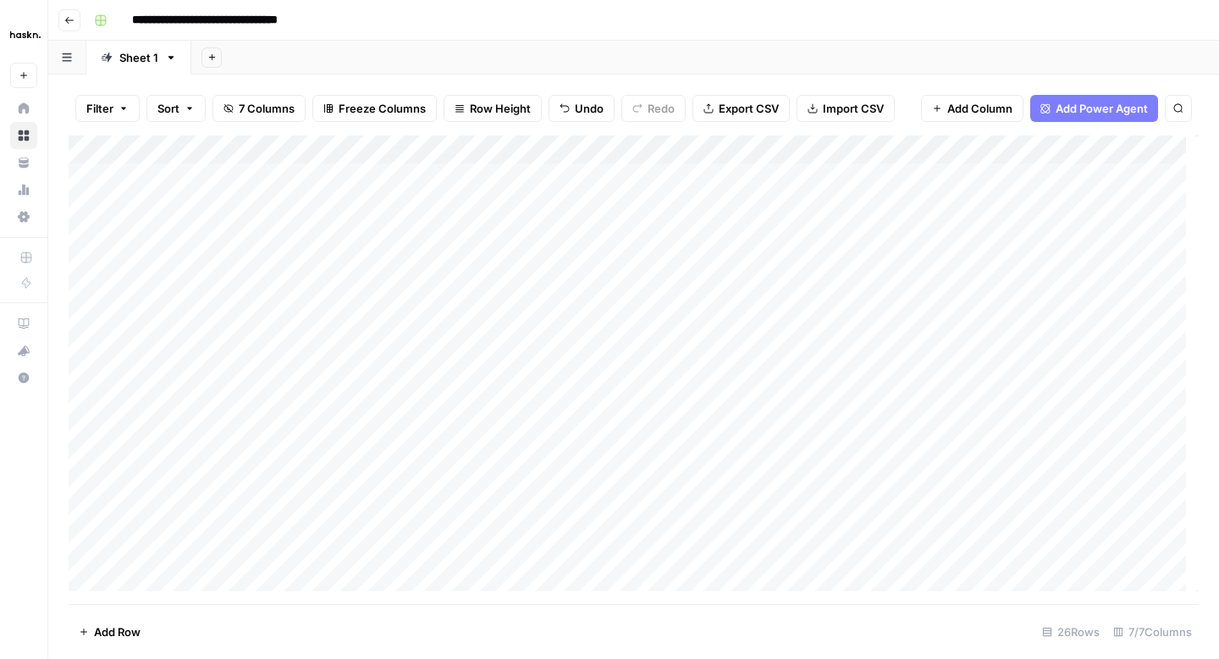
click at [664, 437] on div "Add Column" at bounding box center [634, 369] width 1130 height 468
click at [783, 361] on div "Add Column" at bounding box center [634, 369] width 1130 height 468
type textarea "**********"
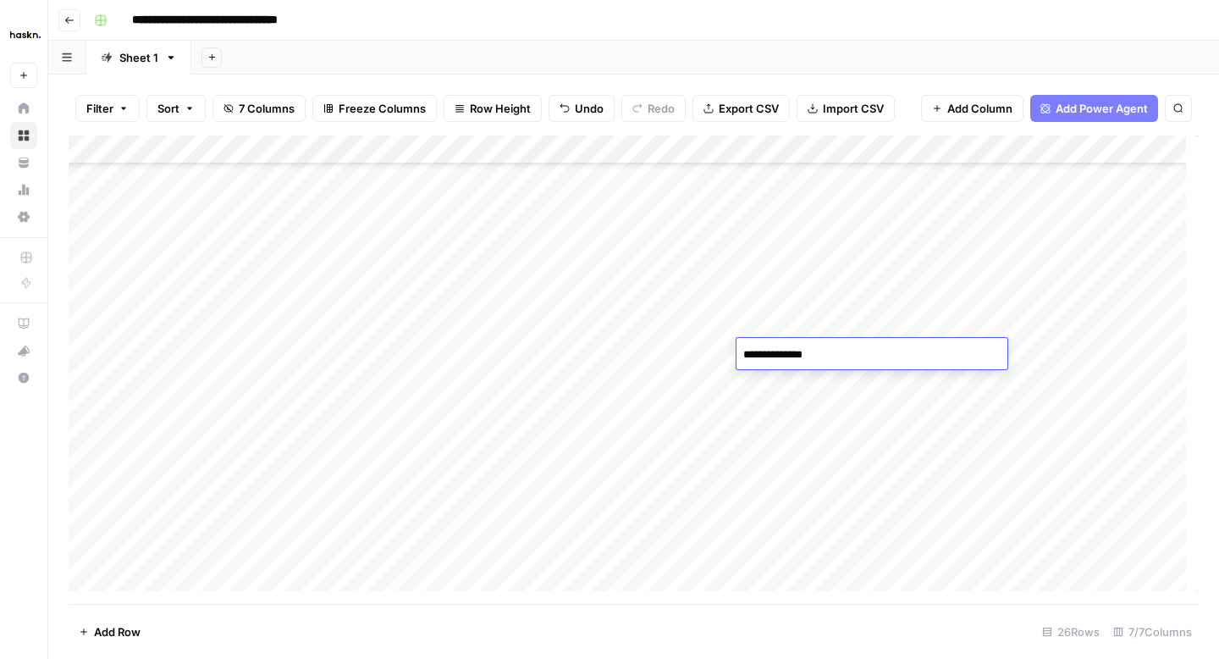
scroll to position [1167, 0]
click at [684, 379] on div "Add Column" at bounding box center [634, 369] width 1130 height 468
click at [453, 411] on div "Add Column" at bounding box center [634, 369] width 1130 height 468
click at [765, 406] on div "Add Column" at bounding box center [634, 369] width 1130 height 468
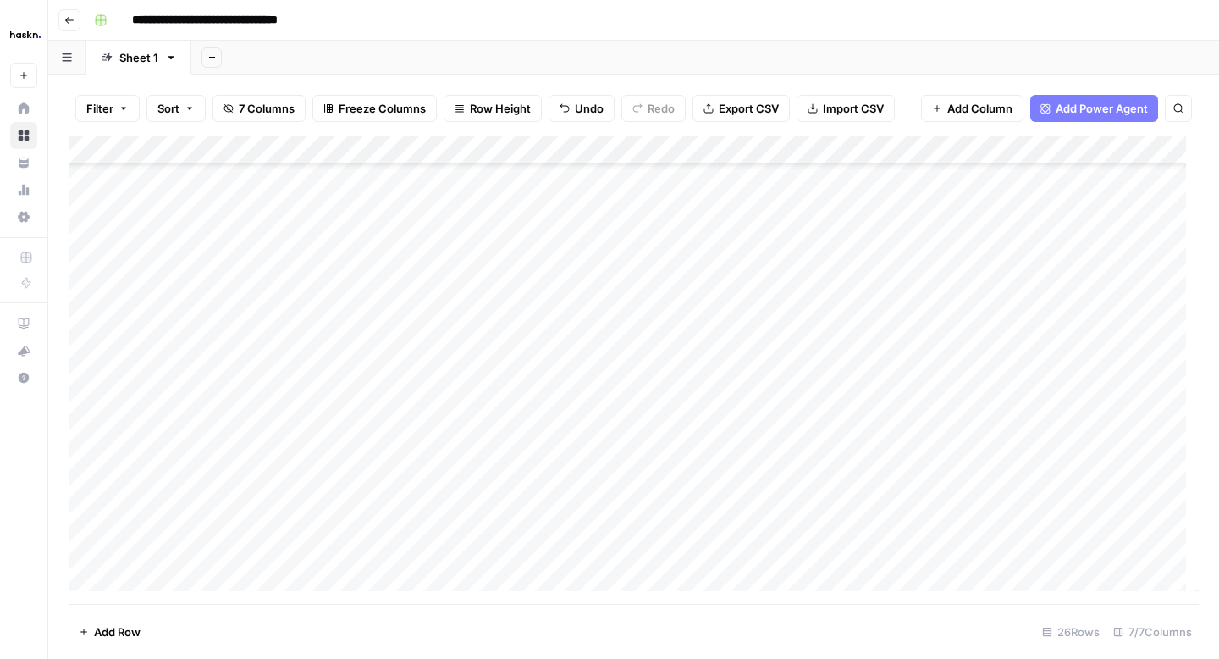
click at [765, 406] on div "Add Column" at bounding box center [634, 369] width 1130 height 468
type textarea "**********"
click at [675, 410] on div "Add Column" at bounding box center [634, 369] width 1130 height 468
click at [533, 435] on div "Add Column" at bounding box center [634, 369] width 1130 height 468
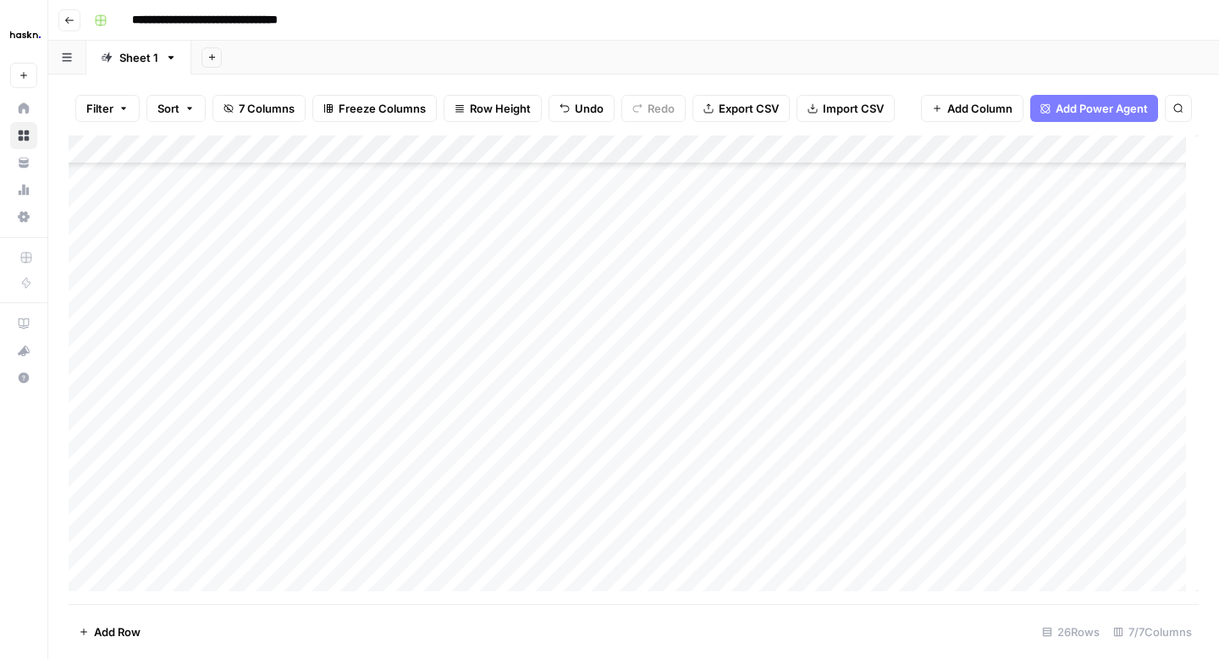
click at [533, 435] on div "Add Column" at bounding box center [634, 369] width 1130 height 468
click at [759, 443] on div "Add Column" at bounding box center [634, 369] width 1130 height 468
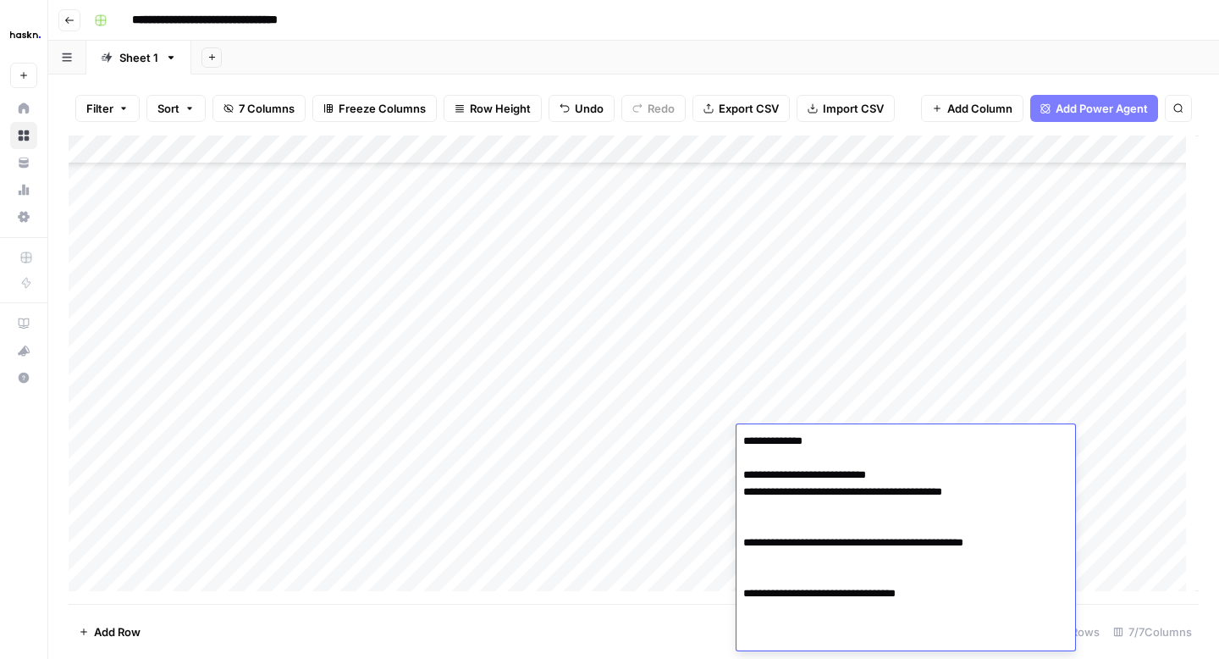
scroll to position [1253, 0]
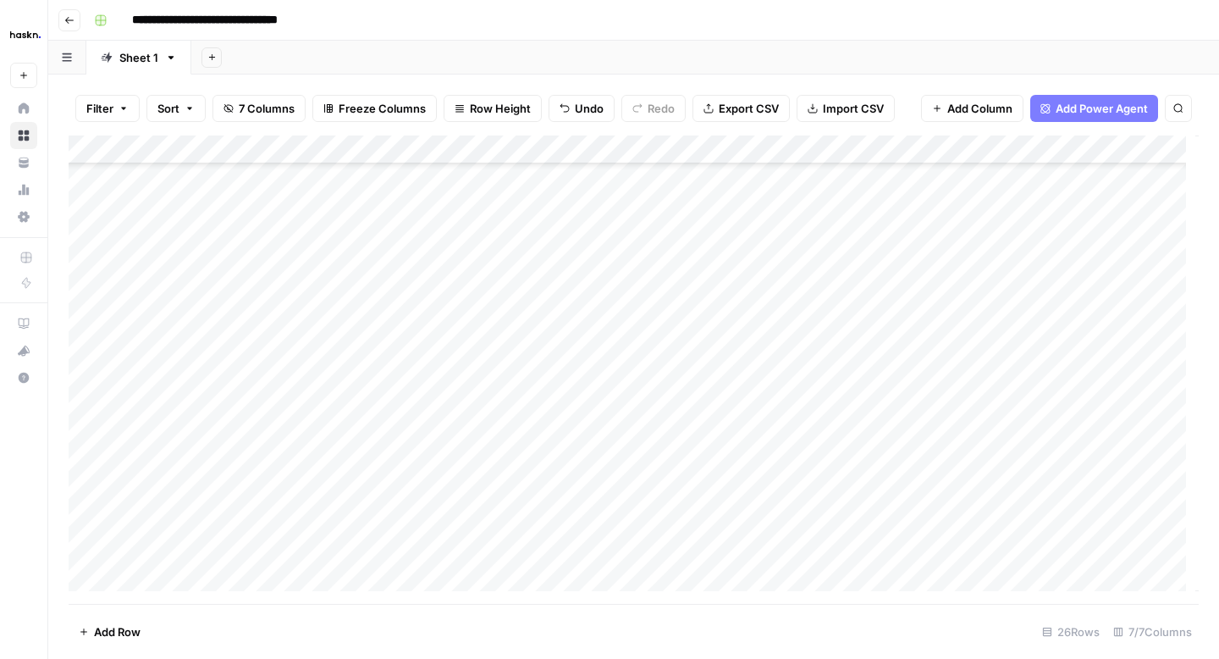
click at [513, 473] on div "Add Column" at bounding box center [634, 369] width 1130 height 468
click at [508, 497] on div "Add Column" at bounding box center [634, 369] width 1130 height 468
click at [766, 490] on div "Add Column" at bounding box center [634, 369] width 1130 height 468
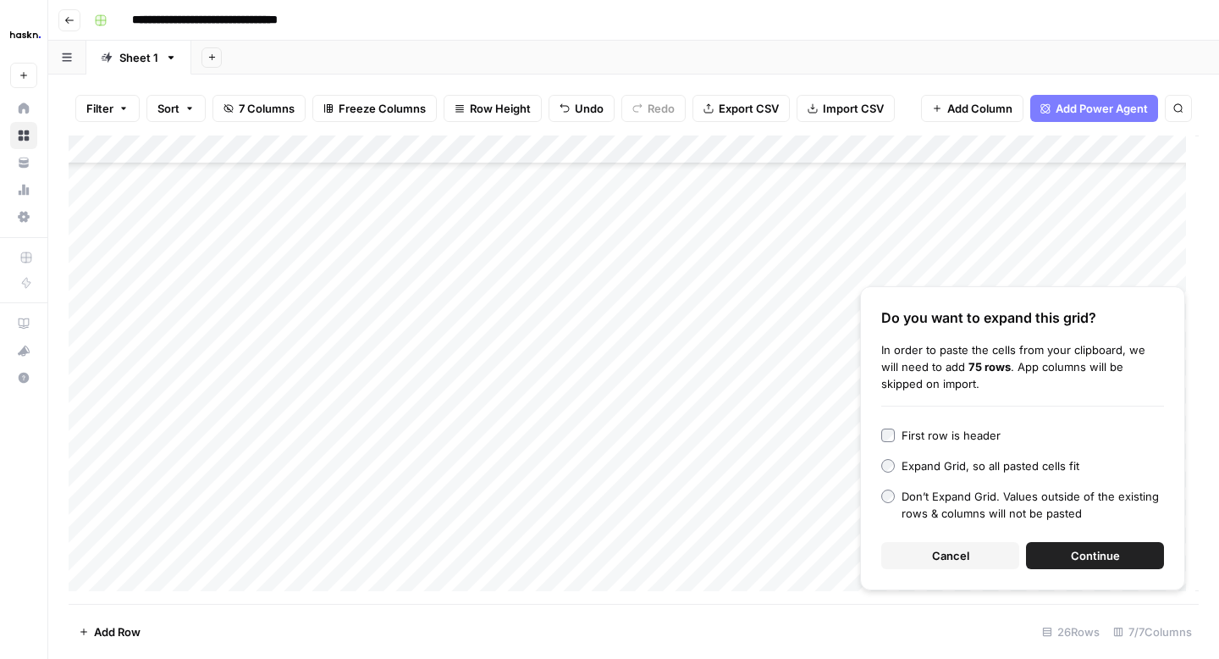
click at [906, 551] on button "Cancel" at bounding box center [950, 555] width 138 height 27
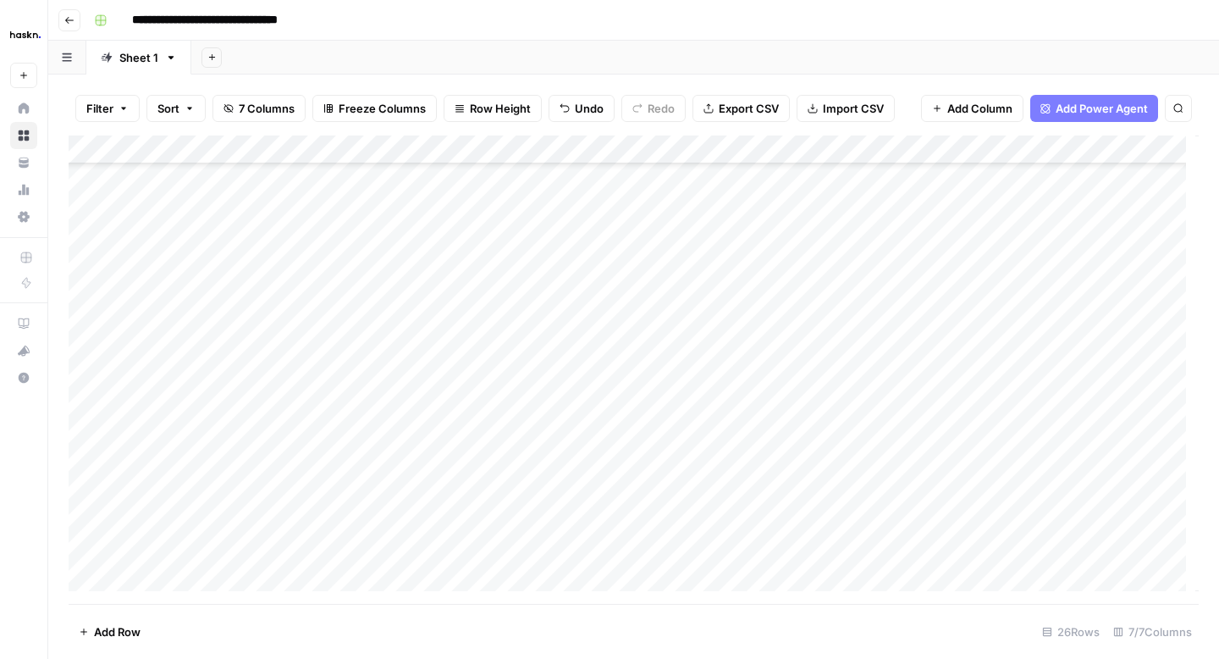
click at [826, 500] on div "Add Column" at bounding box center [634, 369] width 1130 height 468
click at [826, 500] on textarea at bounding box center [872, 499] width 271 height 24
type textarea "**********"
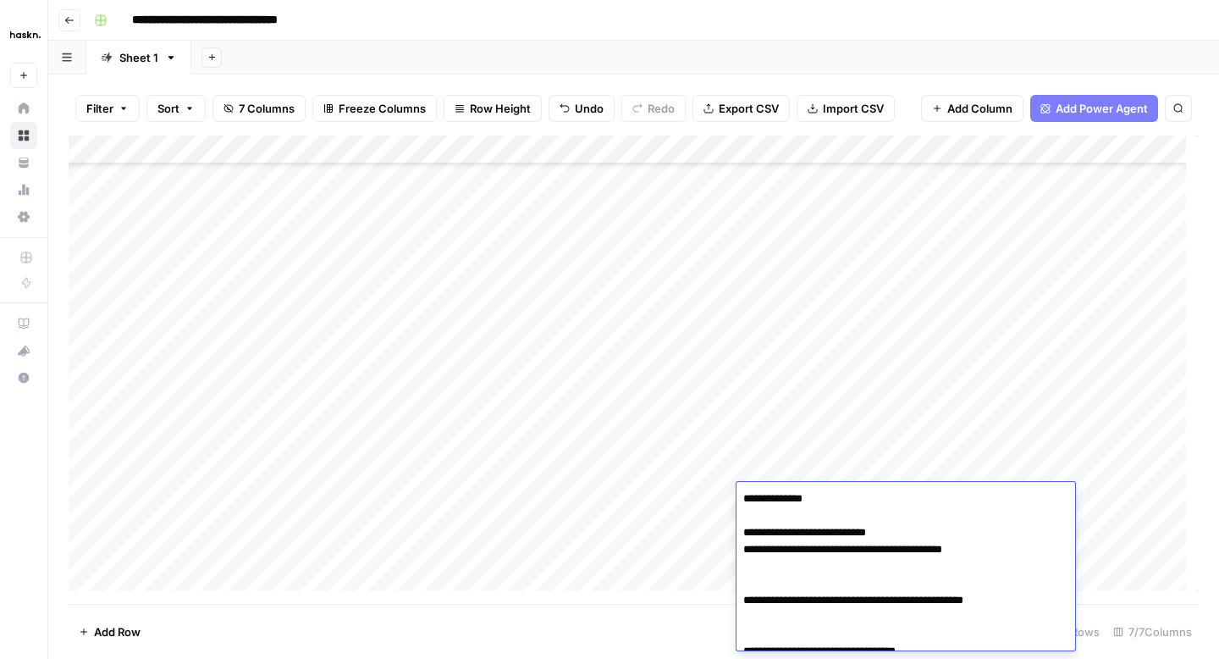
scroll to position [1311, 0]
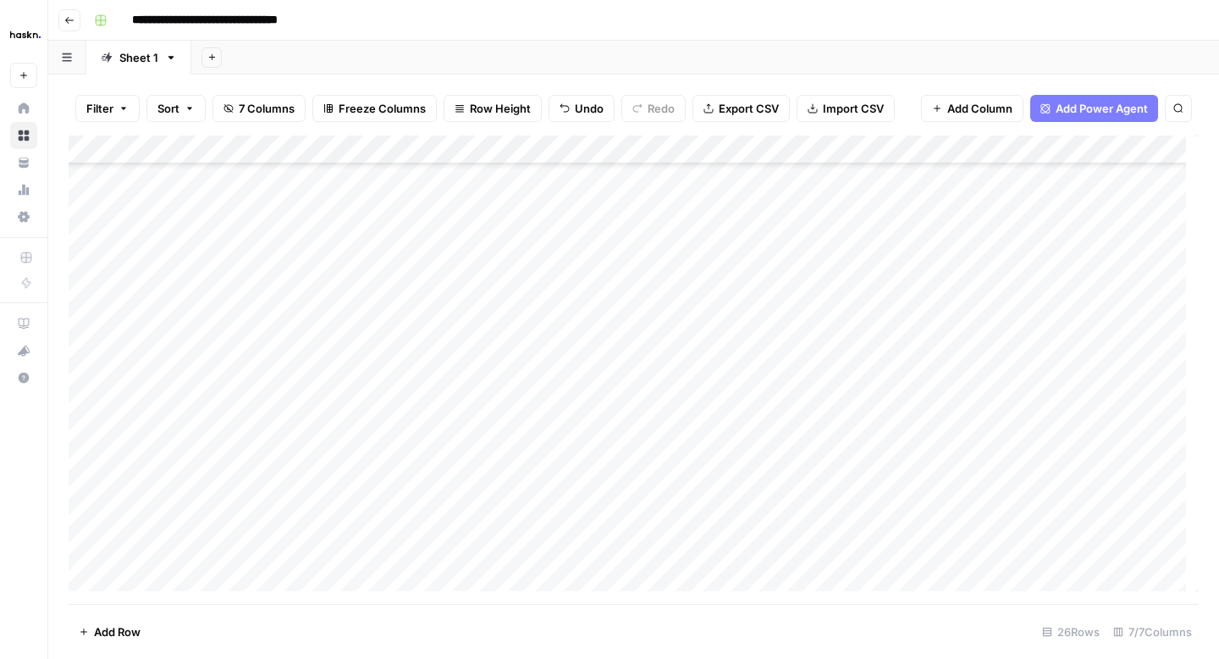
click at [692, 482] on div "Add Column" at bounding box center [634, 369] width 1130 height 468
click at [686, 501] on div "Add Column" at bounding box center [634, 369] width 1130 height 468
click at [820, 412] on div "Add Column" at bounding box center [634, 369] width 1130 height 468
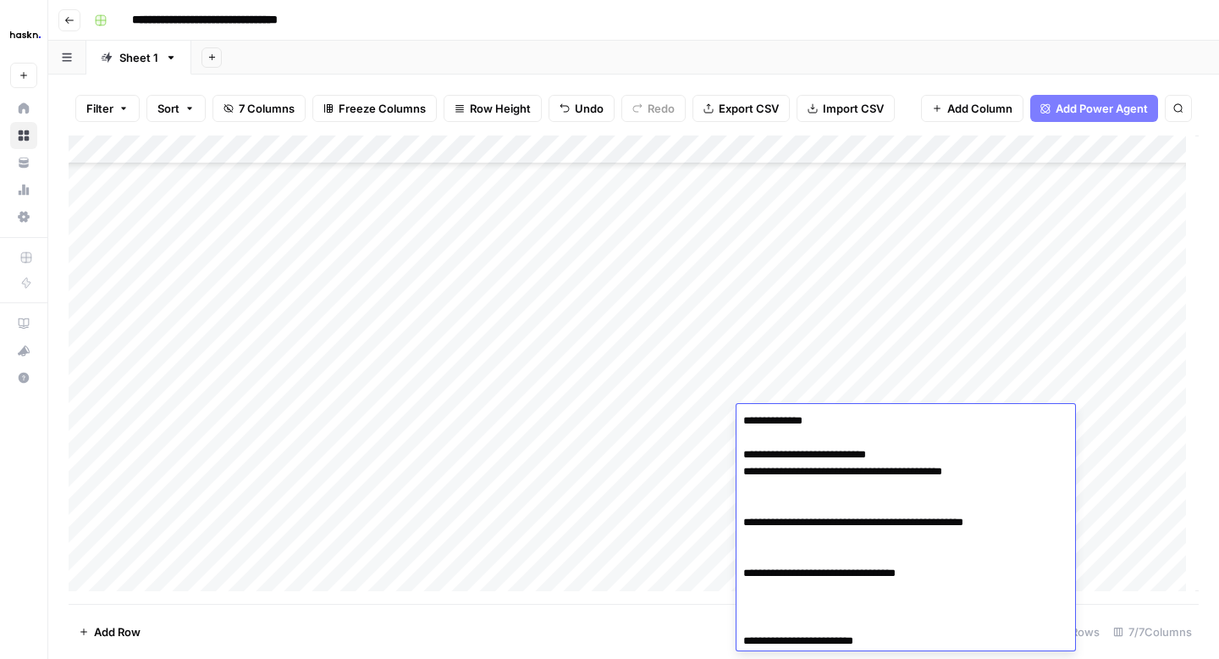
scroll to position [1233, 0]
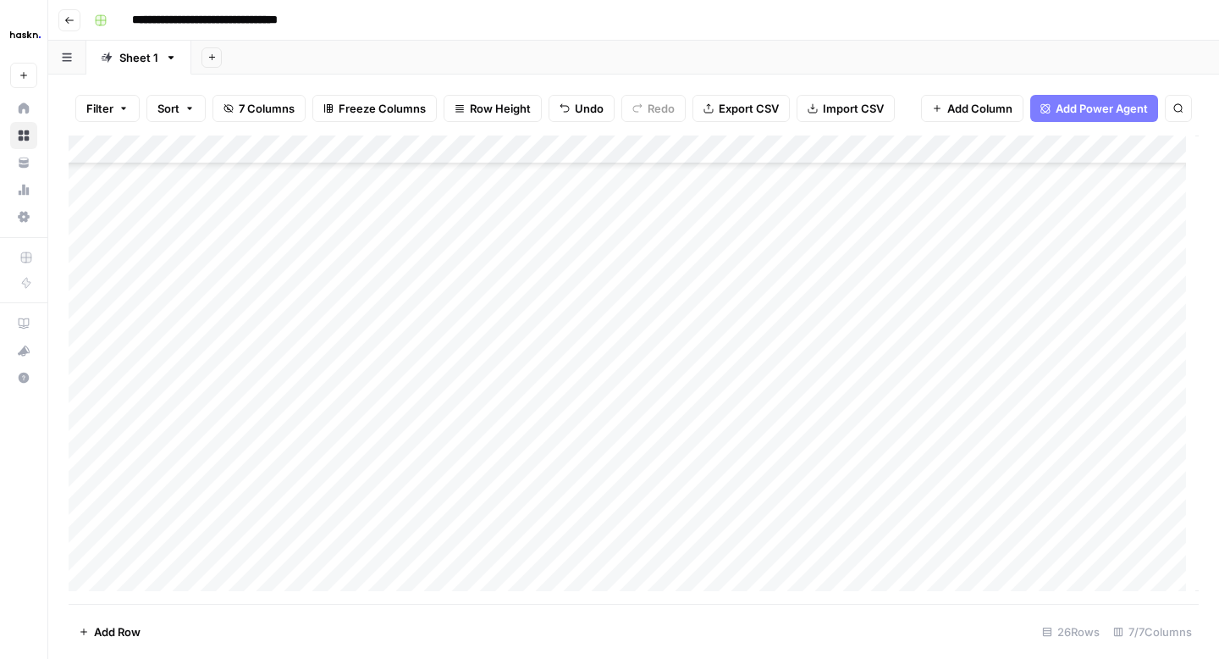
click at [682, 422] on div "Add Column" at bounding box center [634, 369] width 1130 height 468
click at [763, 463] on div "Add Column" at bounding box center [634, 369] width 1130 height 468
type textarea "**********"
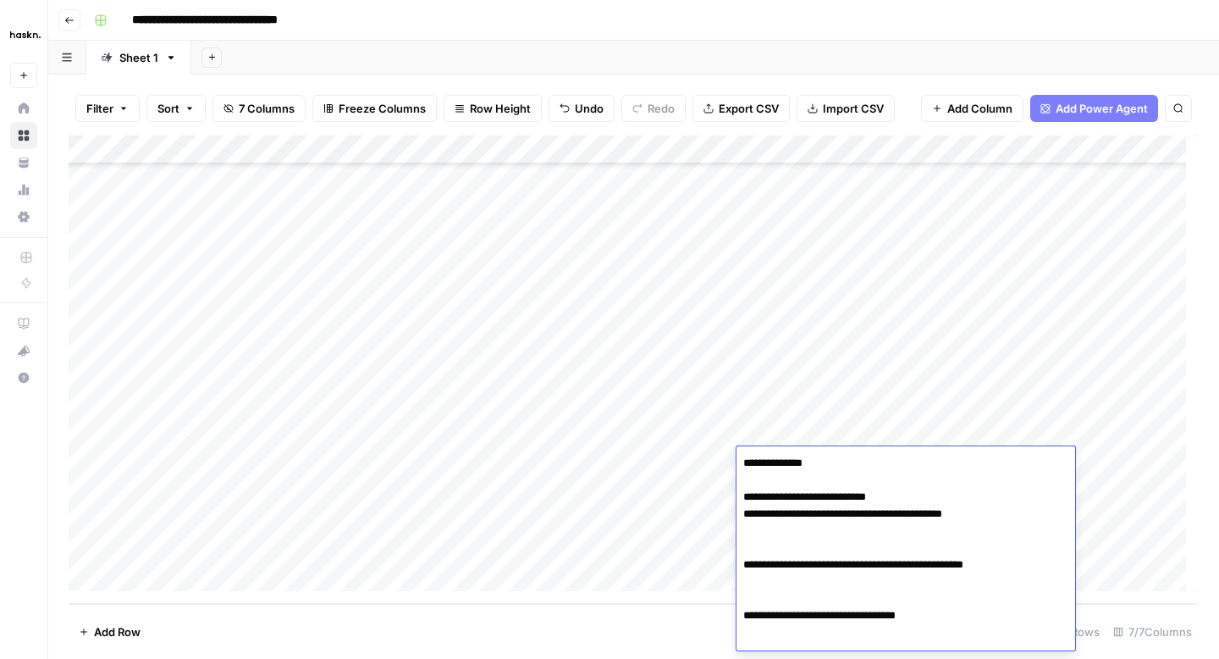
scroll to position [1275, 0]
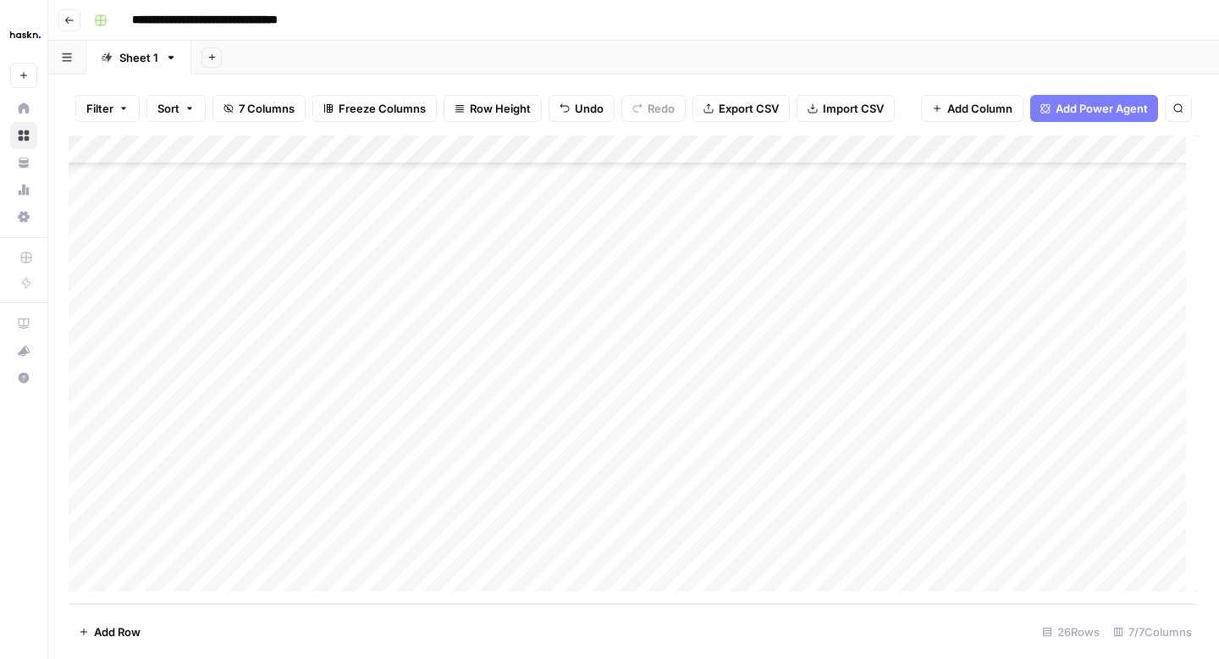
click at [561, 490] on div "Add Column" at bounding box center [634, 369] width 1130 height 468
click at [570, 513] on div "Add Column" at bounding box center [634, 369] width 1130 height 468
click at [547, 547] on div "Add Column" at bounding box center [634, 369] width 1130 height 468
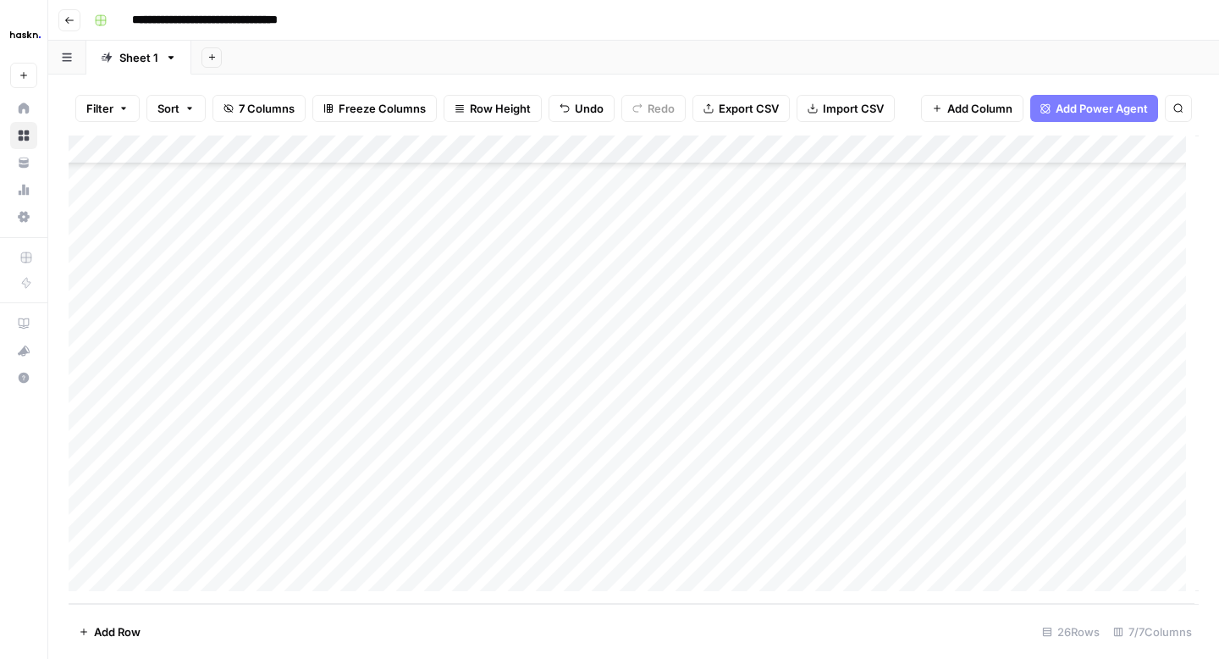
click at [547, 547] on div "Add Column" at bounding box center [634, 369] width 1130 height 468
click at [752, 551] on div "Add Column" at bounding box center [634, 369] width 1130 height 468
type textarea "**********"
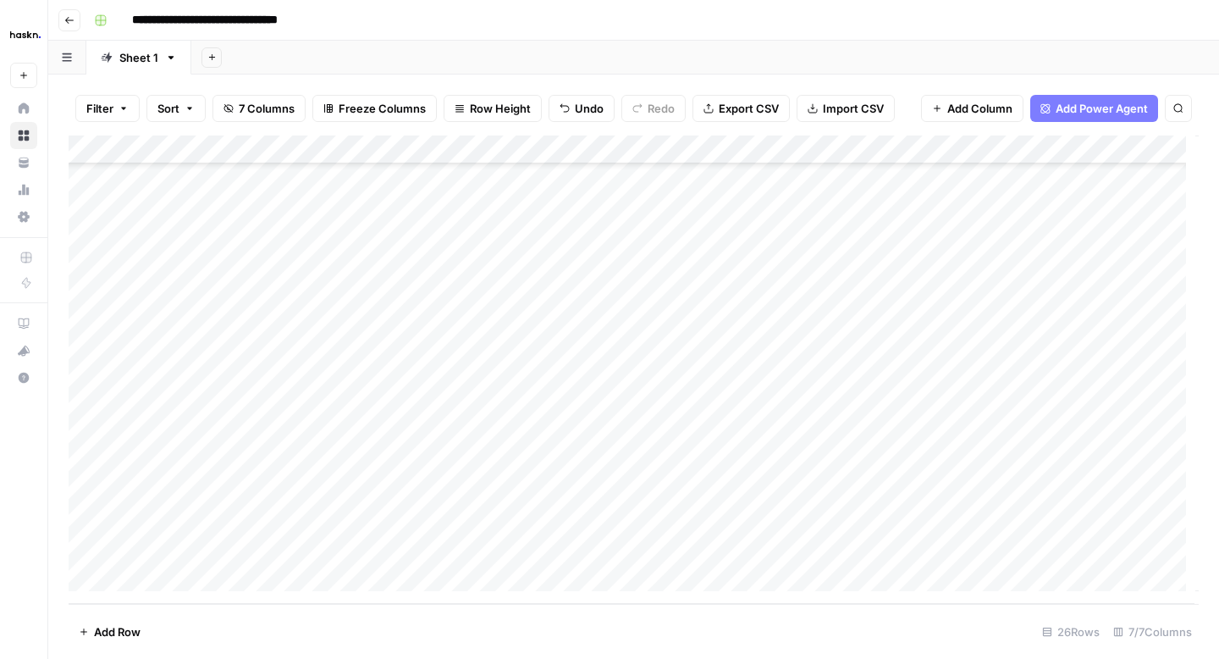
click at [729, 486] on div "Add Column" at bounding box center [634, 369] width 1130 height 468
click at [782, 428] on div "Add Column" at bounding box center [634, 369] width 1130 height 468
click at [755, 517] on div "Add Column" at bounding box center [634, 369] width 1130 height 468
type textarea "**********"
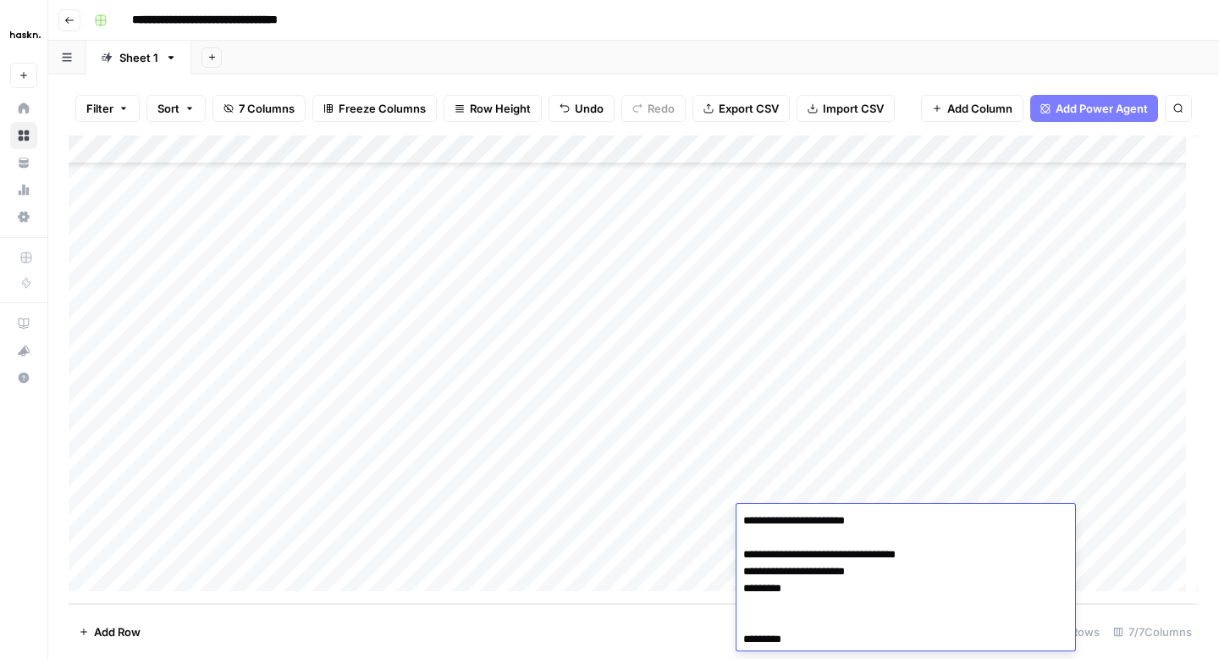
scroll to position [2146, 0]
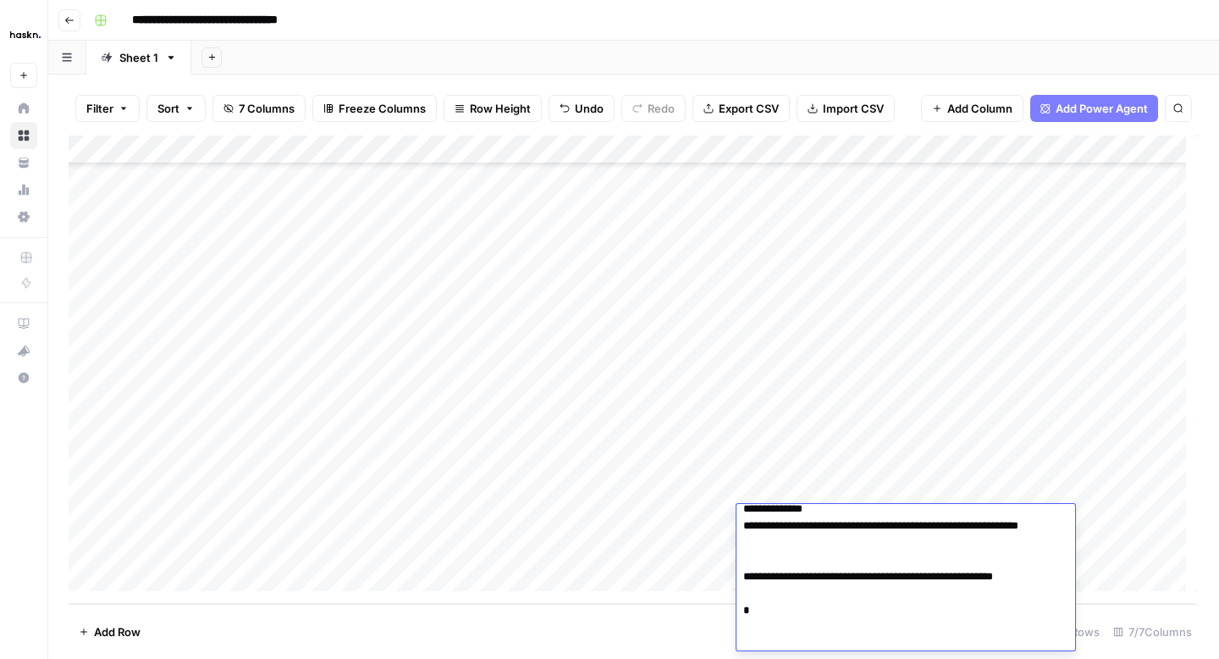
click at [691, 525] on div "Add Column" at bounding box center [634, 369] width 1130 height 468
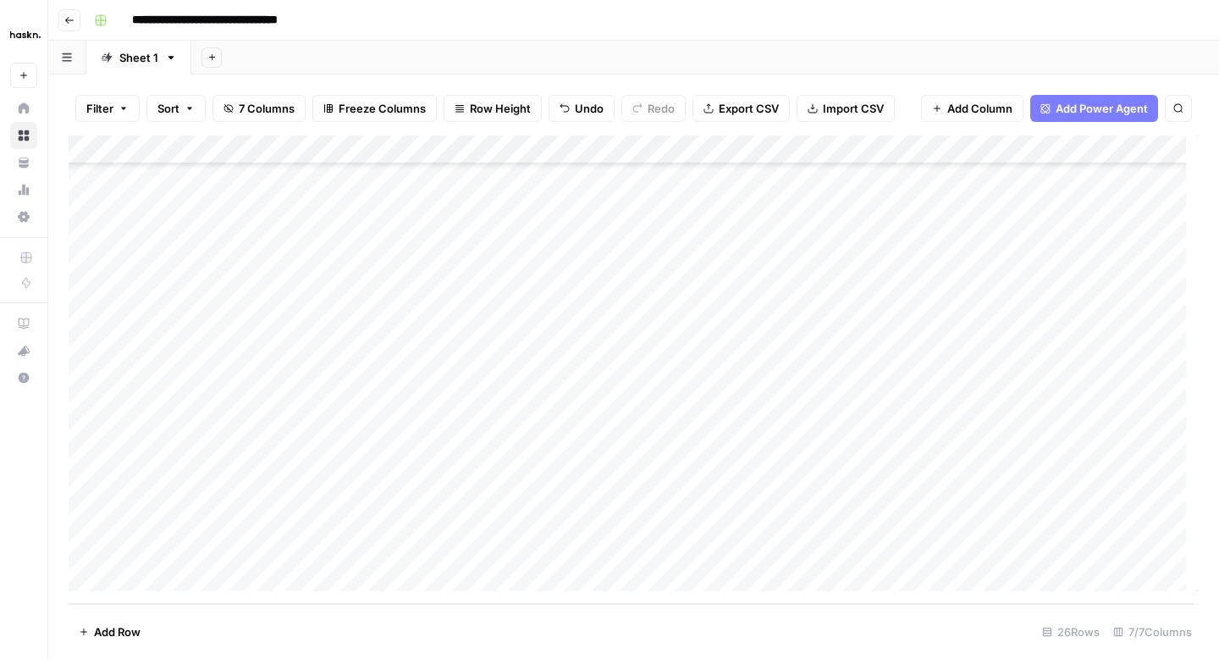
click at [751, 524] on div "Add Column" at bounding box center [634, 369] width 1130 height 468
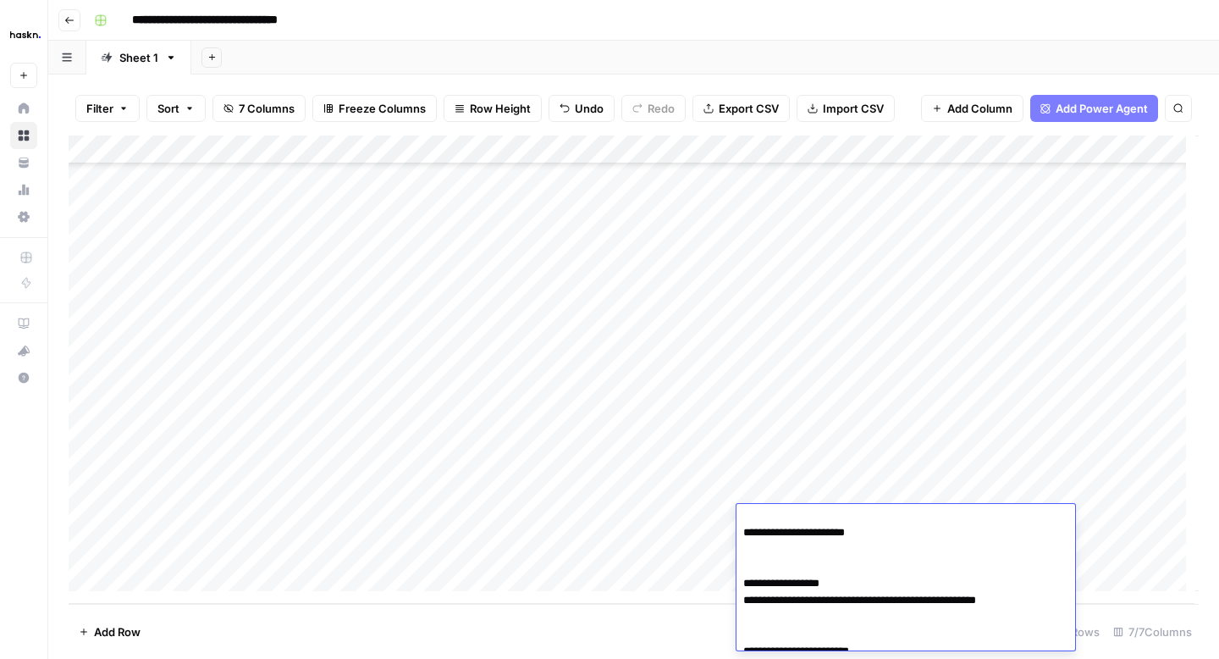
scroll to position [0, 0]
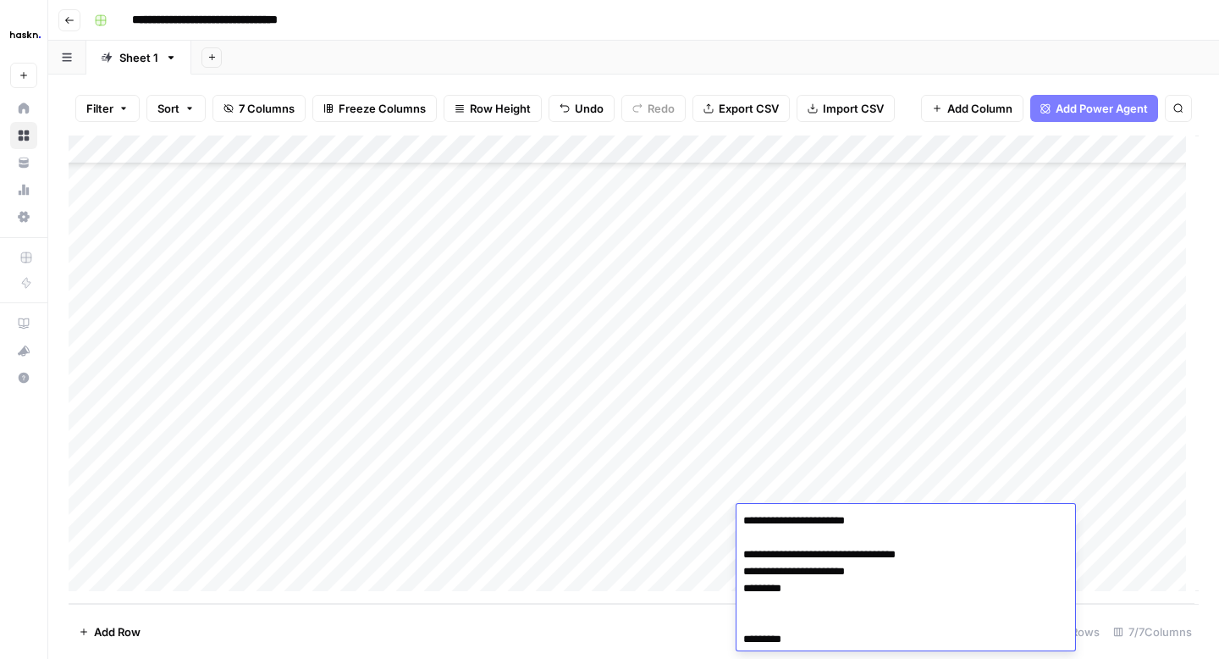
type textarea "**********"
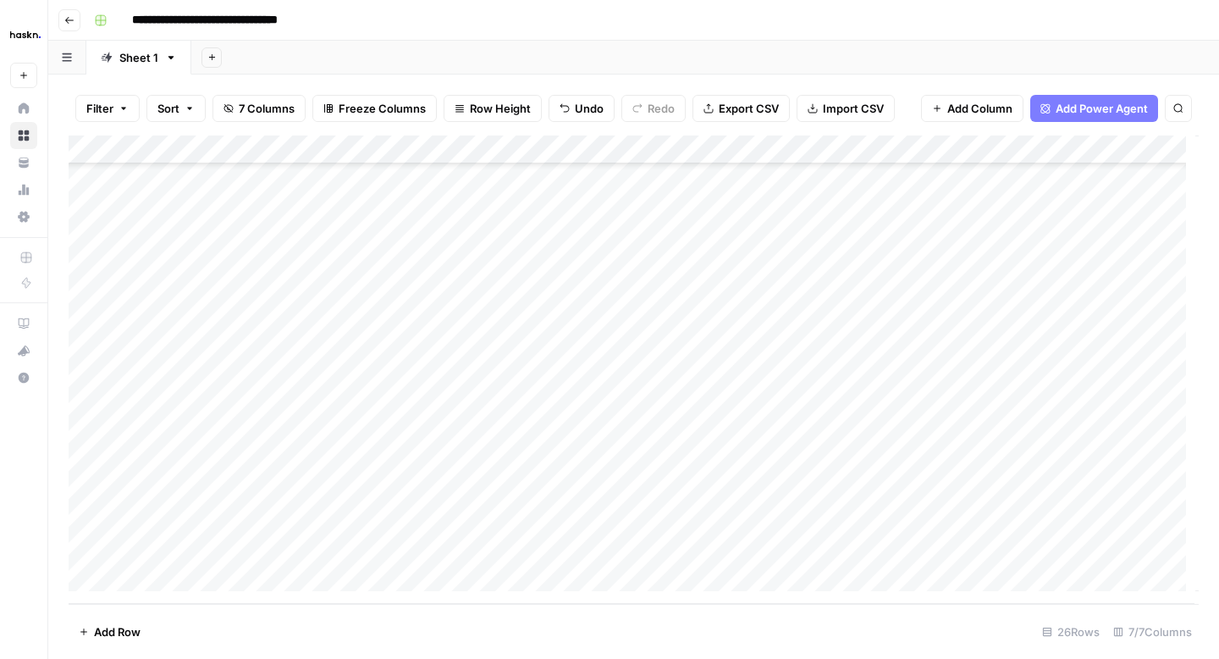
click at [686, 512] on div "Add Column" at bounding box center [634, 369] width 1130 height 468
click at [564, 487] on div "Add Column" at bounding box center [634, 369] width 1130 height 468
click at [792, 485] on div "Add Column" at bounding box center [634, 369] width 1130 height 468
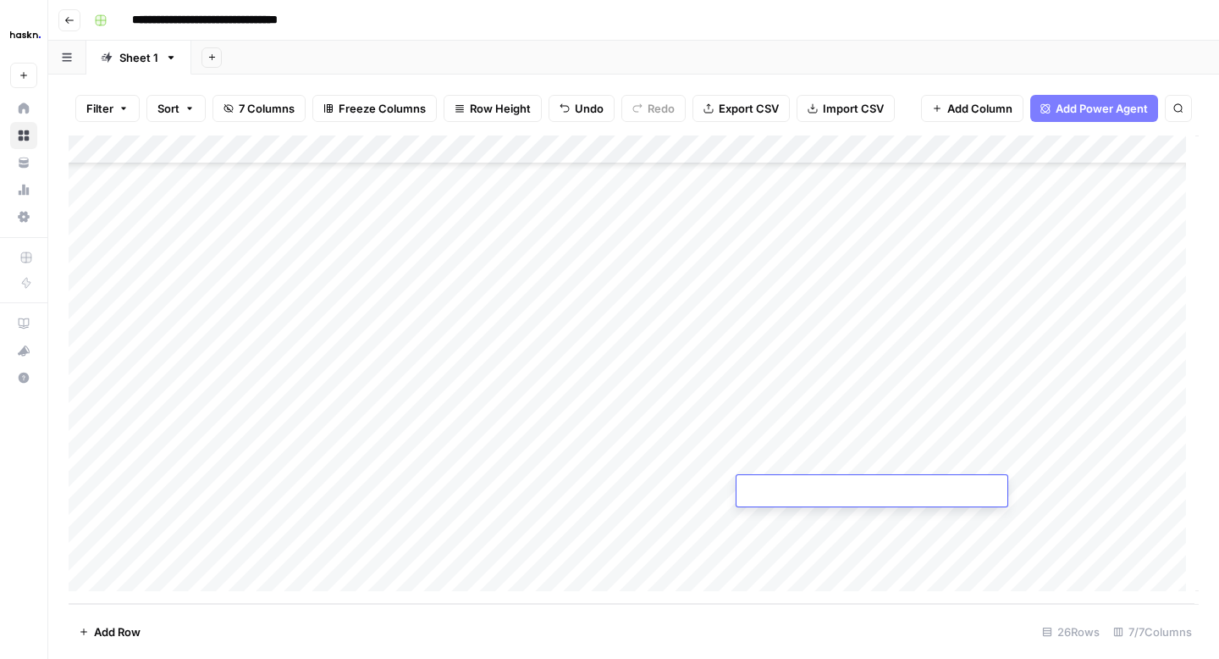
type textarea "**********"
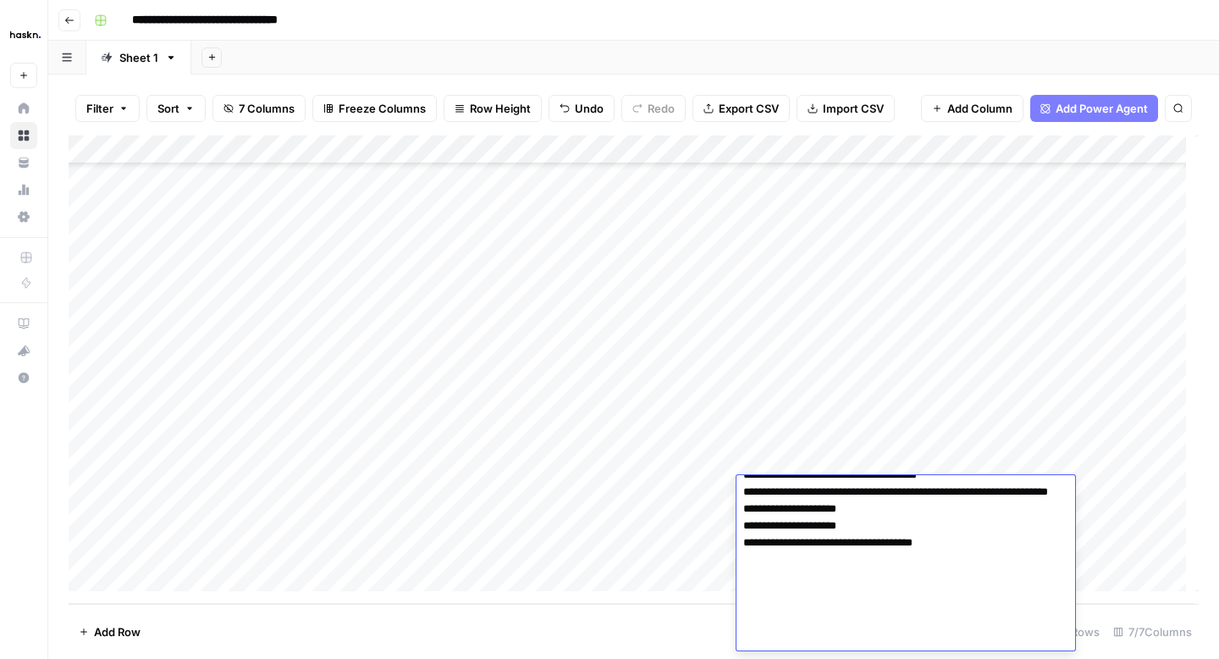
click at [763, 406] on div "Add Column" at bounding box center [634, 369] width 1130 height 468
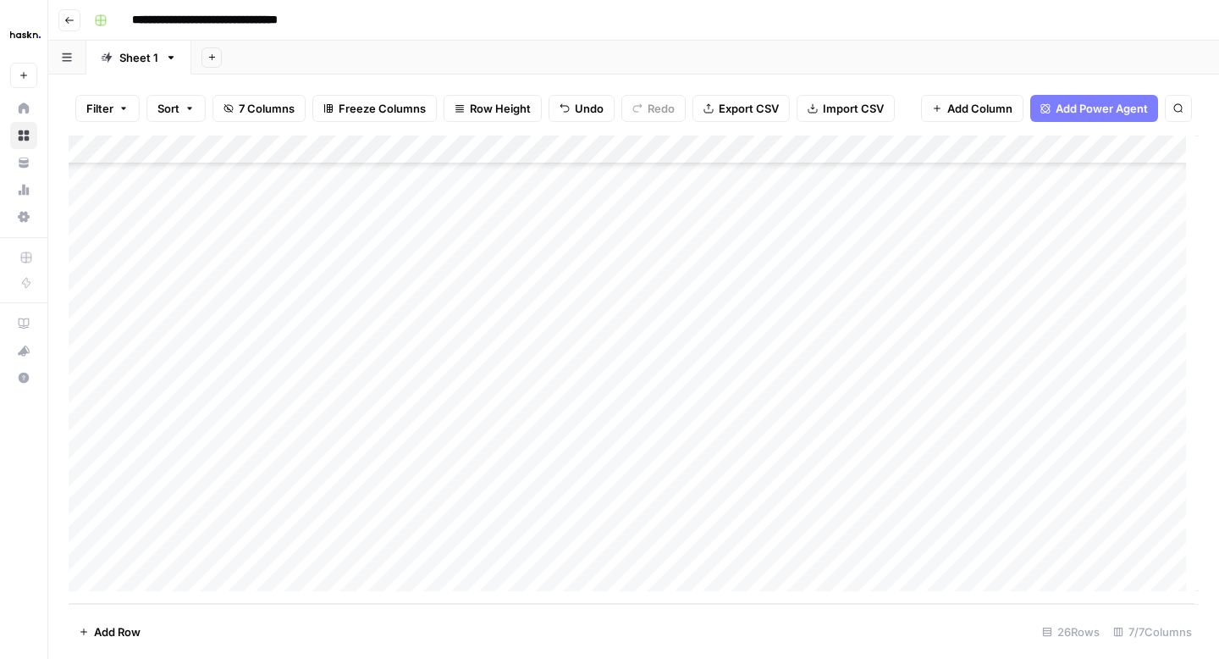
click at [763, 406] on div "Add Column" at bounding box center [634, 369] width 1130 height 468
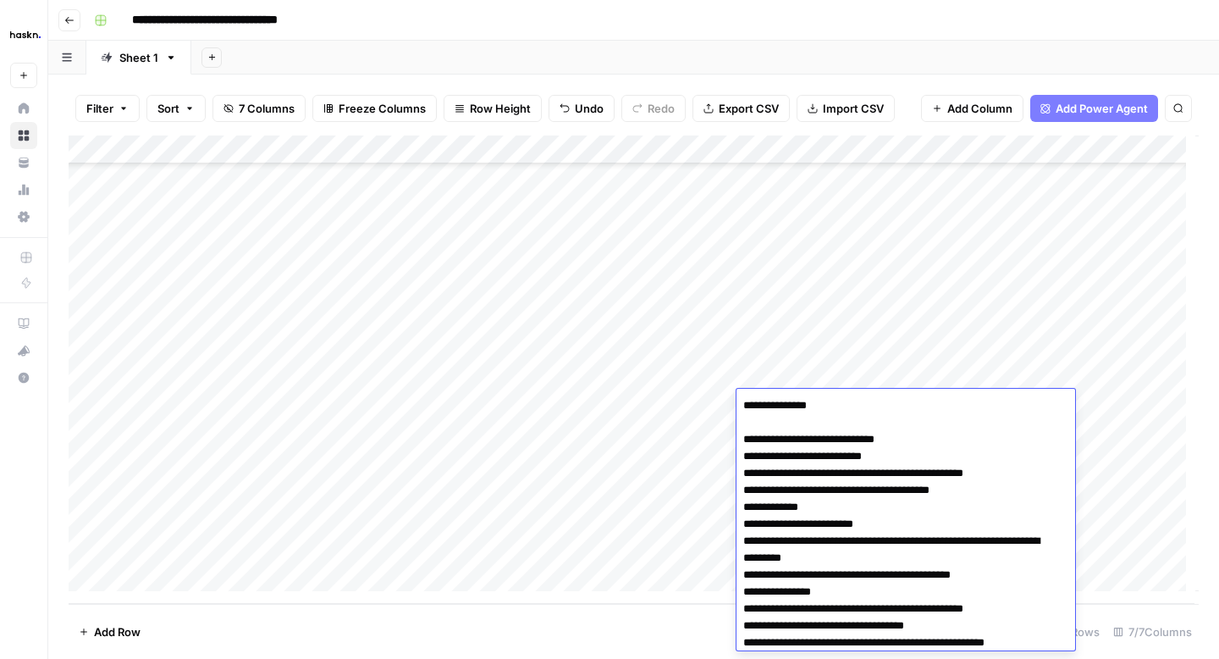
scroll to position [439, 0]
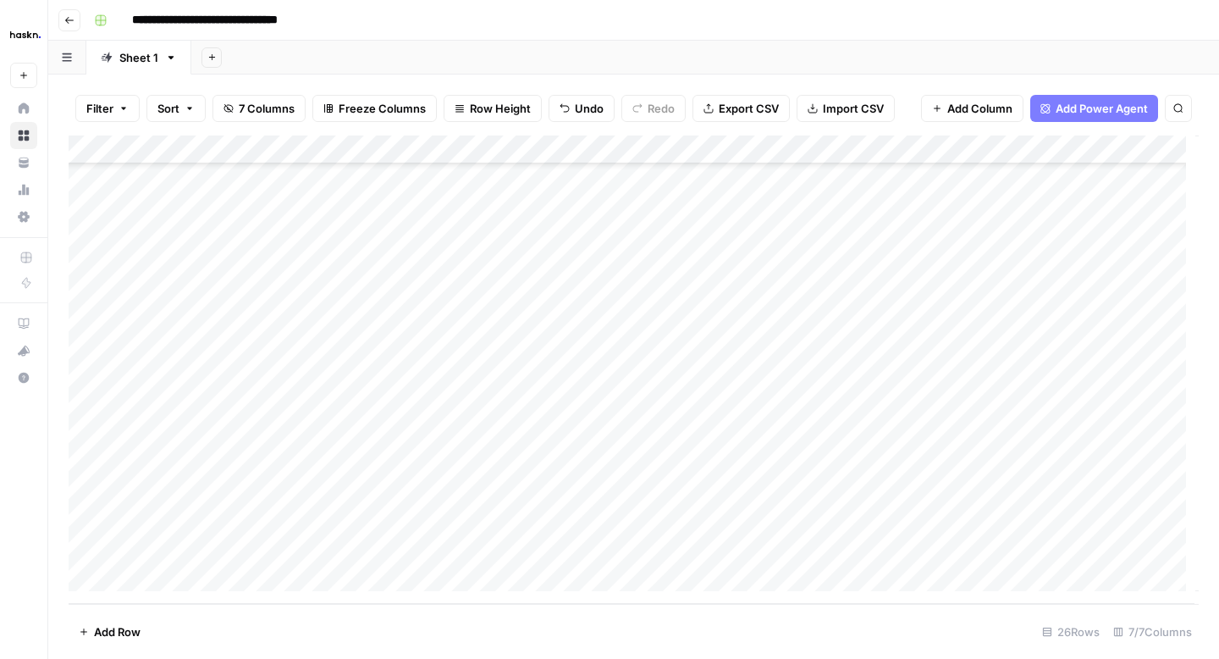
click at [760, 316] on div "Add Column" at bounding box center [634, 369] width 1130 height 468
type textarea "**********"
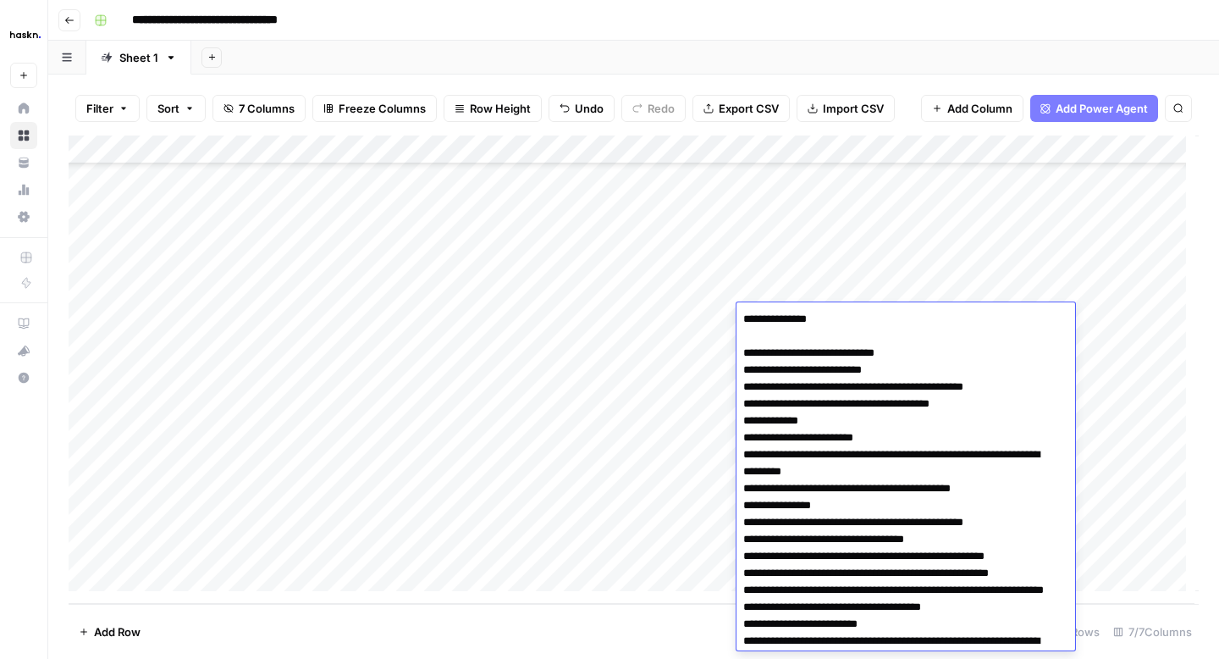
scroll to position [352, 0]
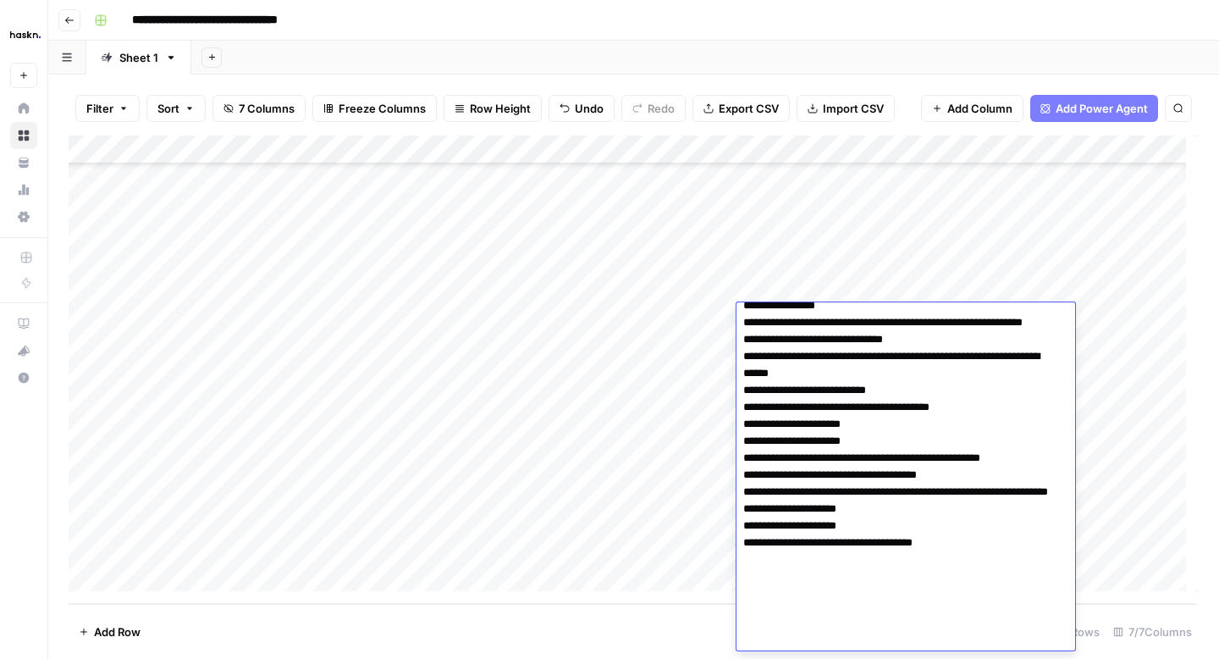
click at [555, 313] on div "Add Column" at bounding box center [634, 369] width 1130 height 468
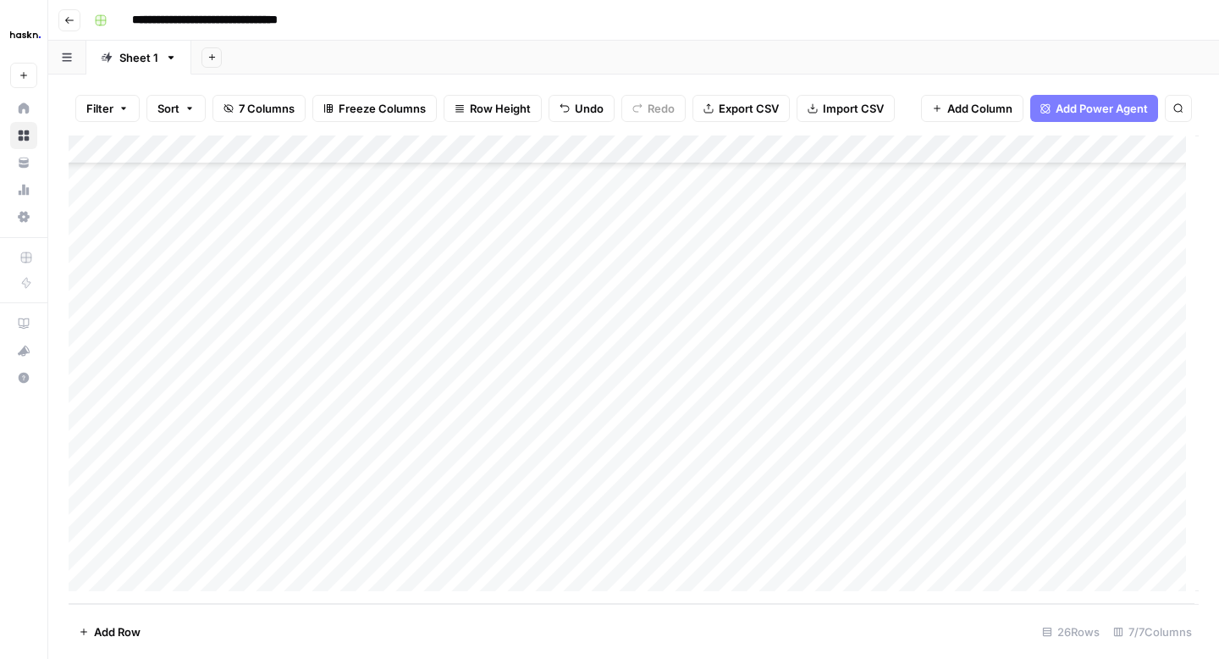
click at [555, 313] on div "Add Column" at bounding box center [634, 369] width 1130 height 468
click at [546, 293] on div "Add Column" at bounding box center [634, 369] width 1130 height 468
click at [535, 345] on div "Add Column" at bounding box center [634, 369] width 1130 height 468
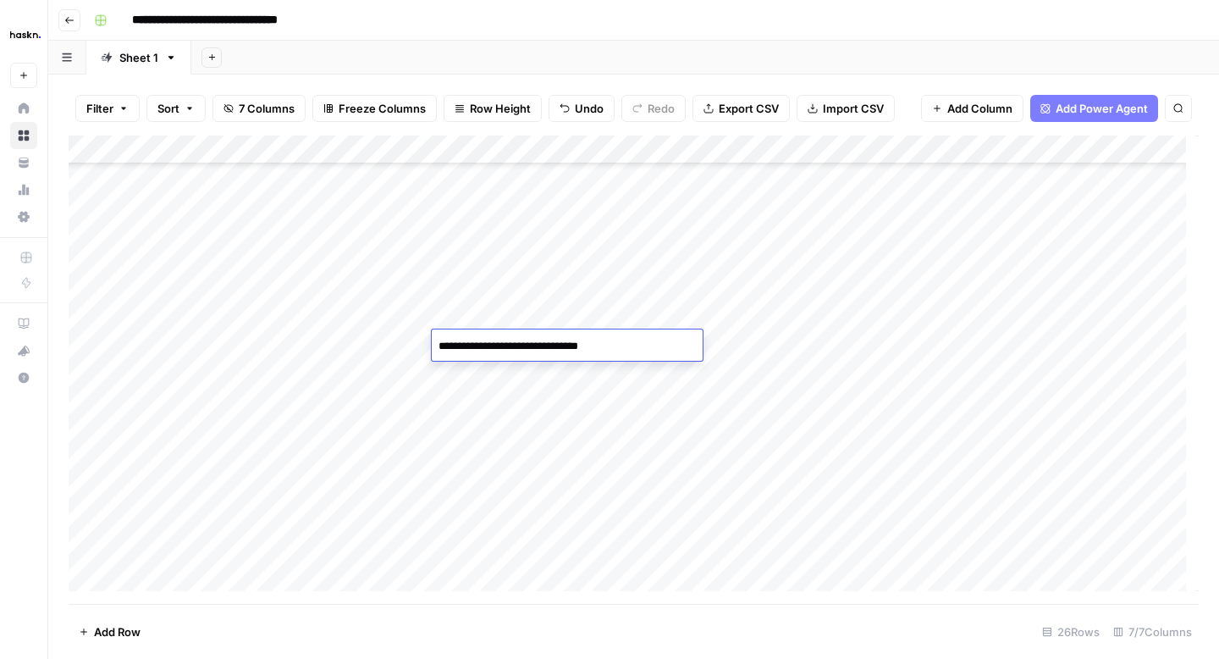
click at [765, 346] on div "Add Column" at bounding box center [634, 369] width 1130 height 468
type textarea "**********"
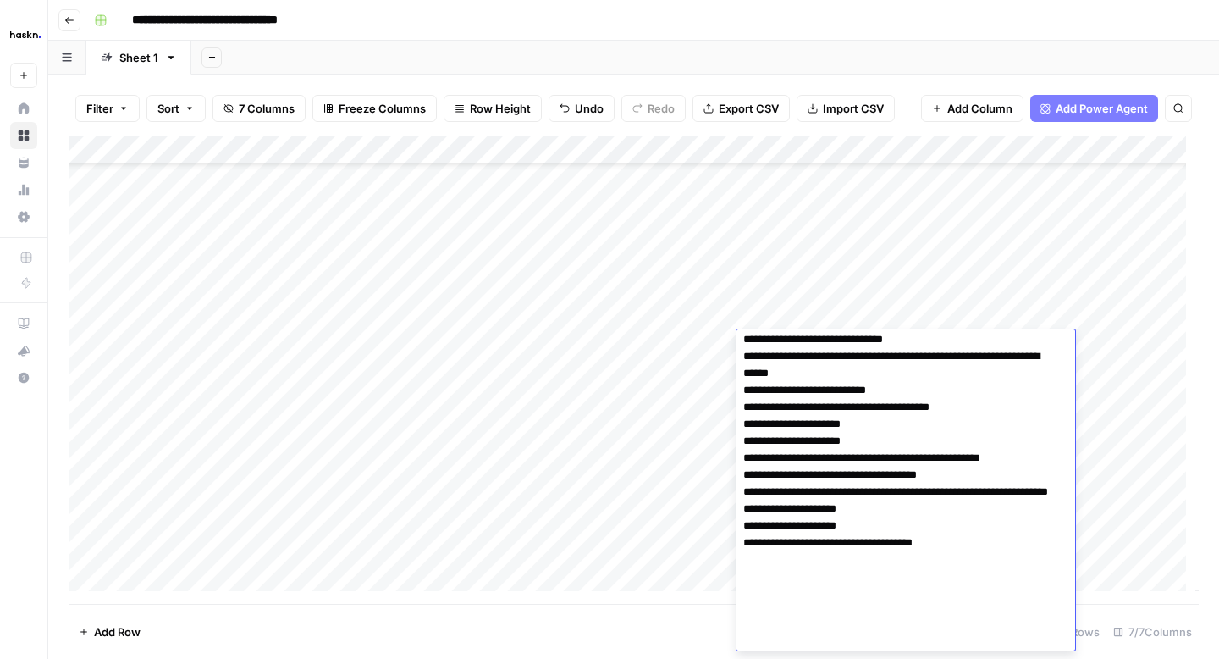
scroll to position [248, 0]
click at [530, 272] on div "Add Column" at bounding box center [634, 369] width 1130 height 468
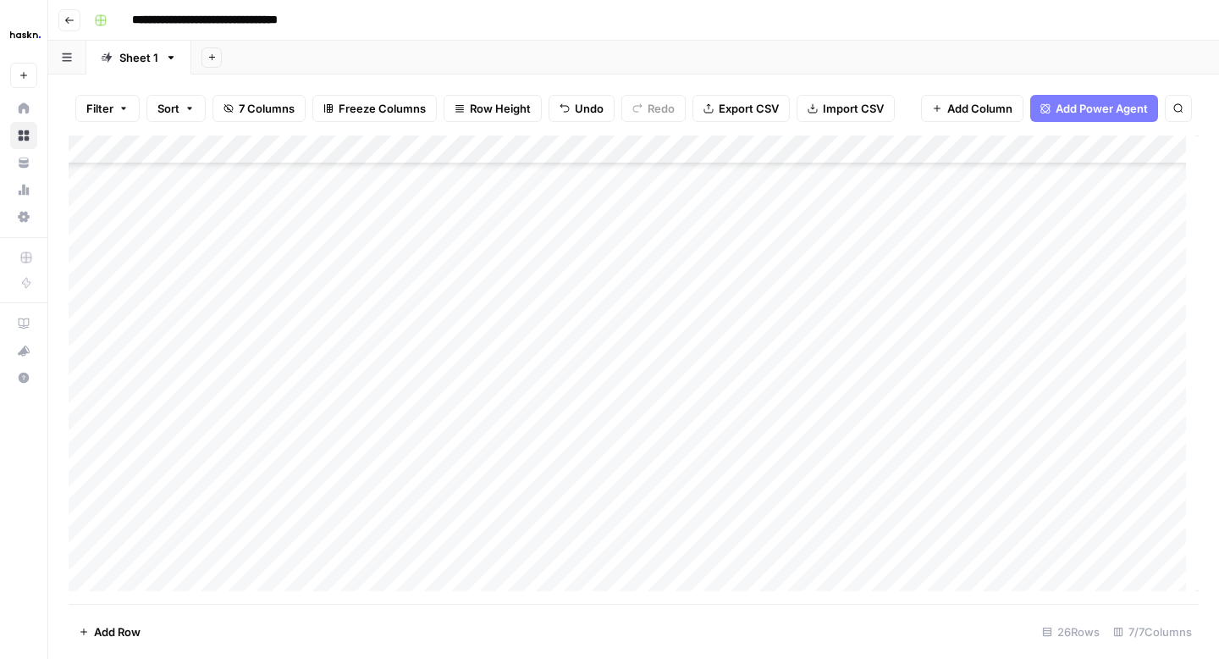
click at [765, 275] on div "Add Column" at bounding box center [634, 369] width 1130 height 468
type textarea "**********"
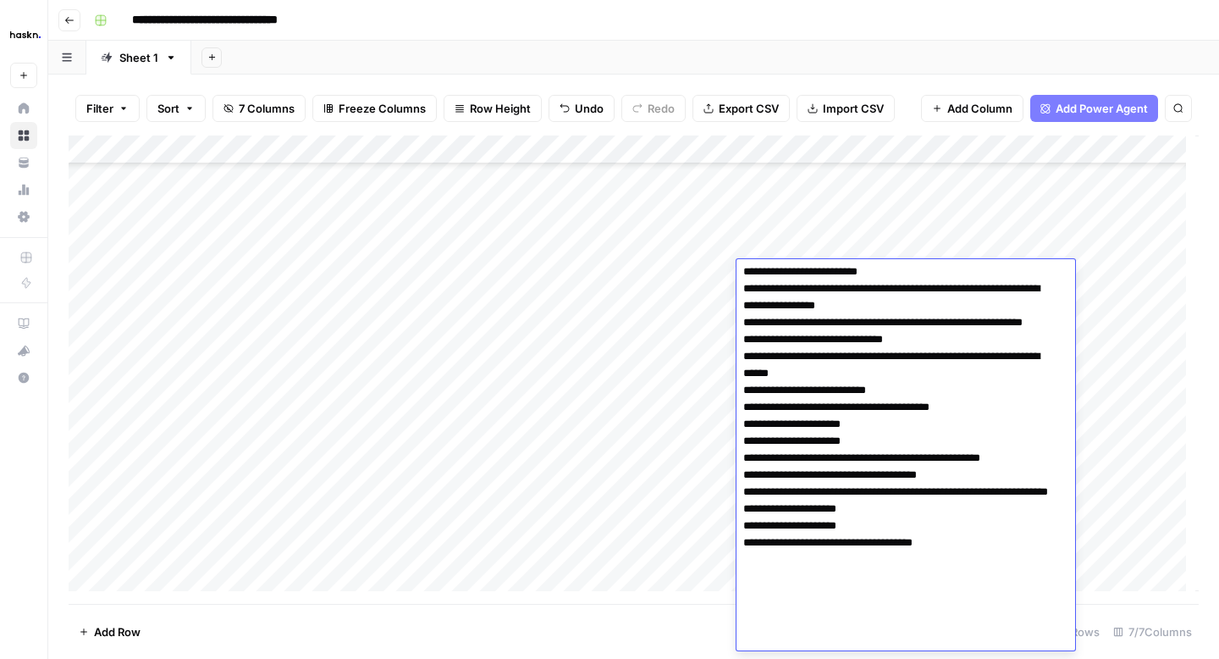
click at [500, 218] on div "Add Column" at bounding box center [634, 369] width 1130 height 468
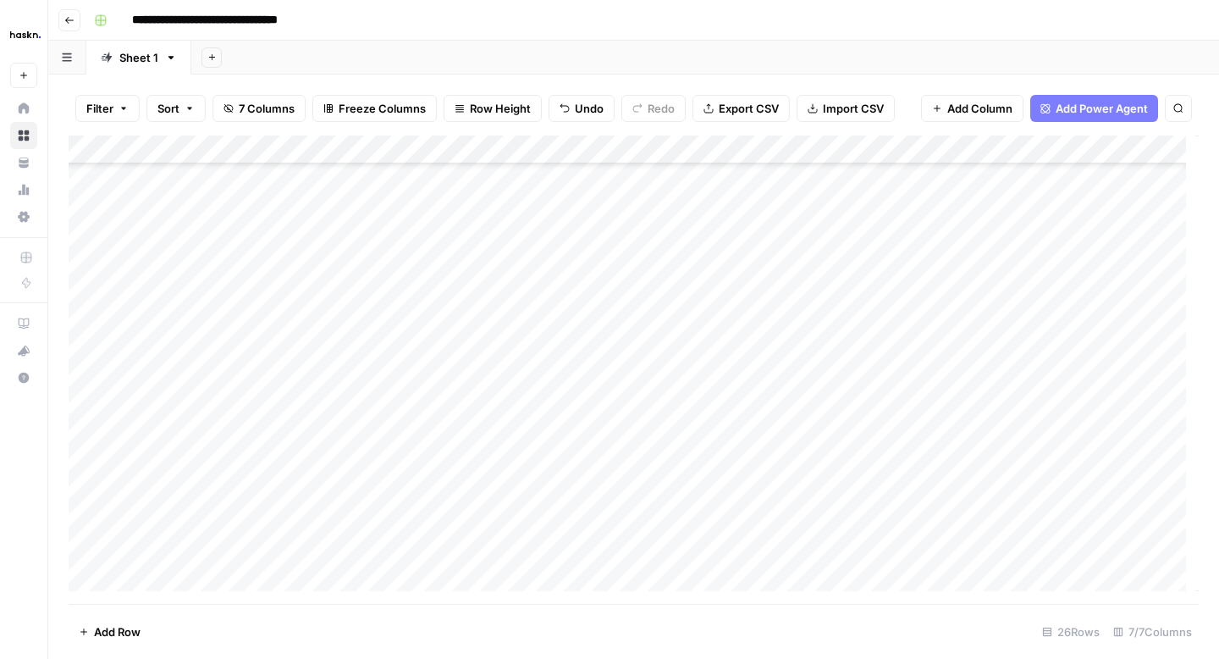
click at [765, 213] on div "Add Column" at bounding box center [634, 369] width 1130 height 468
type textarea "**********"
click at [546, 218] on div "Add Column" at bounding box center [634, 369] width 1130 height 468
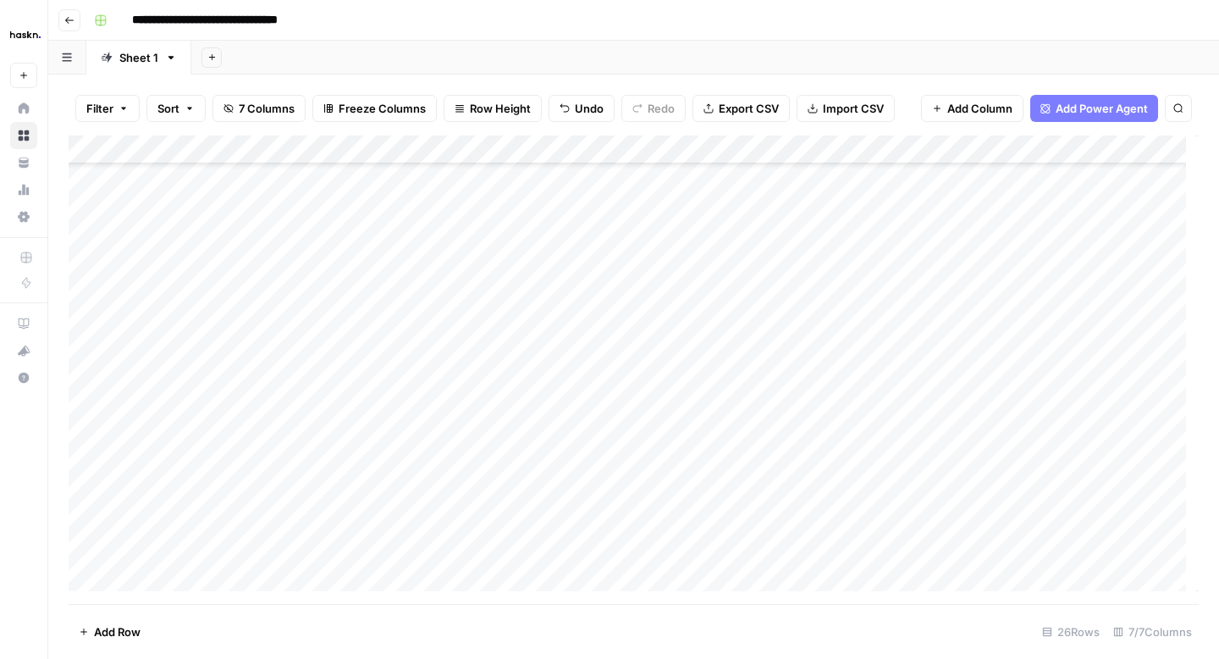
scroll to position [0, 0]
click at [1026, 146] on div "Add Column" at bounding box center [634, 369] width 1130 height 468
click at [1030, 146] on div "Add Column" at bounding box center [634, 369] width 1130 height 468
click at [1042, 241] on span "Remaining Rows" at bounding box center [1088, 248] width 107 height 17
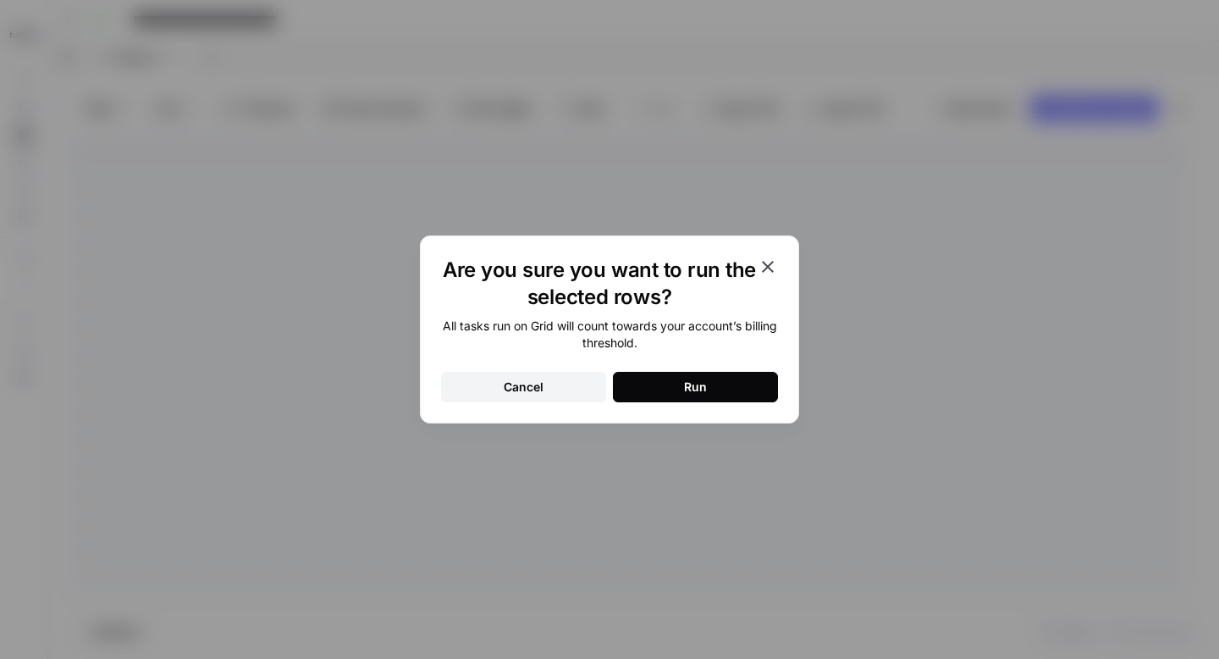
click at [754, 391] on button "Run" at bounding box center [695, 387] width 165 height 30
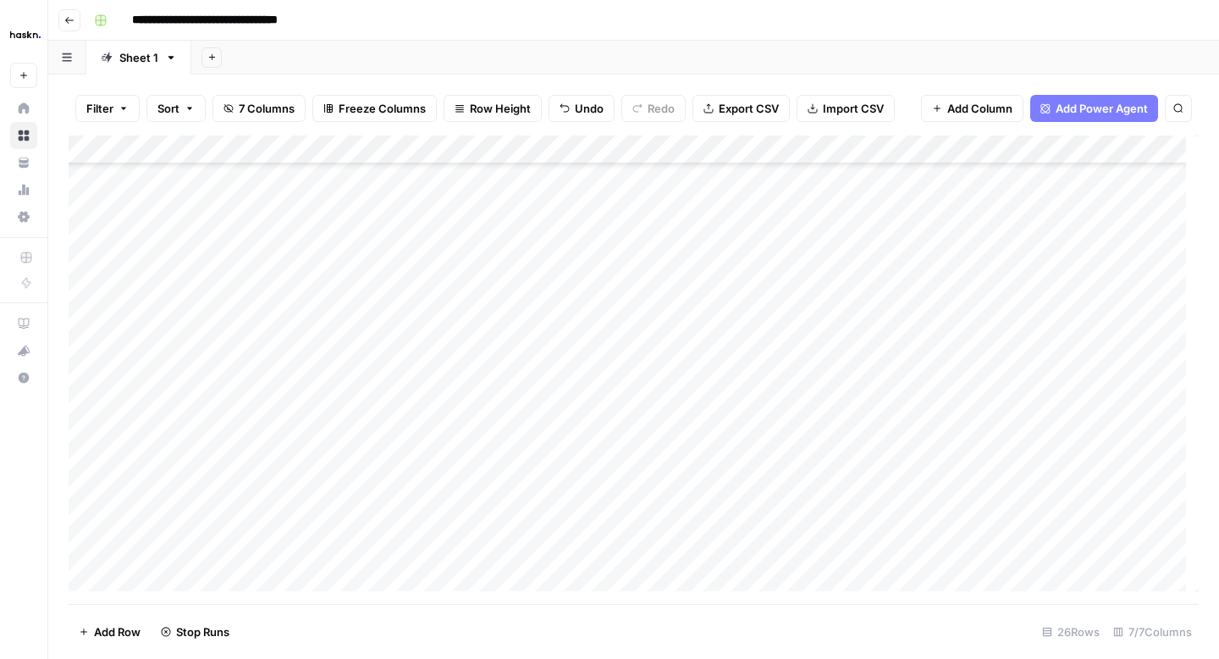
scroll to position [349, 0]
click at [1005, 378] on div "Add Column" at bounding box center [634, 369] width 1130 height 468
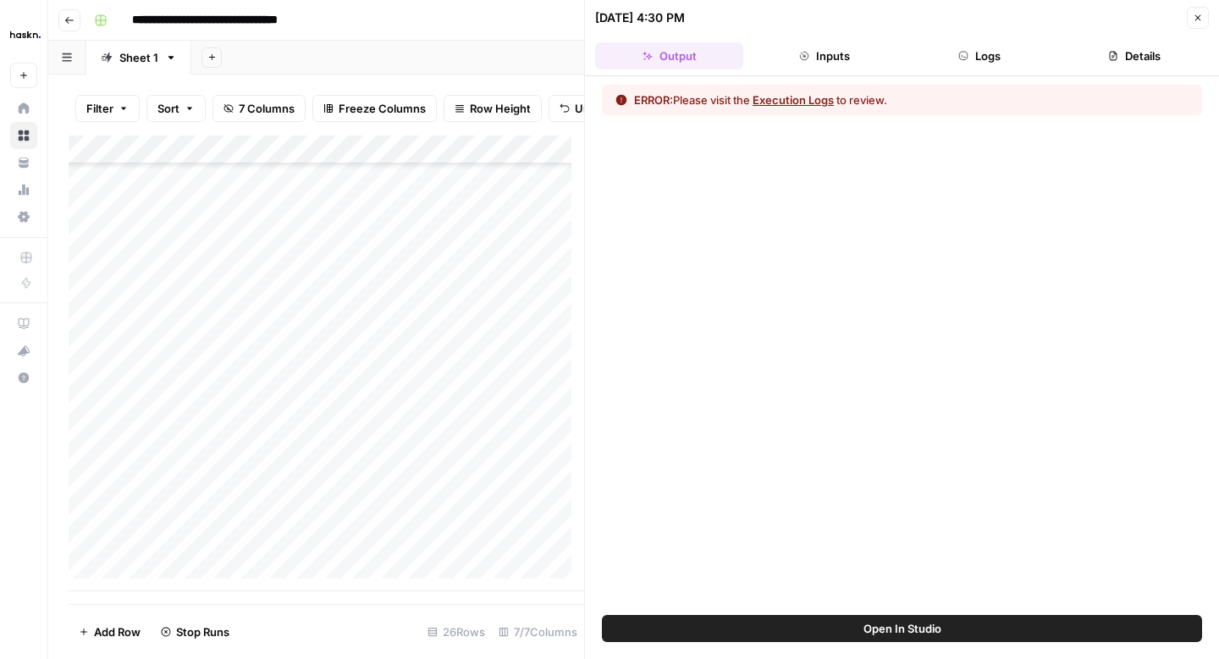
click at [972, 64] on button "Logs" at bounding box center [980, 55] width 148 height 27
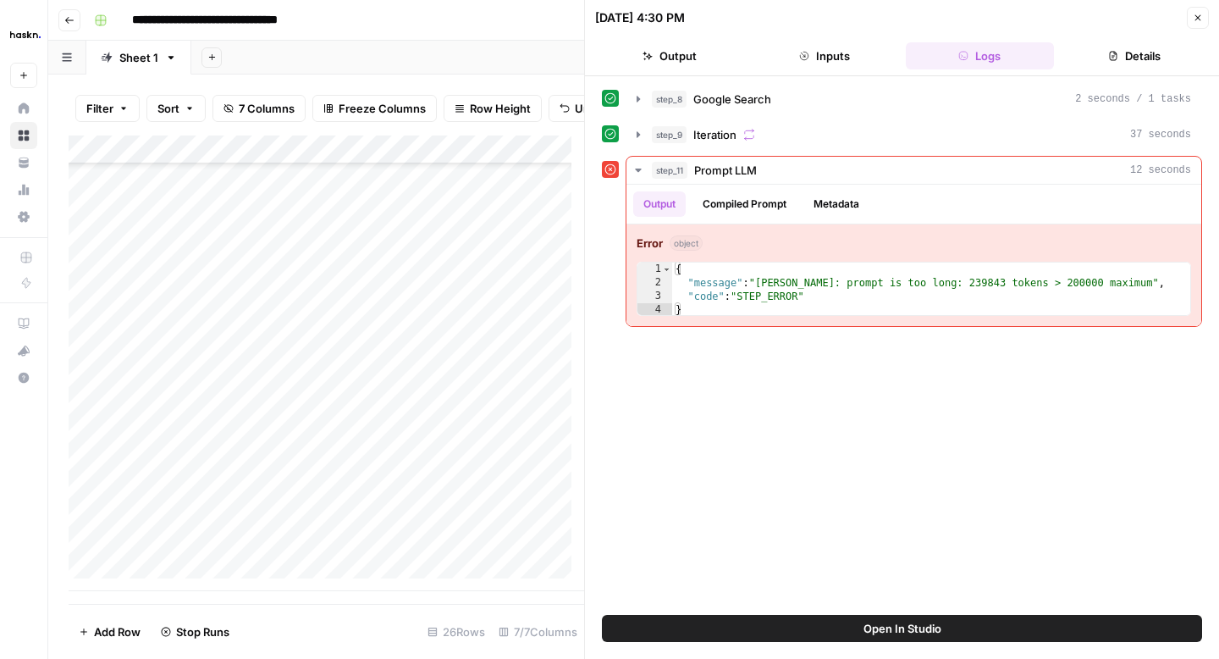
click at [1196, 20] on icon "button" at bounding box center [1198, 18] width 10 height 10
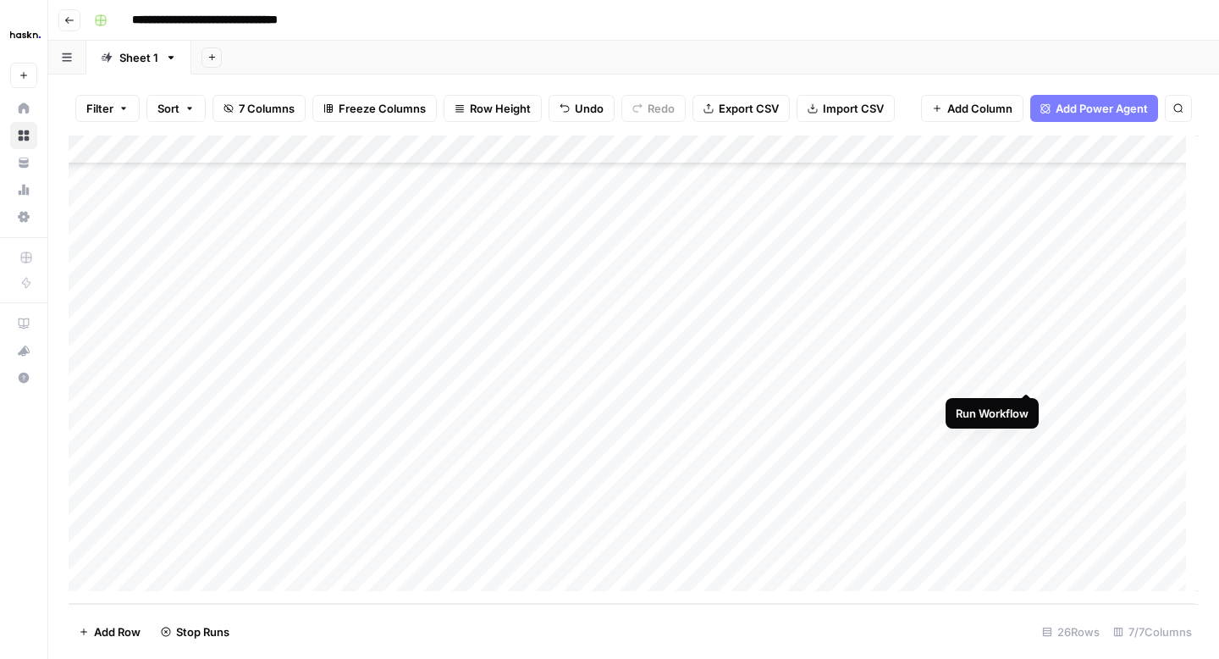
click at [1028, 374] on div "Add Column" at bounding box center [634, 369] width 1130 height 468
click at [1003, 323] on div "Add Column" at bounding box center [634, 369] width 1130 height 468
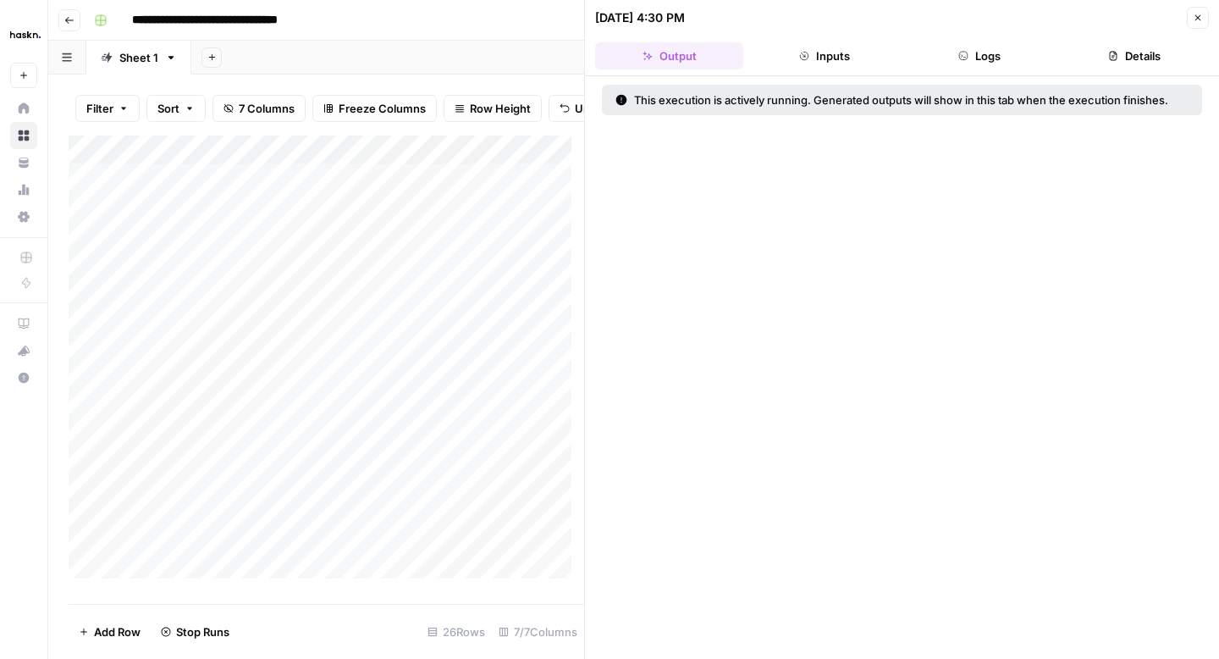
click at [964, 58] on icon "button" at bounding box center [964, 56] width 10 height 10
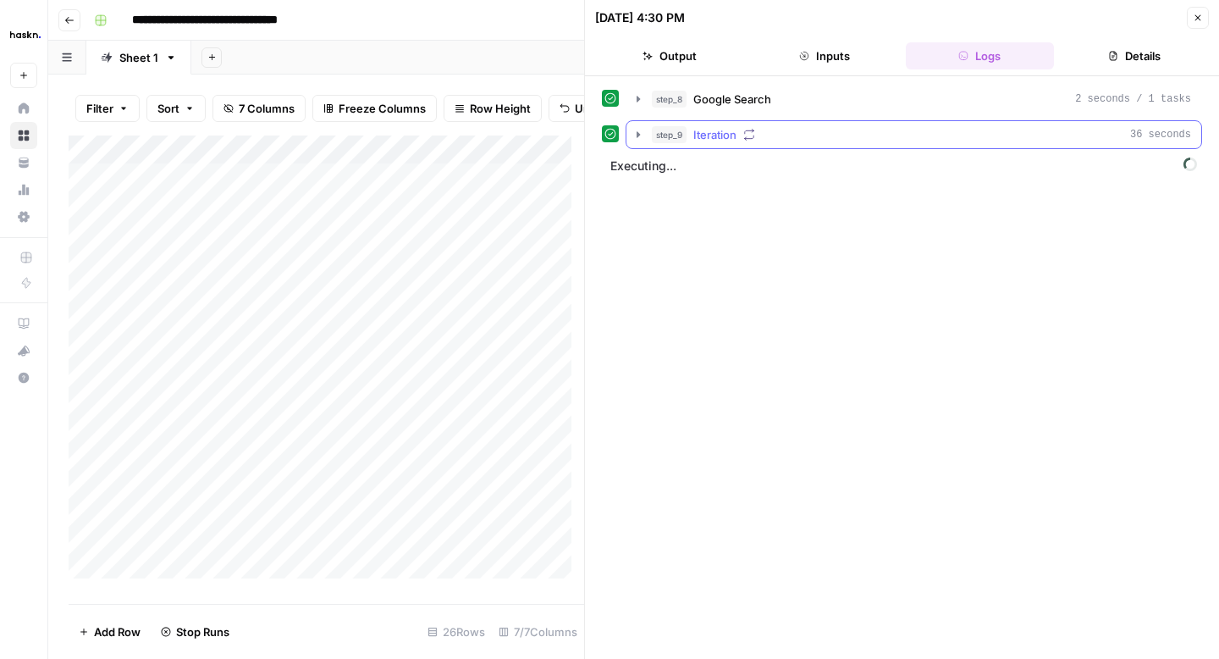
click at [641, 136] on icon "button" at bounding box center [639, 135] width 14 height 14
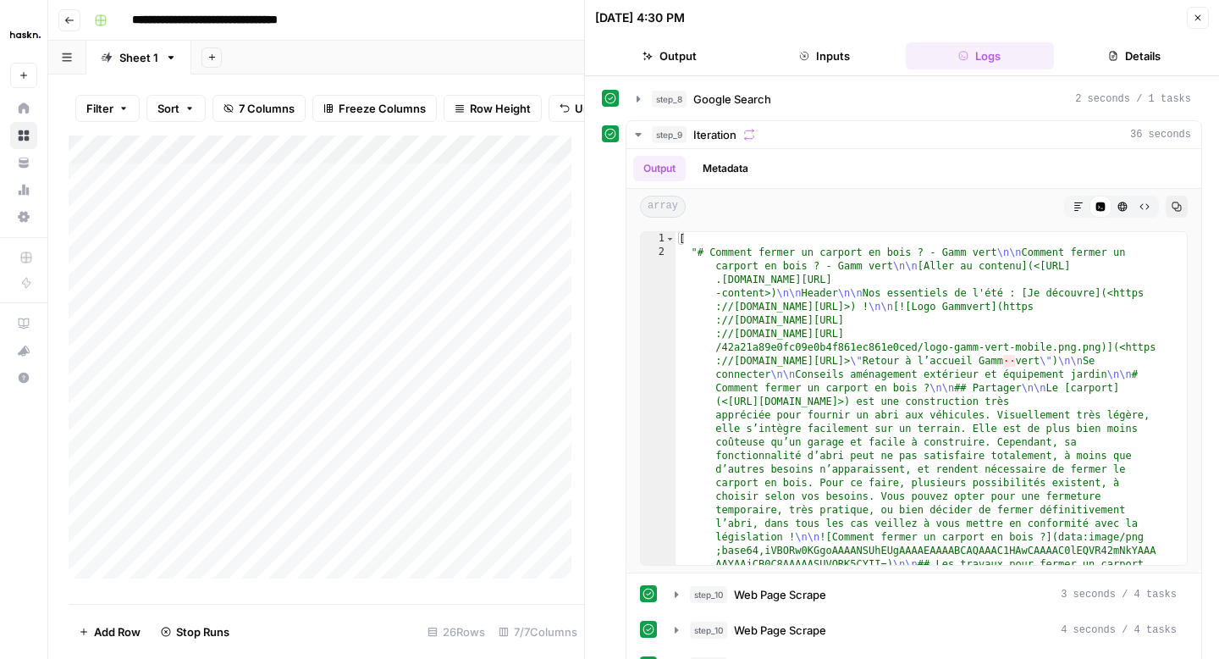
click at [1191, 15] on button "Close" at bounding box center [1198, 18] width 22 height 22
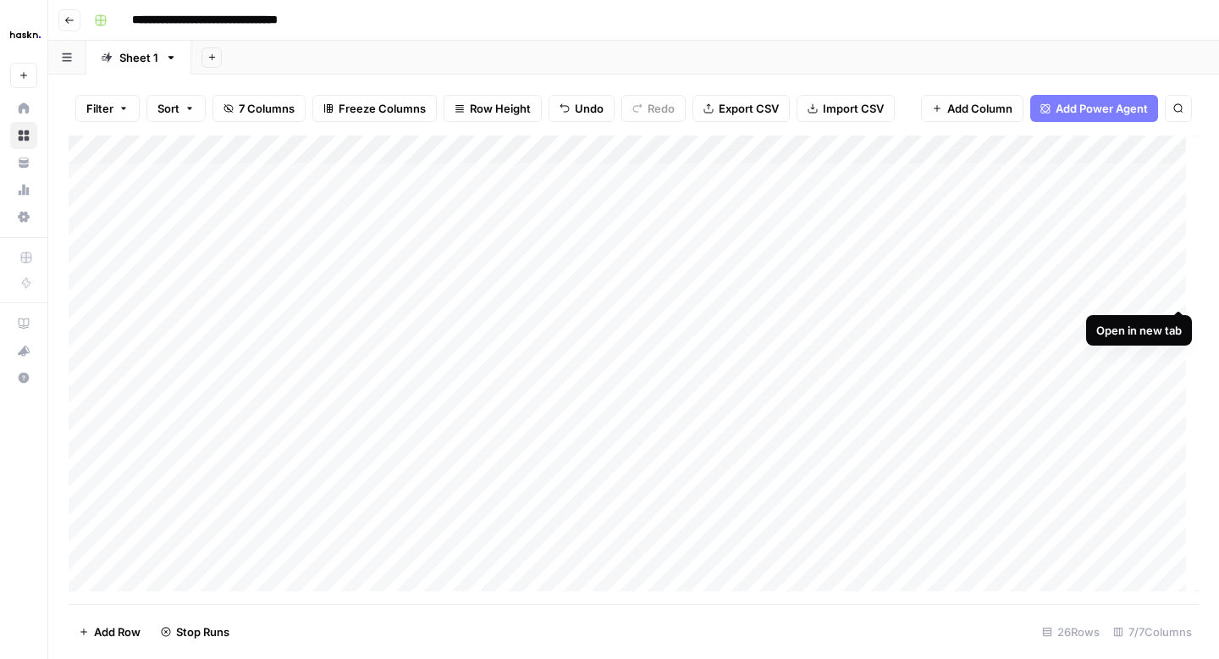
click at [1179, 294] on div "Add Column" at bounding box center [634, 369] width 1130 height 468
click at [1030, 323] on div "Add Column" at bounding box center [634, 369] width 1130 height 468
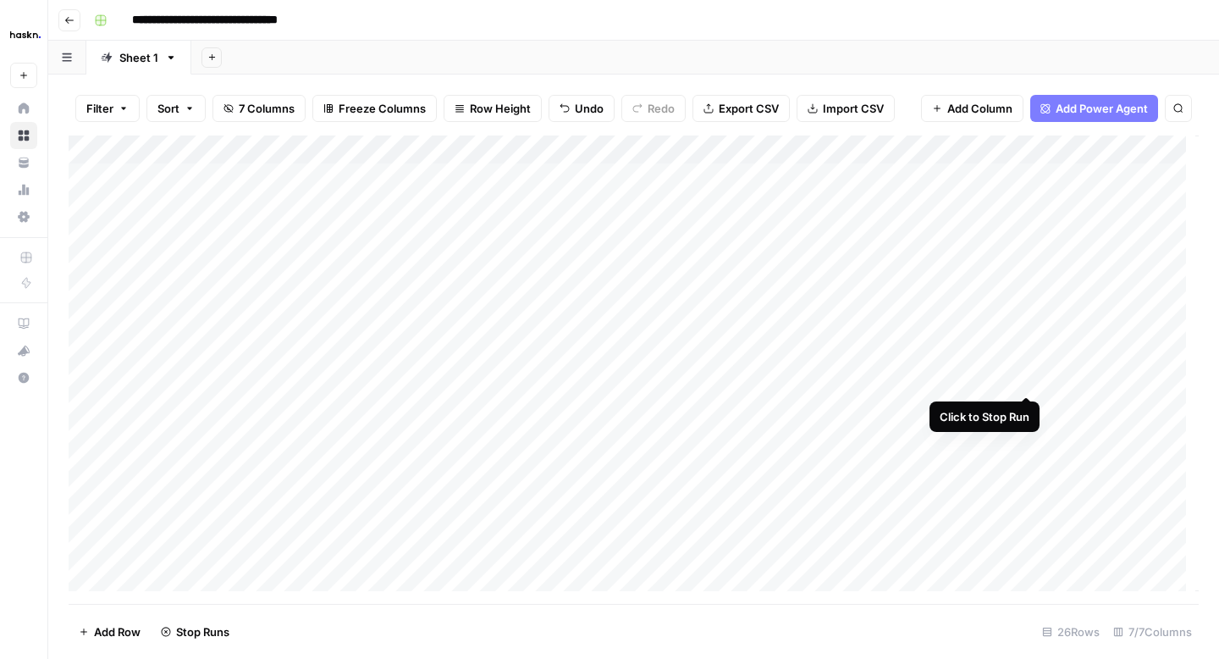
click at [1025, 378] on div "Add Column" at bounding box center [634, 369] width 1130 height 468
click at [1025, 148] on div "Add Column" at bounding box center [634, 369] width 1130 height 468
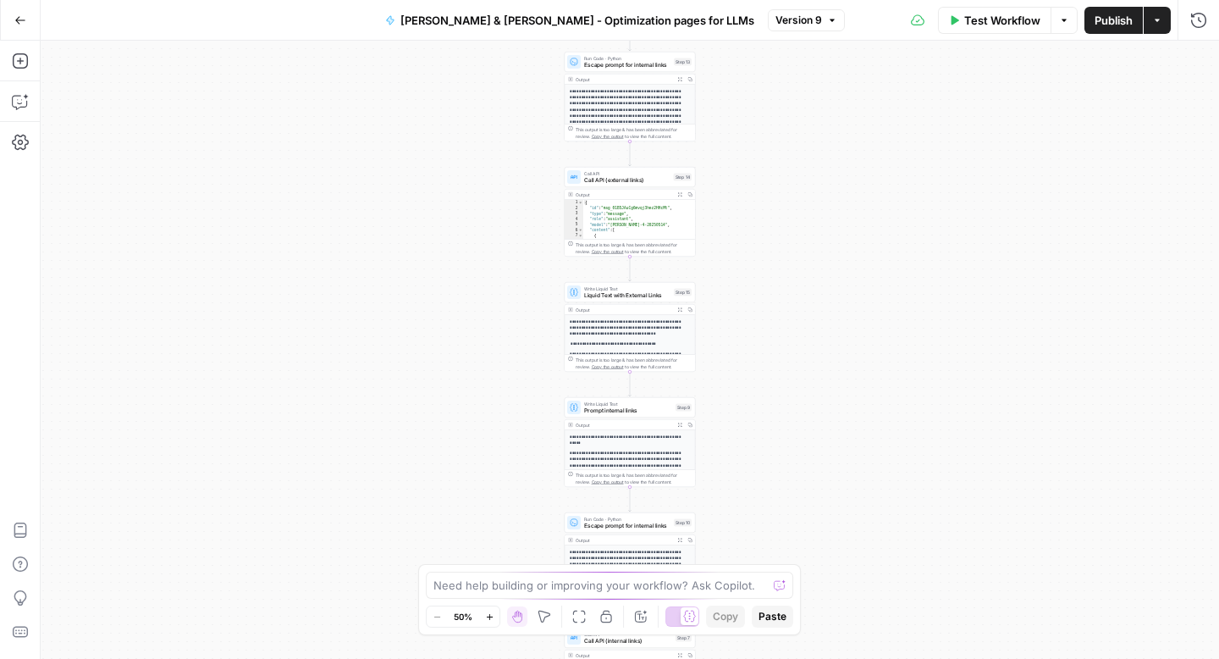
click at [31, 20] on button "Go Back" at bounding box center [20, 20] width 30 height 30
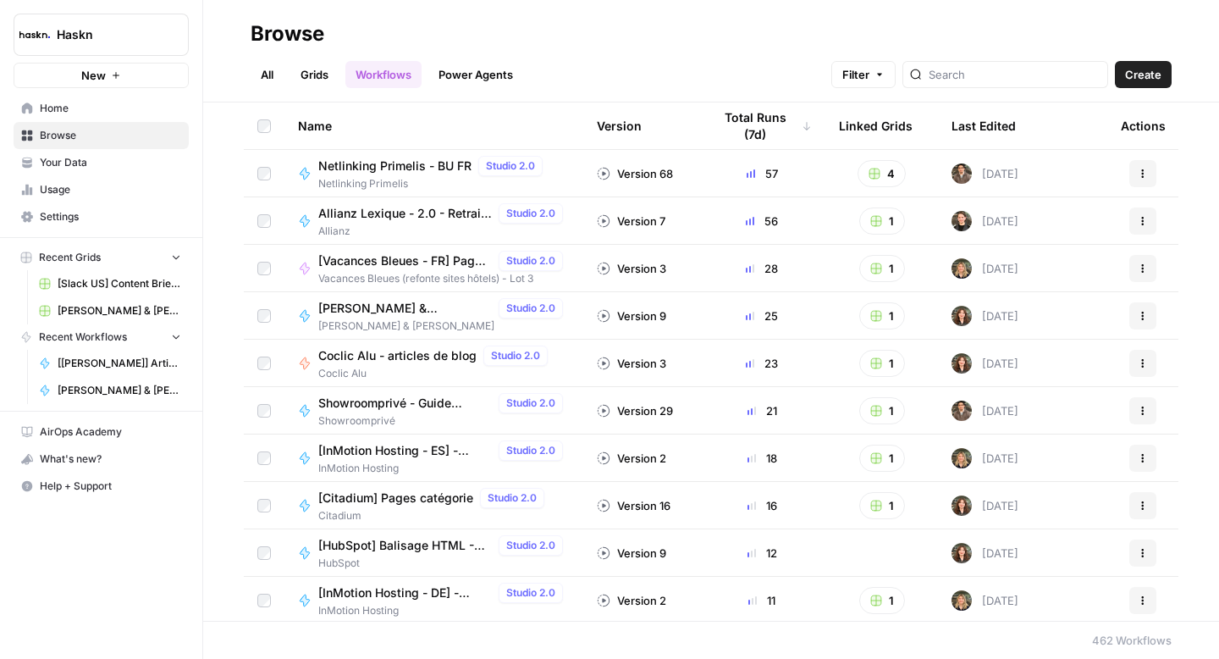
click at [387, 308] on span "[PERSON_NAME] & [PERSON_NAME] - Optimization pages for LLMs" at bounding box center [405, 308] width 174 height 17
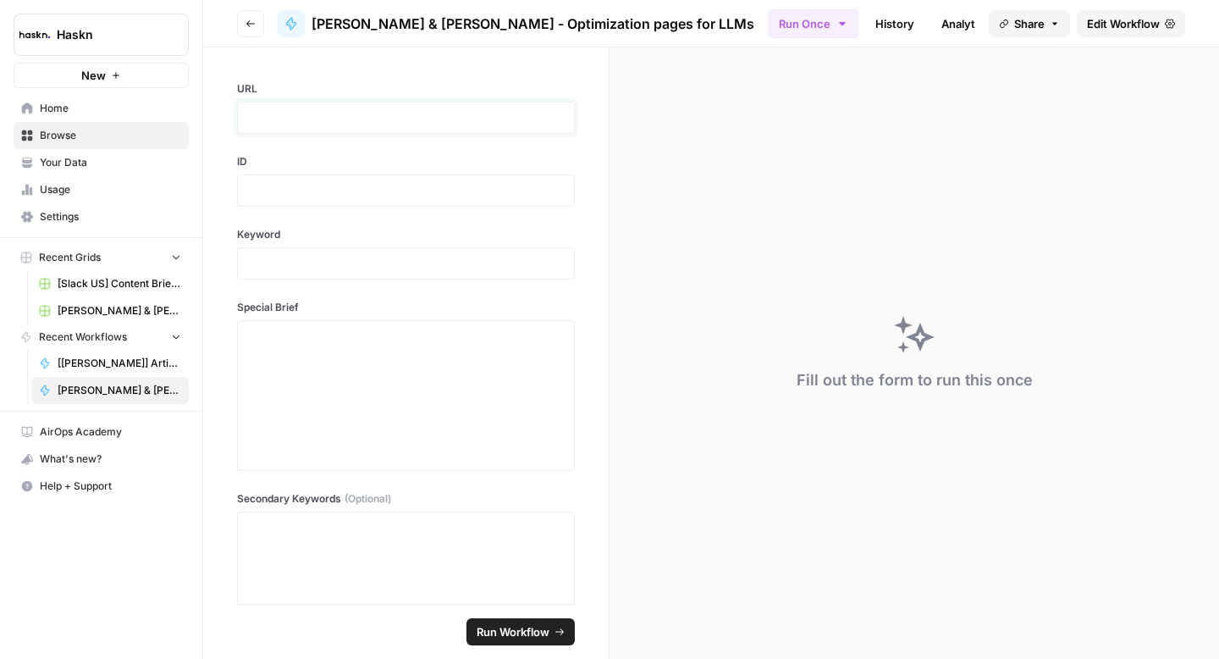
click at [417, 113] on p at bounding box center [406, 117] width 316 height 17
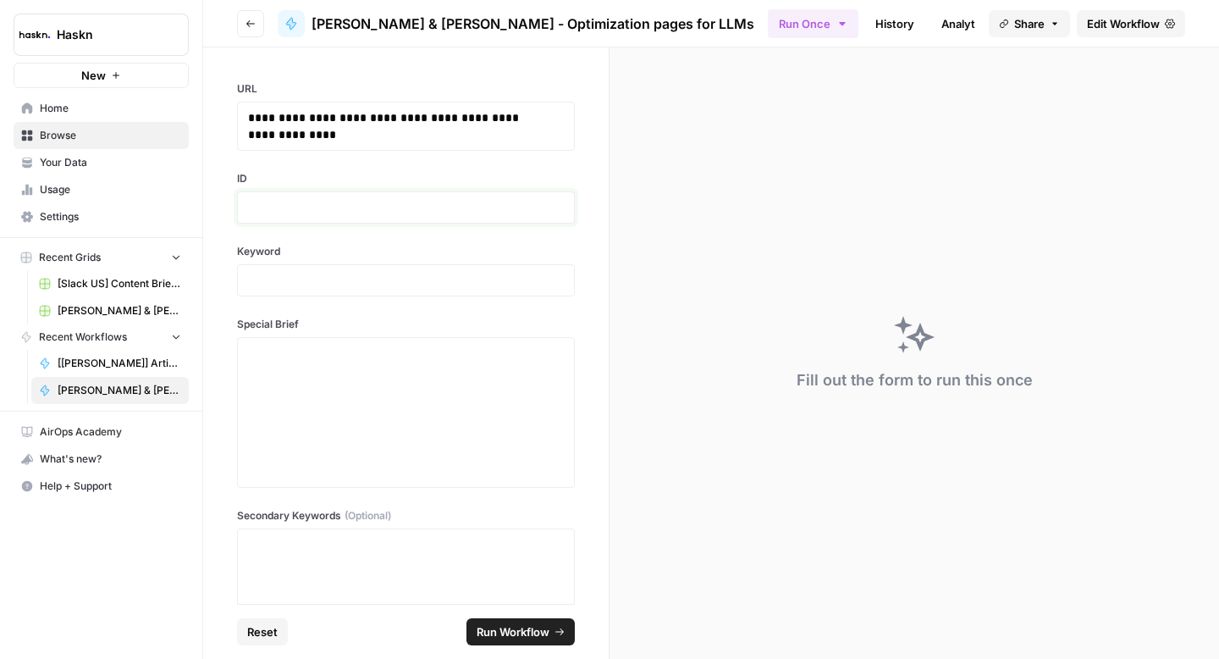
click at [476, 211] on p at bounding box center [406, 207] width 316 height 17
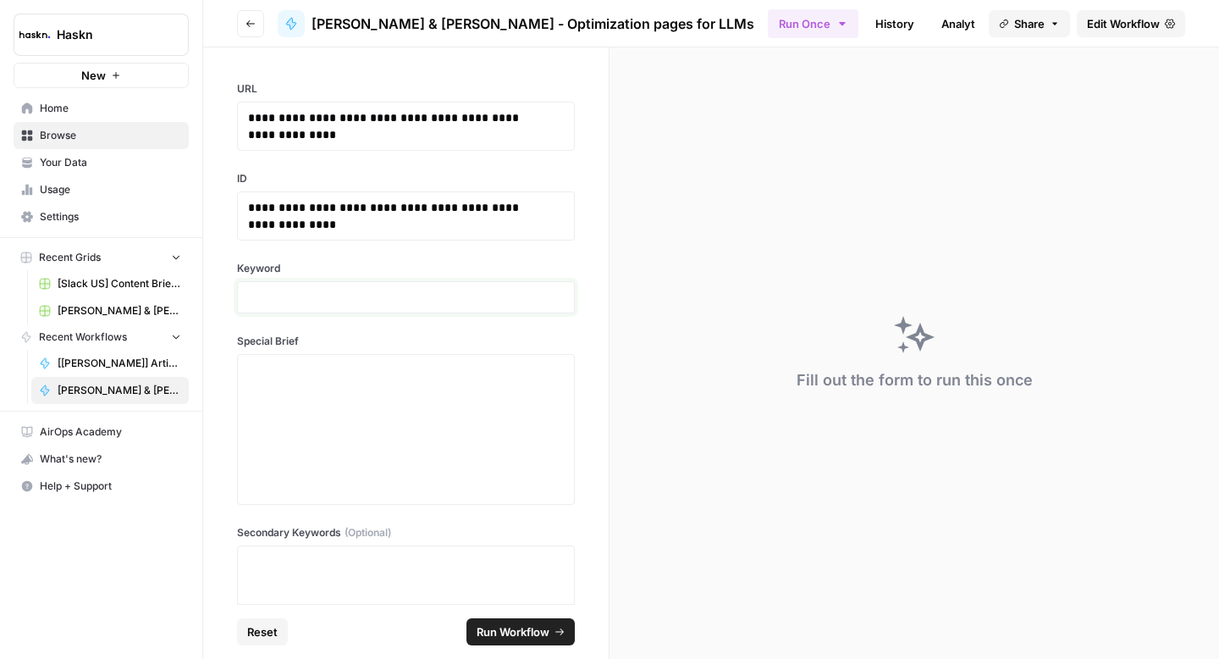
click at [422, 300] on p at bounding box center [406, 297] width 316 height 17
click at [456, 423] on div at bounding box center [406, 429] width 316 height 135
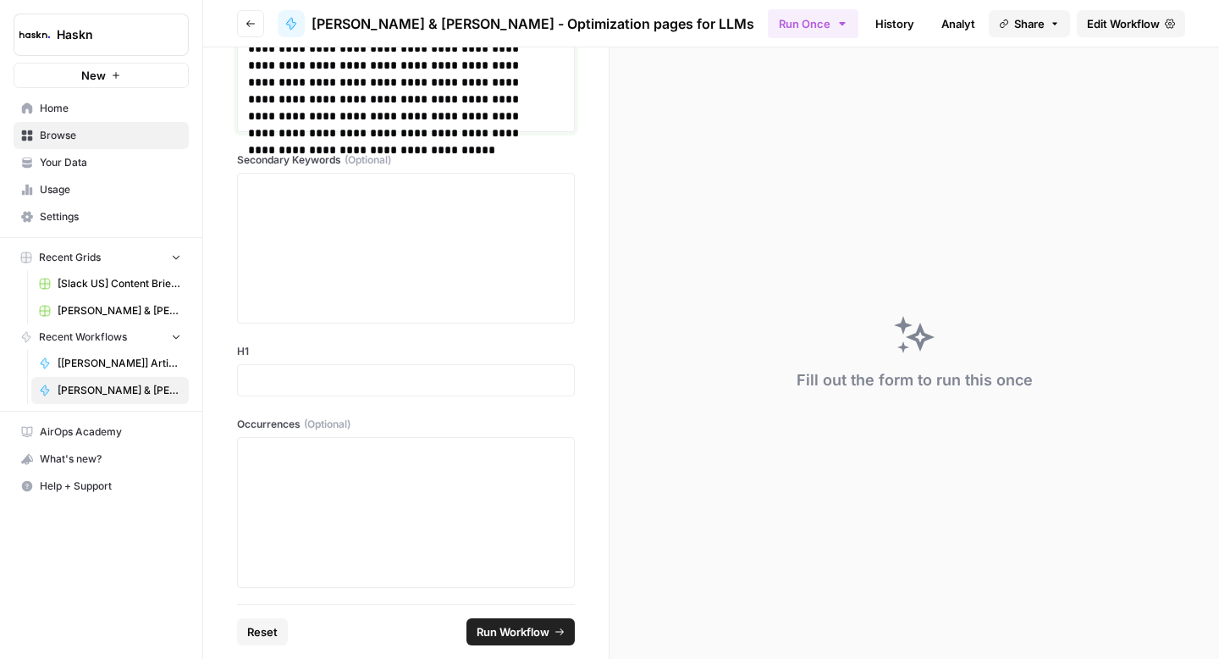
scroll to position [2675, 0]
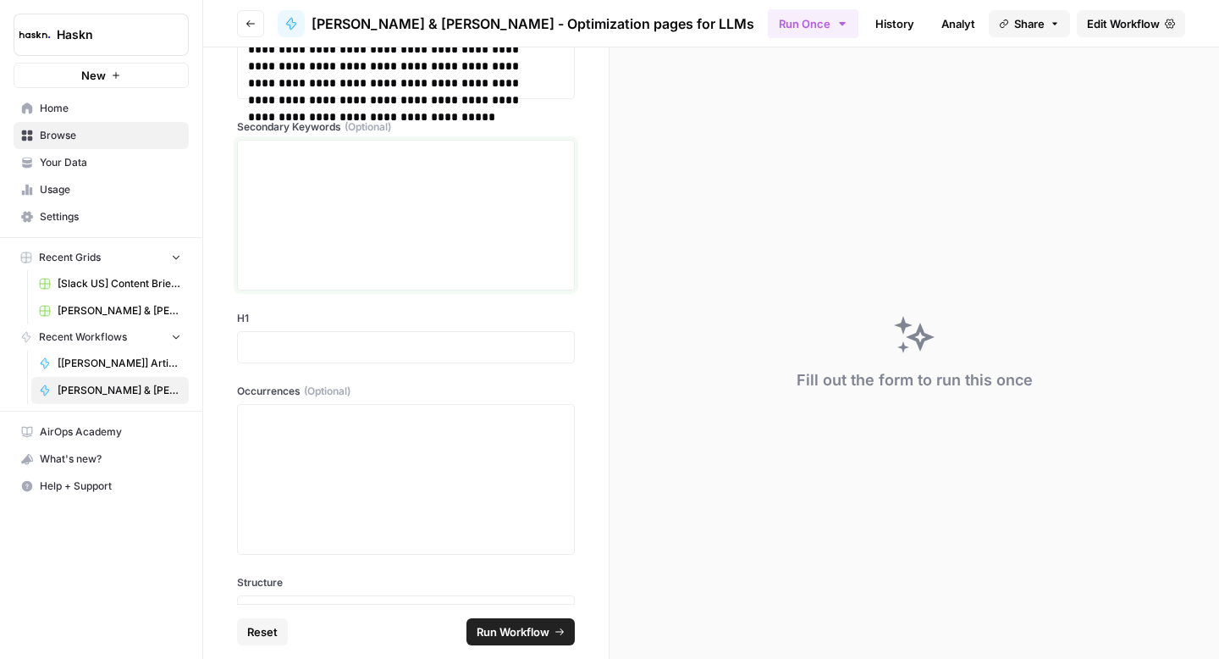
click at [478, 262] on div at bounding box center [406, 214] width 316 height 135
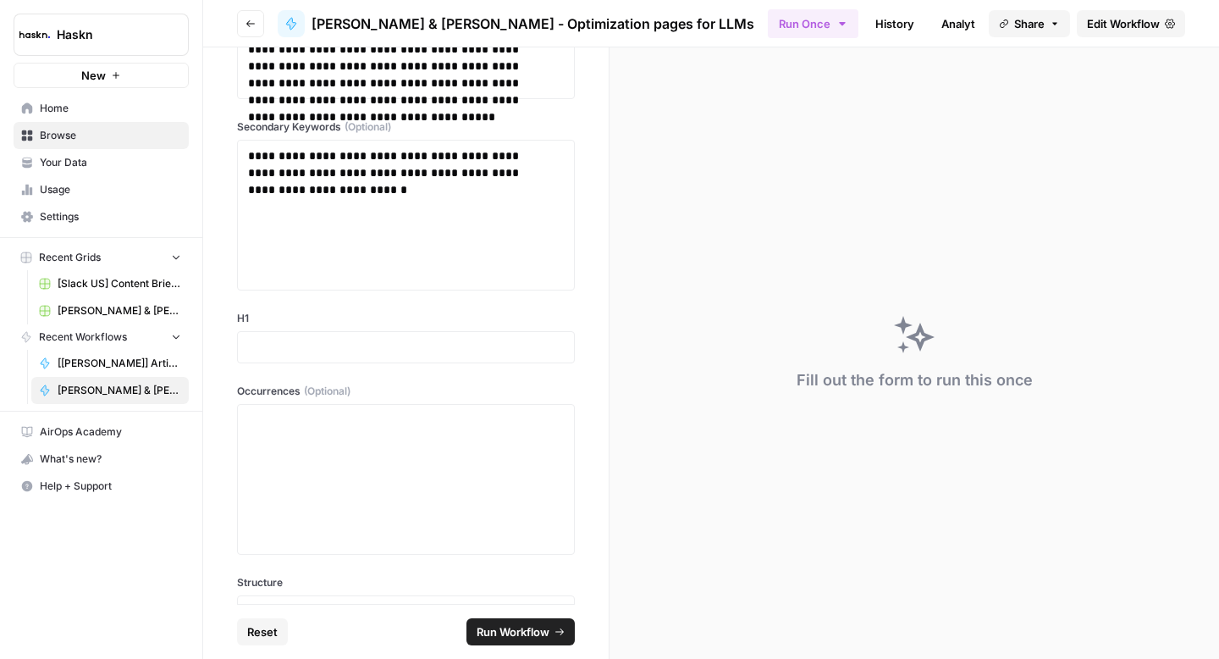
click at [334, 360] on div at bounding box center [406, 347] width 338 height 32
click at [333, 356] on div at bounding box center [406, 347] width 338 height 32
click at [333, 353] on p at bounding box center [406, 347] width 316 height 17
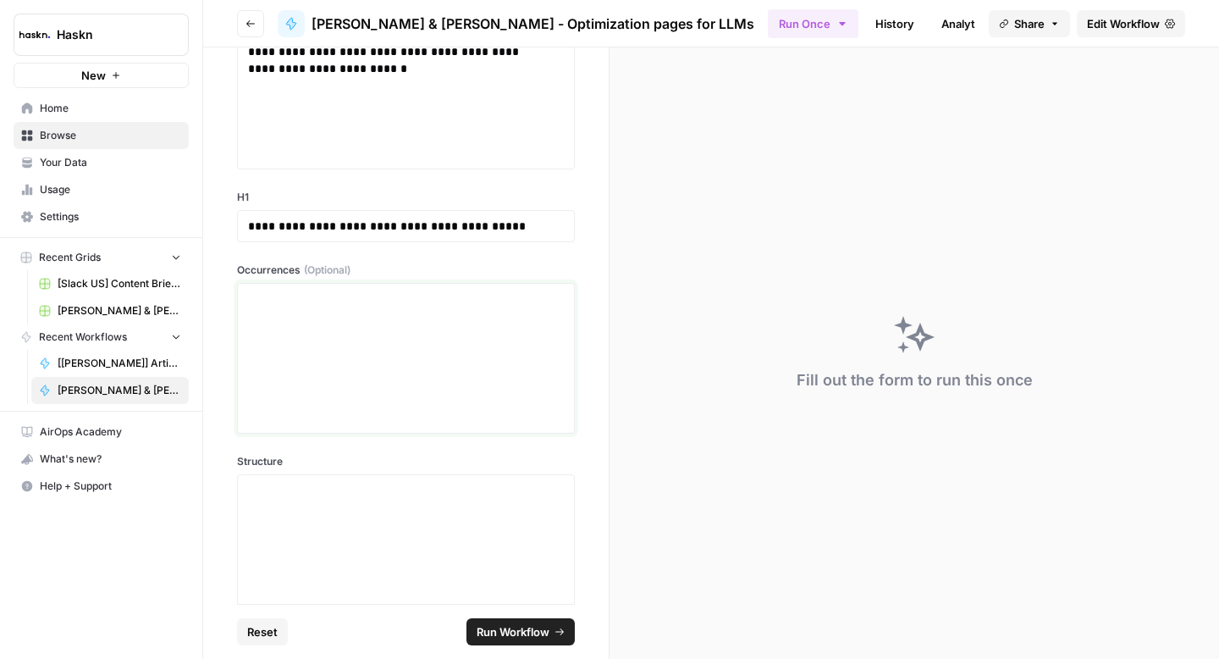
click at [510, 358] on div at bounding box center [406, 357] width 316 height 135
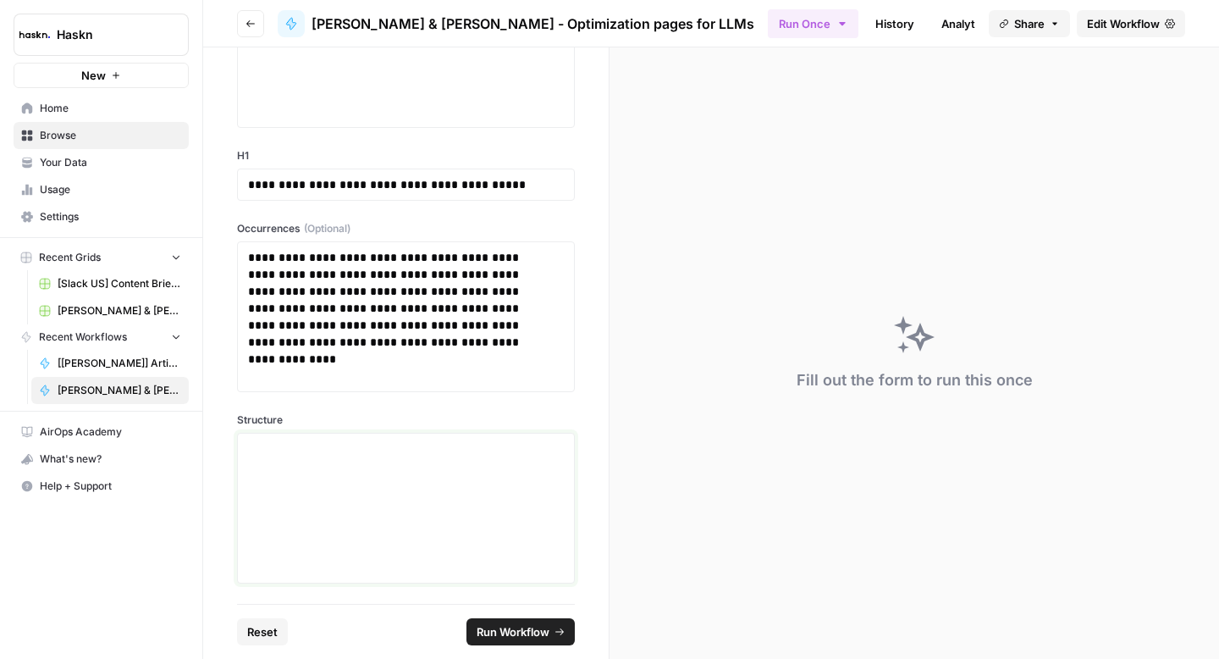
click at [419, 473] on div at bounding box center [406, 507] width 316 height 135
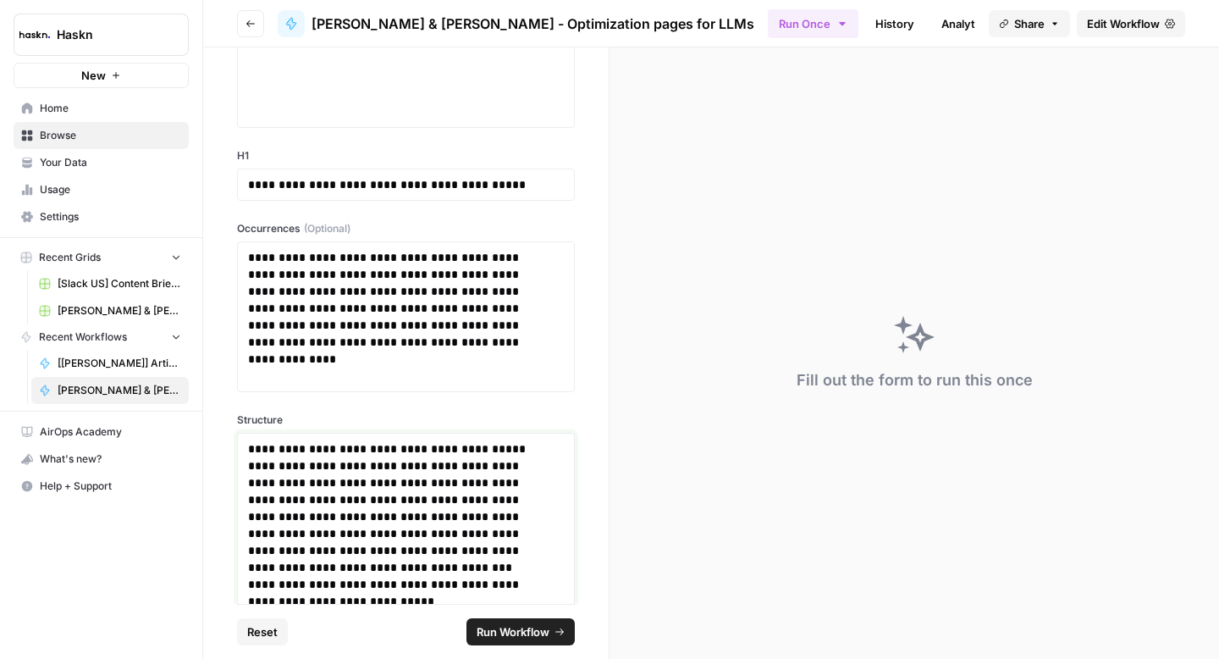
scroll to position [3557, 0]
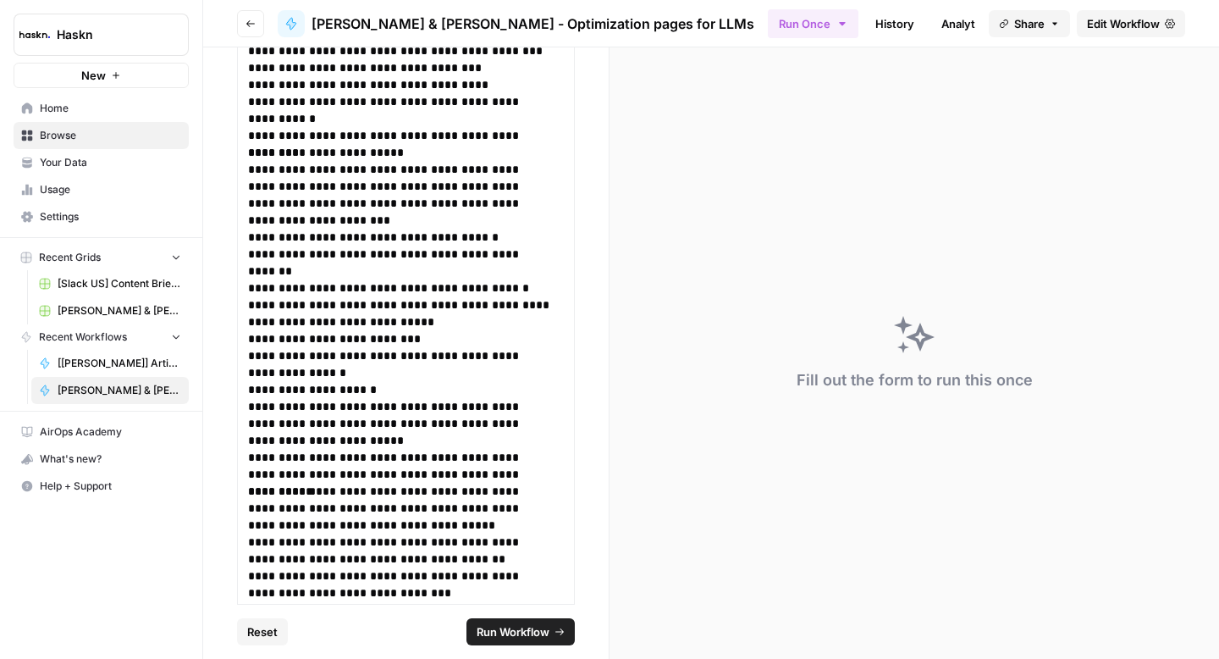
click at [523, 638] on span "Run Workflow" at bounding box center [513, 631] width 73 height 17
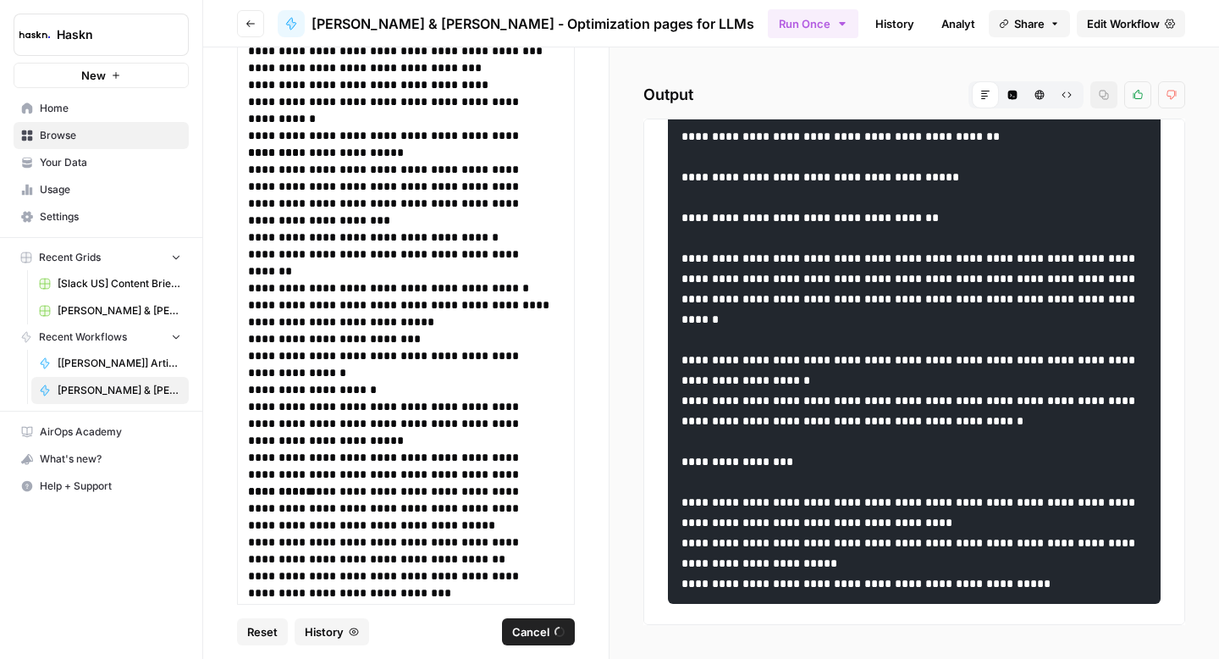
scroll to position [7462, 0]
click at [1075, 98] on button "Raw Output" at bounding box center [1066, 94] width 27 height 27
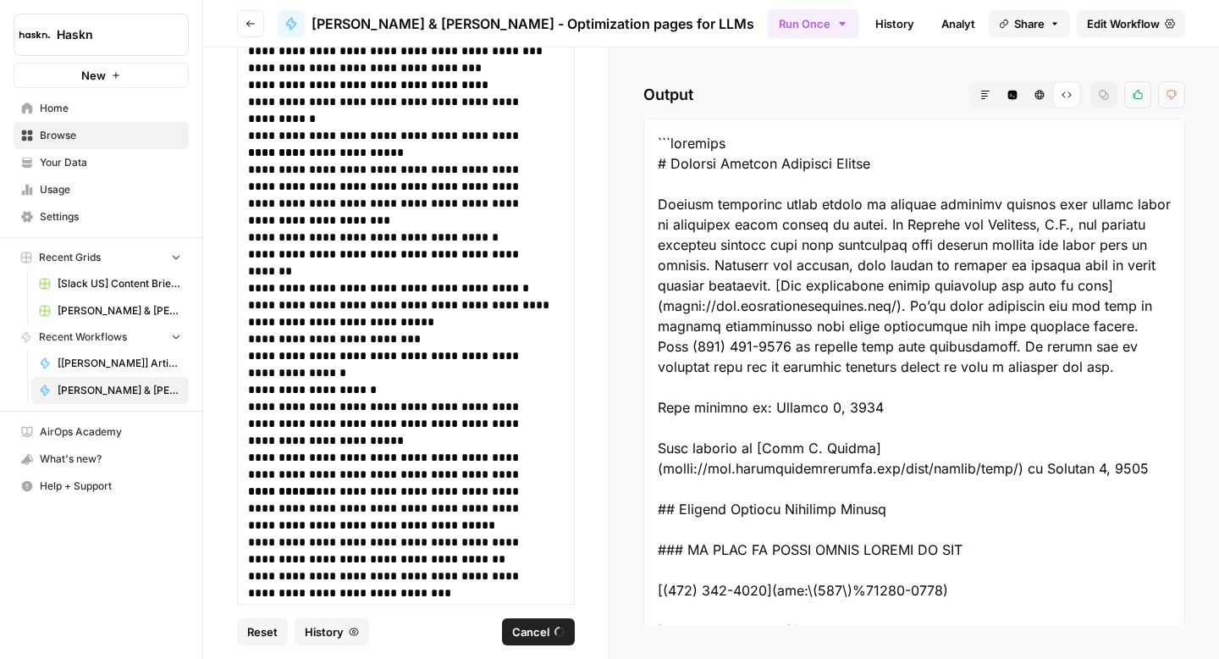
click at [977, 99] on button "Markdown" at bounding box center [985, 94] width 27 height 27
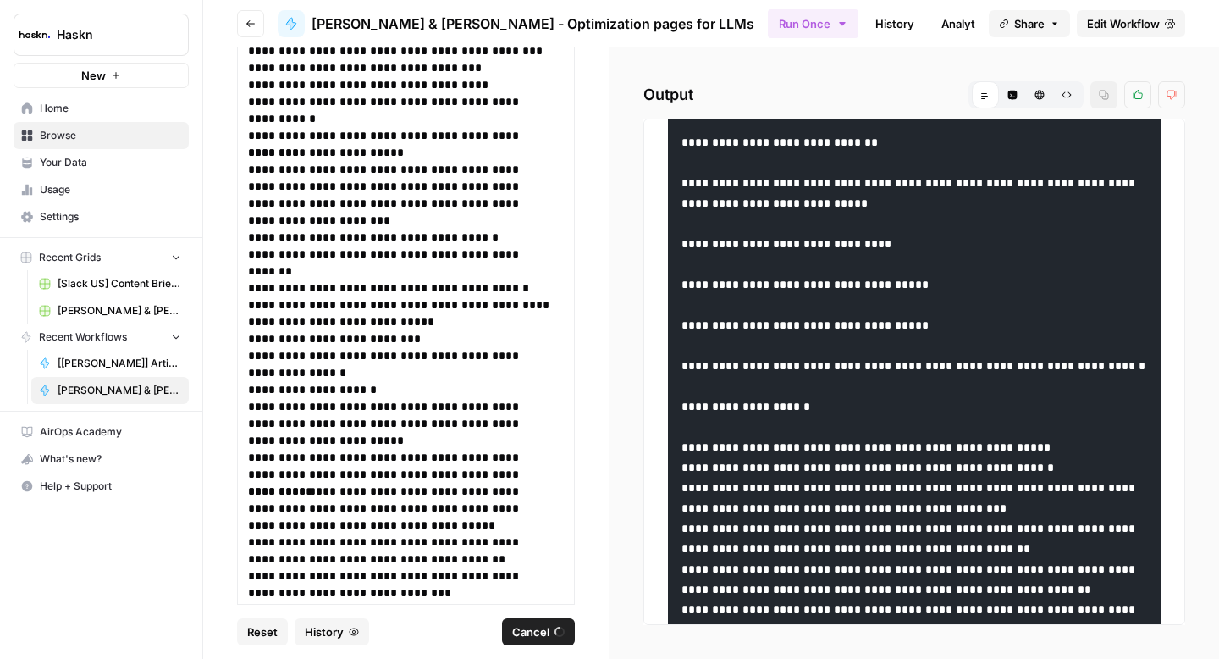
scroll to position [0, 0]
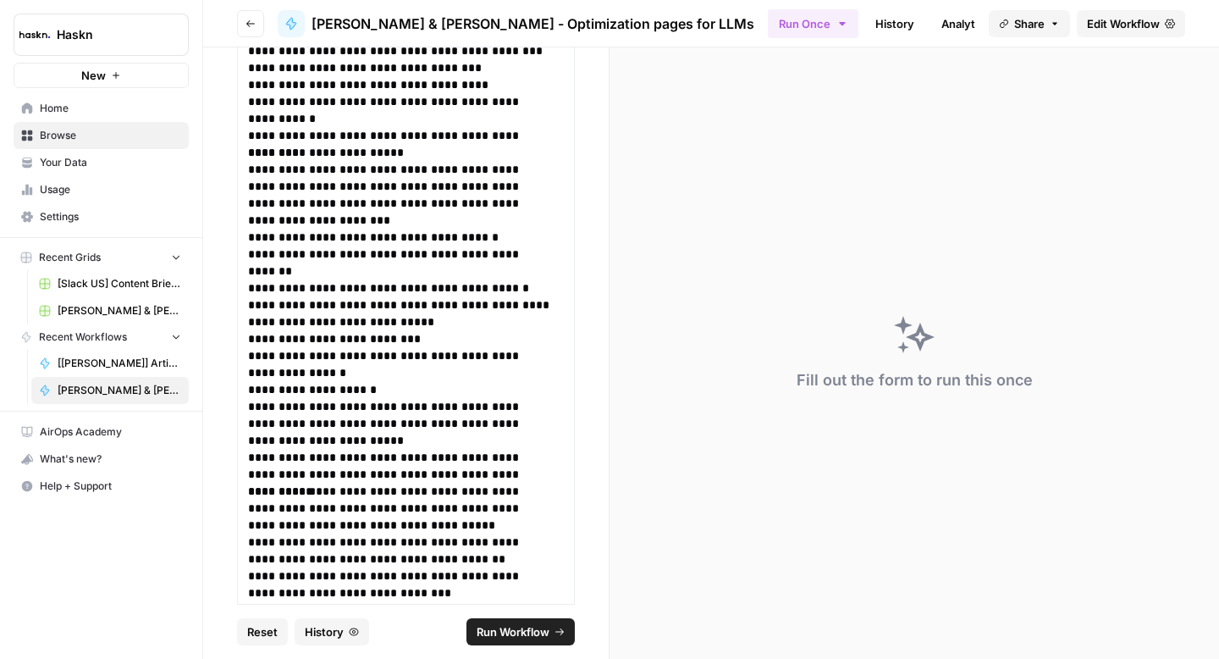
click at [865, 23] on link "History" at bounding box center [894, 23] width 59 height 27
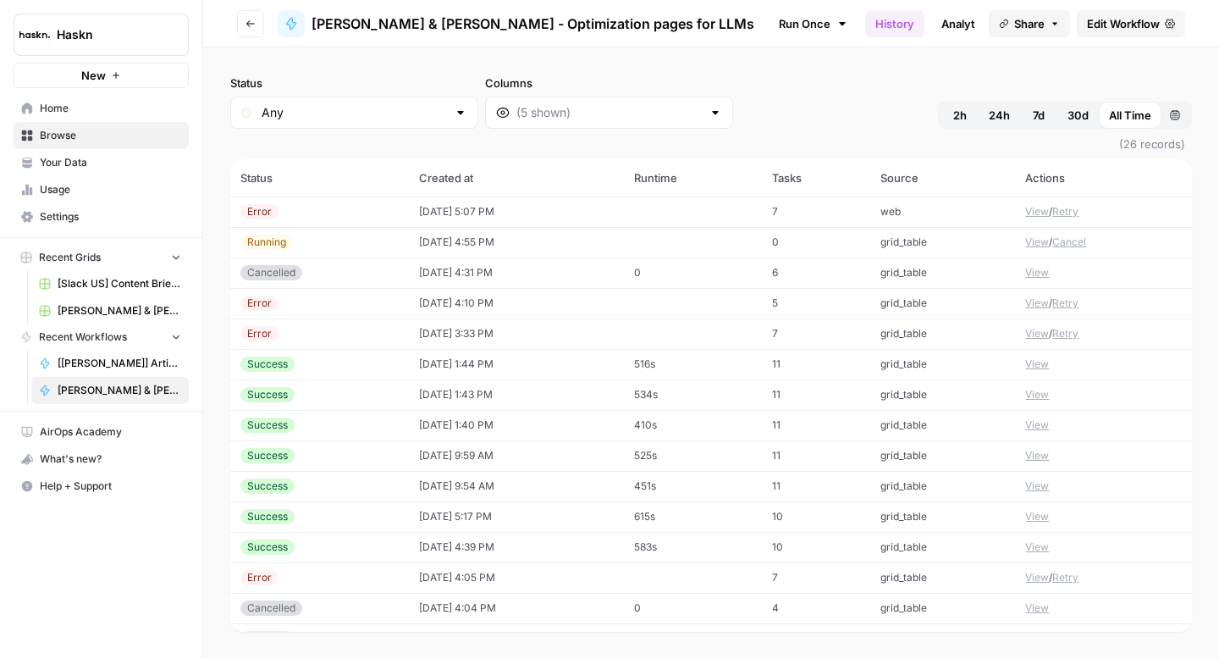
click at [1027, 213] on button "View" at bounding box center [1037, 211] width 24 height 15
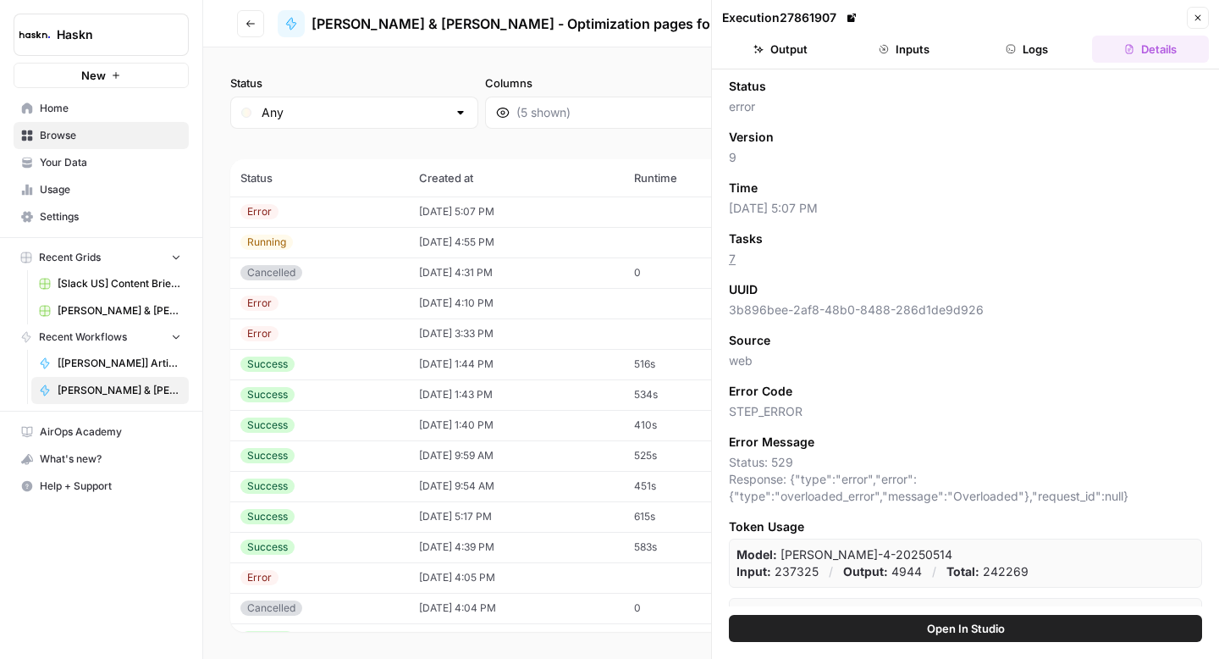
click at [1032, 53] on button "Logs" at bounding box center [1028, 49] width 117 height 27
